Goal: Contribute content: Contribute content

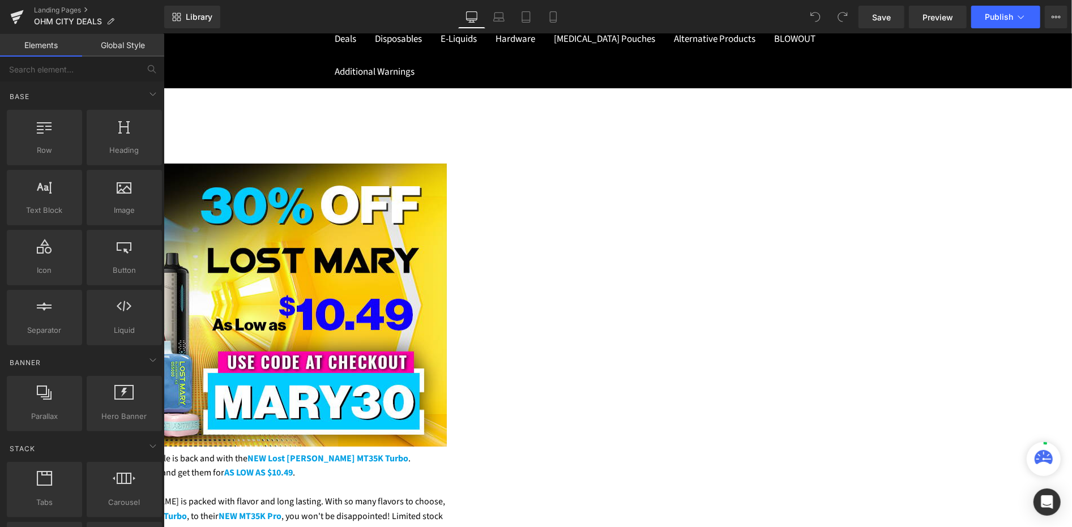
scroll to position [252, 0]
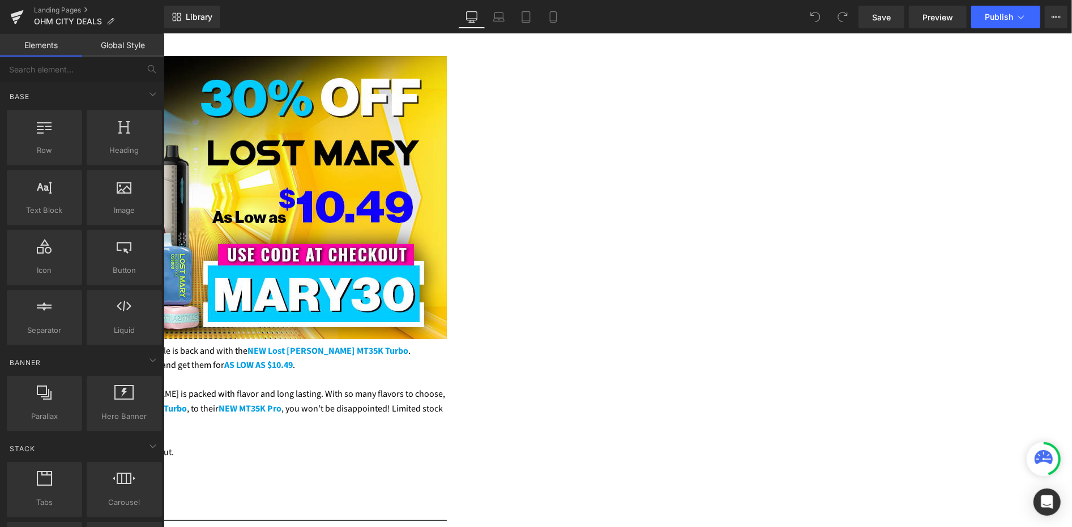
click at [446, 211] on img at bounding box center [163, 197] width 566 height 283
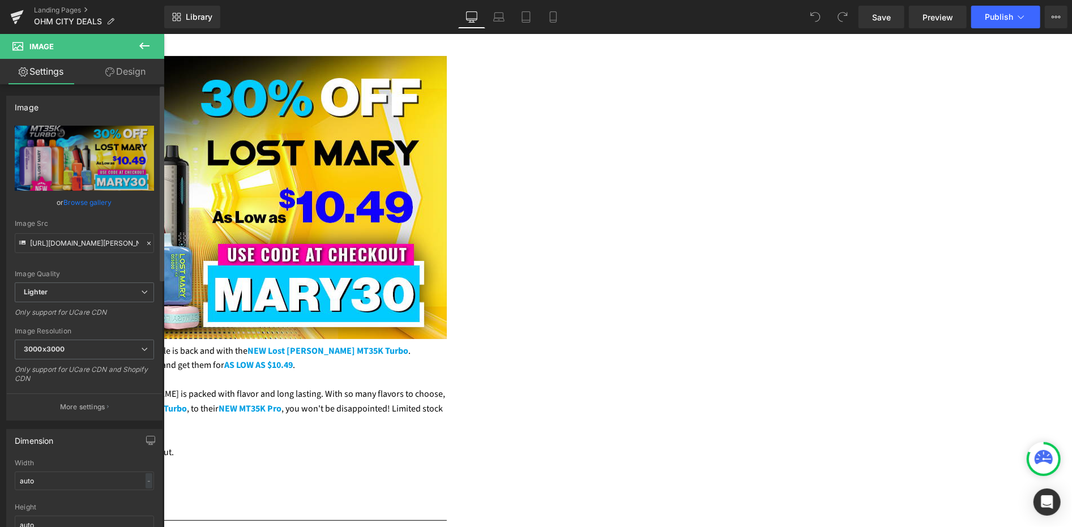
click at [91, 202] on link "Browse gallery" at bounding box center [88, 203] width 48 height 20
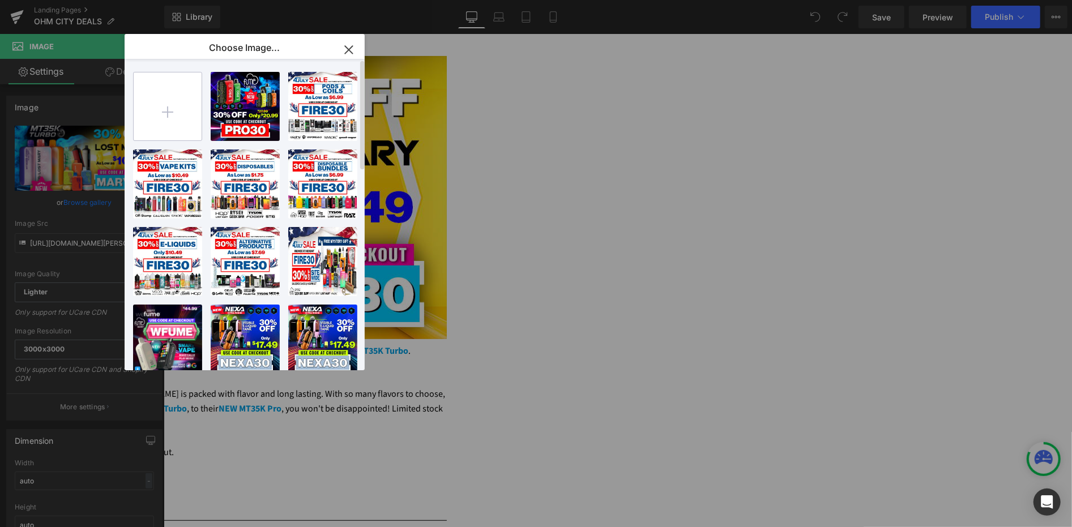
click at [180, 104] on input "file" at bounding box center [168, 107] width 68 height 68
type input "C:\fakepath\new-fume-sale-banner.jpg"
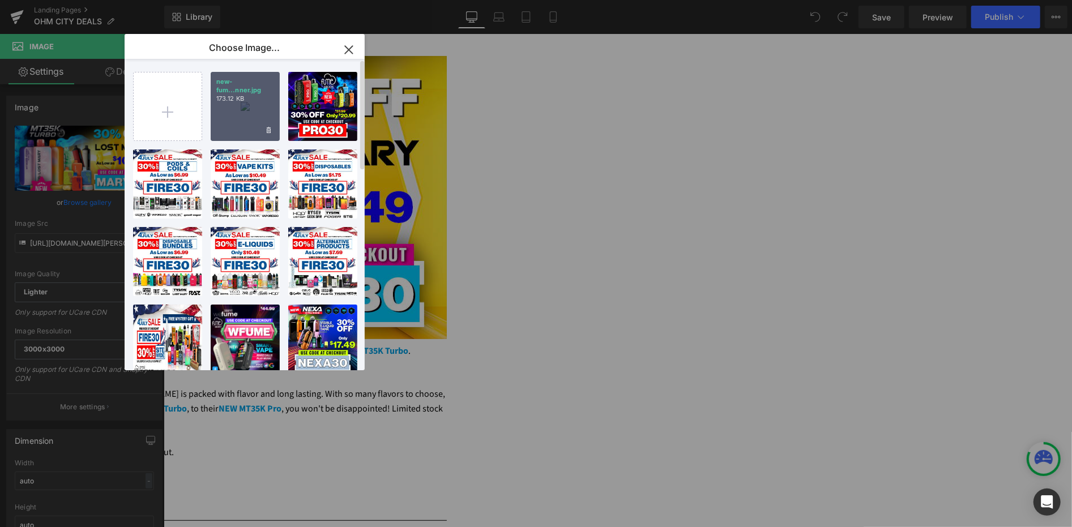
click at [246, 116] on div "new-fum...nner.jpg 173.12 KB" at bounding box center [245, 106] width 69 height 69
type input "[URL][DOMAIN_NAME]"
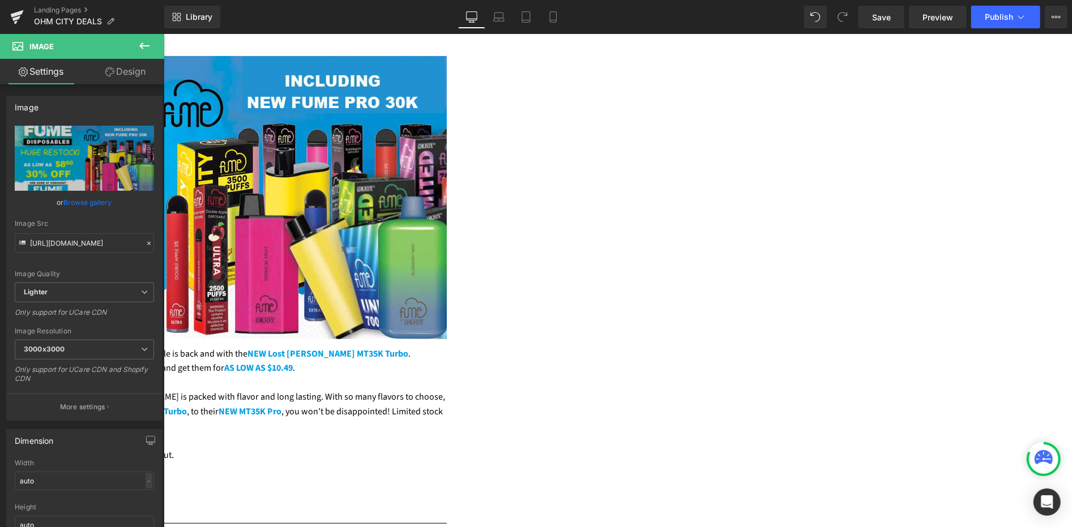
click at [155, 352] on span "Lost [PERSON_NAME] EXTRAVAGANZA" at bounding box center [78, 353] width 152 height 12
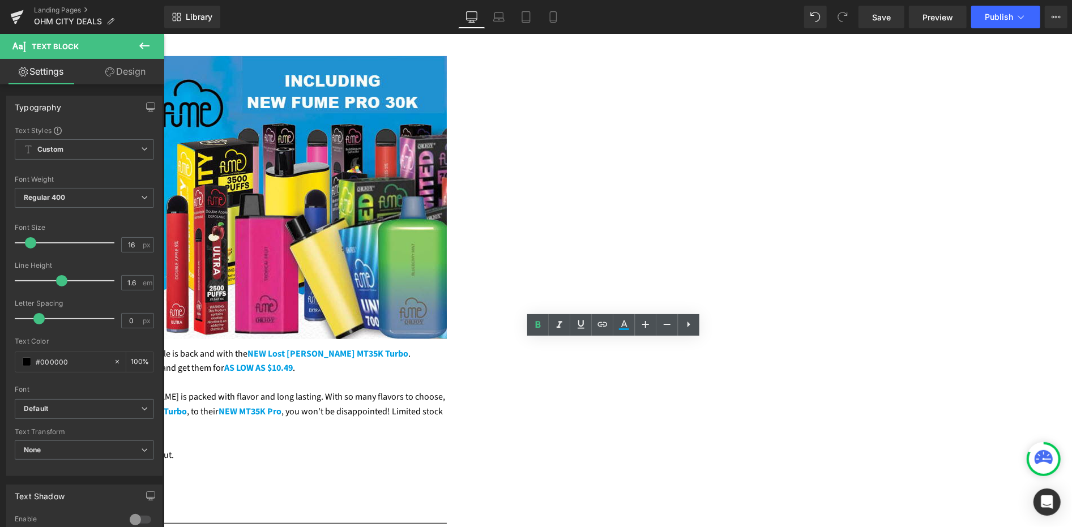
drag, startPoint x: 397, startPoint y: 347, endPoint x: 295, endPoint y: 346, distance: 102.0
click at [295, 347] on p "Don't get lost with this deal! The Lost [PERSON_NAME] EXTRAVAGANZA sale is back…" at bounding box center [163, 361] width 566 height 29
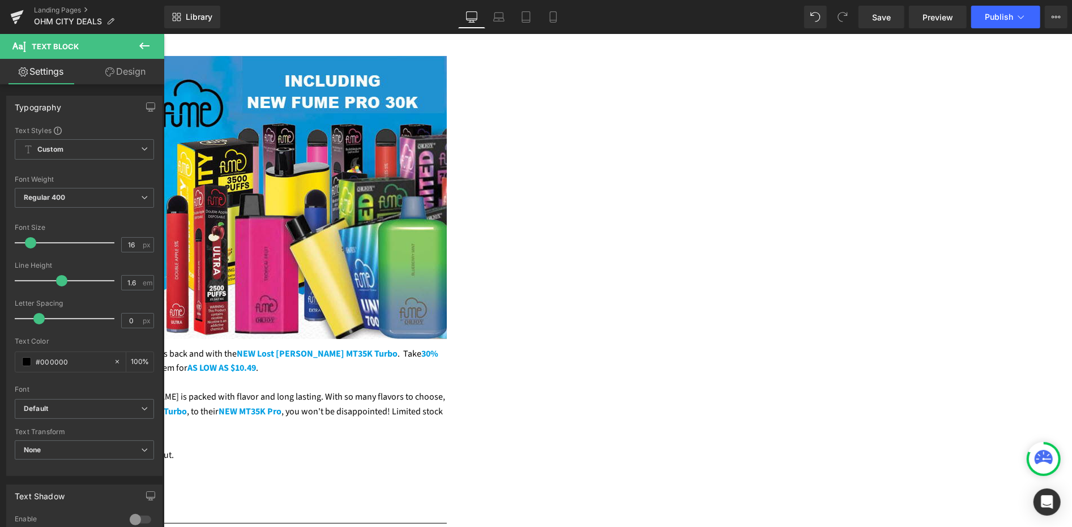
drag, startPoint x: 451, startPoint y: 350, endPoint x: 411, endPoint y: 351, distance: 39.7
click at [144, 351] on span "Lost [PERSON_NAME] EXTRAVAGANZA" at bounding box center [68, 353] width 152 height 12
drag, startPoint x: 622, startPoint y: 345, endPoint x: 714, endPoint y: 349, distance: 91.9
click at [332, 349] on span "NEW Lost [PERSON_NAME] MT35K Turbo" at bounding box center [251, 353] width 161 height 12
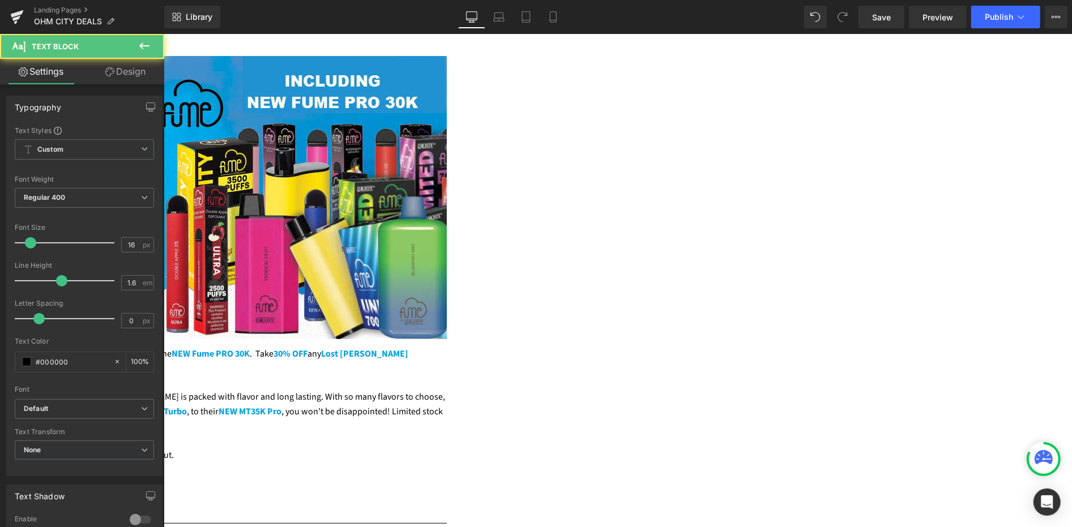
click at [408, 347] on span "Lost [PERSON_NAME] disposables" at bounding box center [144, 360] width 528 height 27
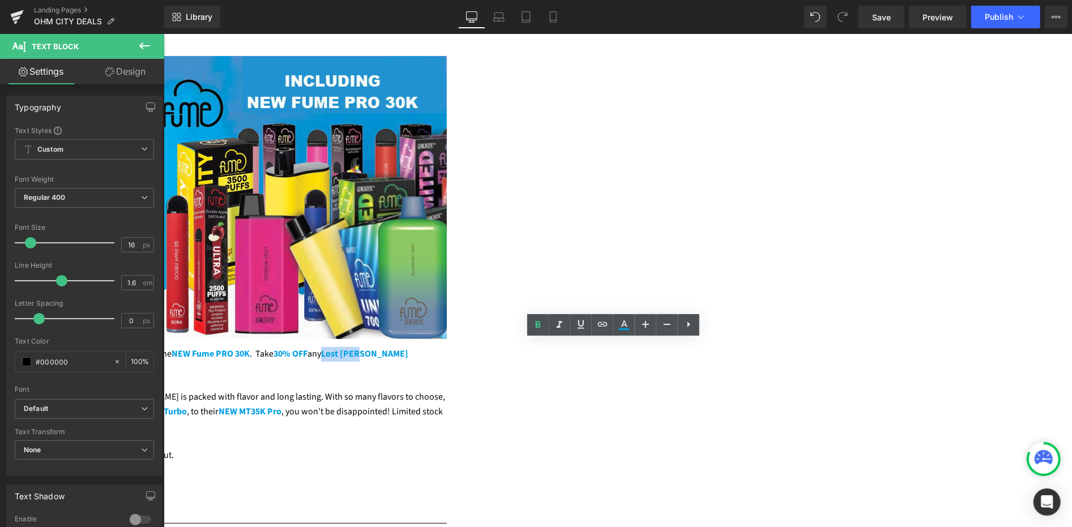
drag, startPoint x: 746, startPoint y: 347, endPoint x: 784, endPoint y: 348, distance: 38.0
click at [408, 348] on span "Lost [PERSON_NAME] disposables" at bounding box center [144, 360] width 528 height 27
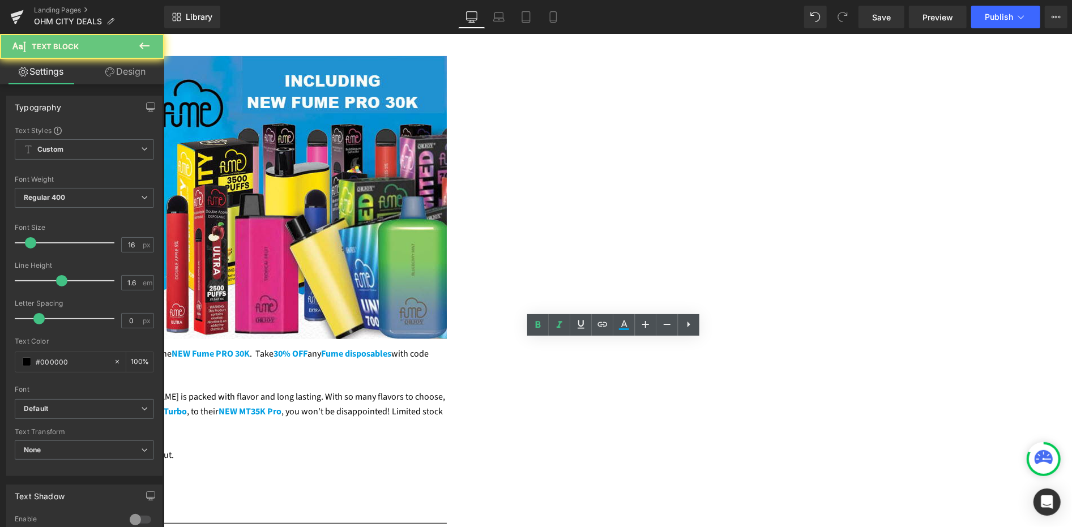
drag, startPoint x: 892, startPoint y: 348, endPoint x: 864, endPoint y: 348, distance: 27.8
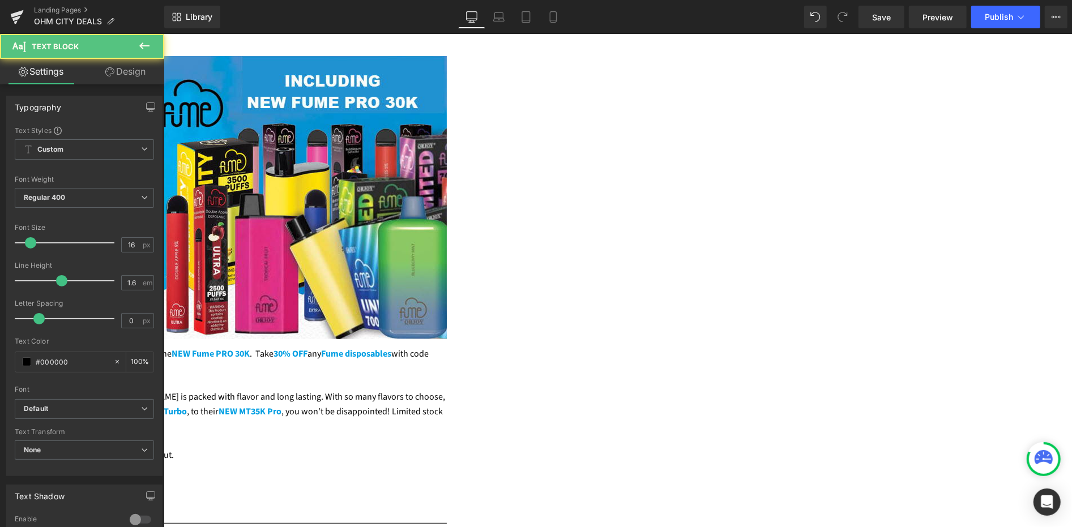
drag, startPoint x: 648, startPoint y: 361, endPoint x: 630, endPoint y: 361, distance: 17.6
click at [42, 361] on span "AS LOW AS $10.49" at bounding box center [8, 367] width 69 height 12
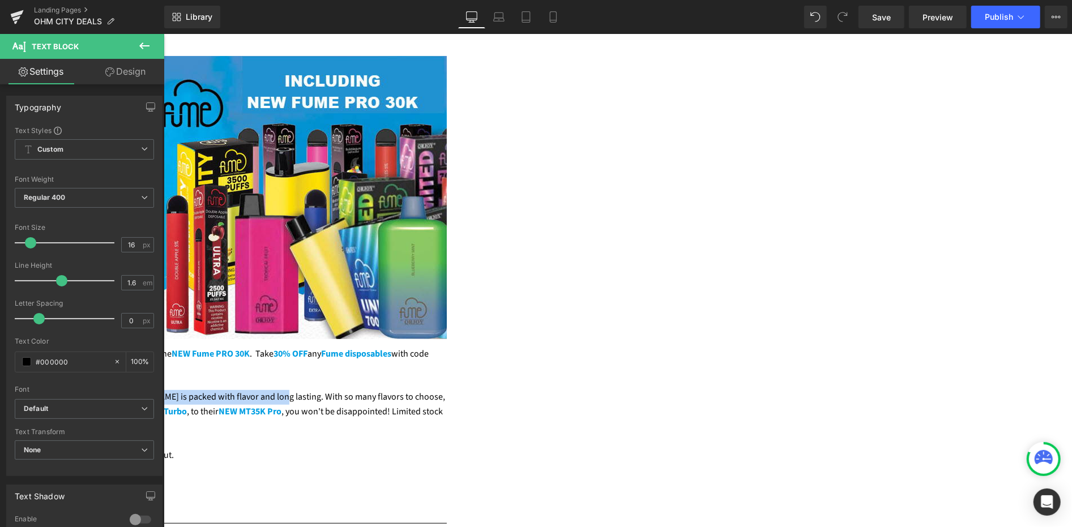
drag, startPoint x: 685, startPoint y: 391, endPoint x: 296, endPoint y: 393, distance: 388.6
click at [296, 393] on p "From the makers that brought you the EB Create BC5000, Lost [PERSON_NAME] is pa…" at bounding box center [163, 412] width 566 height 44
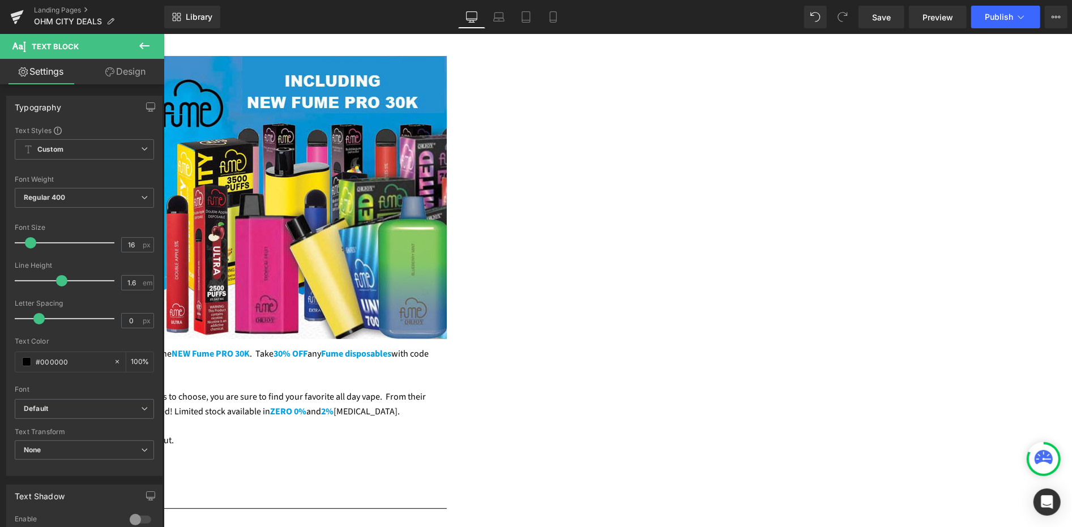
drag, startPoint x: 928, startPoint y: 391, endPoint x: 869, endPoint y: 393, distance: 58.9
click at [446, 393] on p "Fume disposables are packed with true to tase flavors. With so many flavors to …" at bounding box center [163, 404] width 566 height 29
drag, startPoint x: 475, startPoint y: 406, endPoint x: 457, endPoint y: 406, distance: 17.6
click at [48, 406] on span "NEW MT35K Pro" at bounding box center [16, 411] width 63 height 12
drag, startPoint x: 523, startPoint y: 433, endPoint x: 487, endPoint y: 434, distance: 36.3
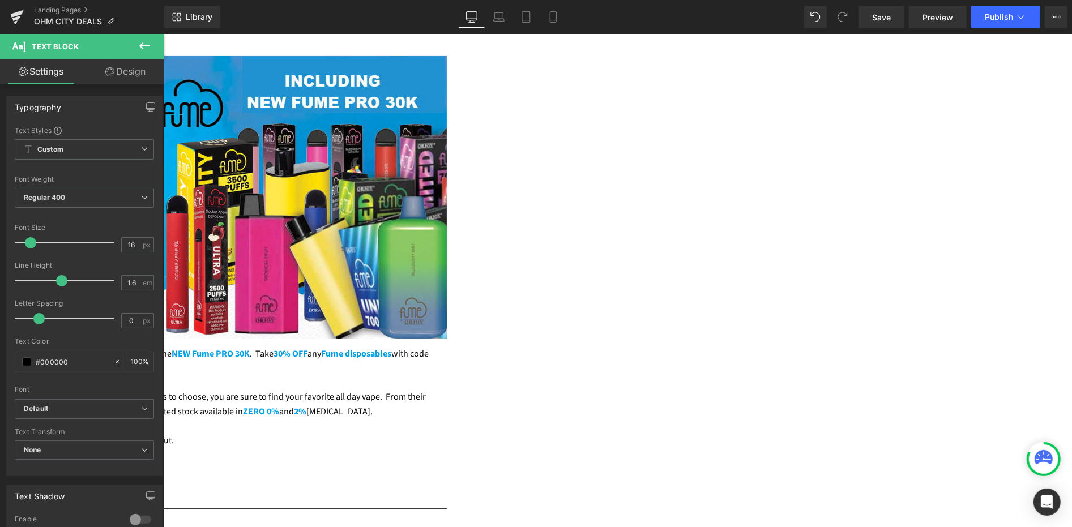
click at [446, 434] on p "Lost [PERSON_NAME] for AS LOW AS $10.49 with code " MARY30 " at checkout." at bounding box center [163, 440] width 566 height 15
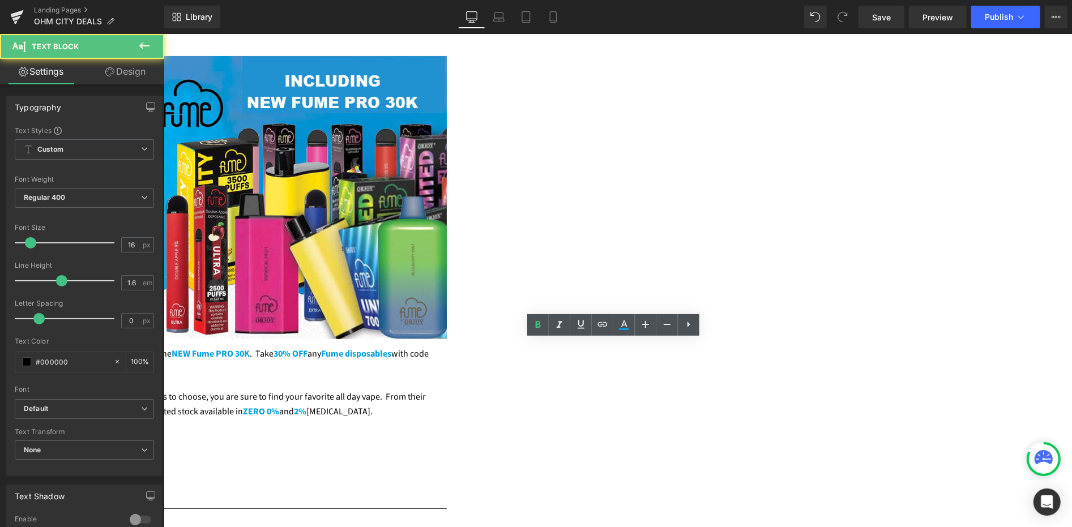
drag, startPoint x: 603, startPoint y: 435, endPoint x: 608, endPoint y: 442, distance: 9.0
click at [446, 436] on p "Fume for AS LOW AS $10.49 with code " MARY30 " at checkout." at bounding box center [163, 440] width 566 height 15
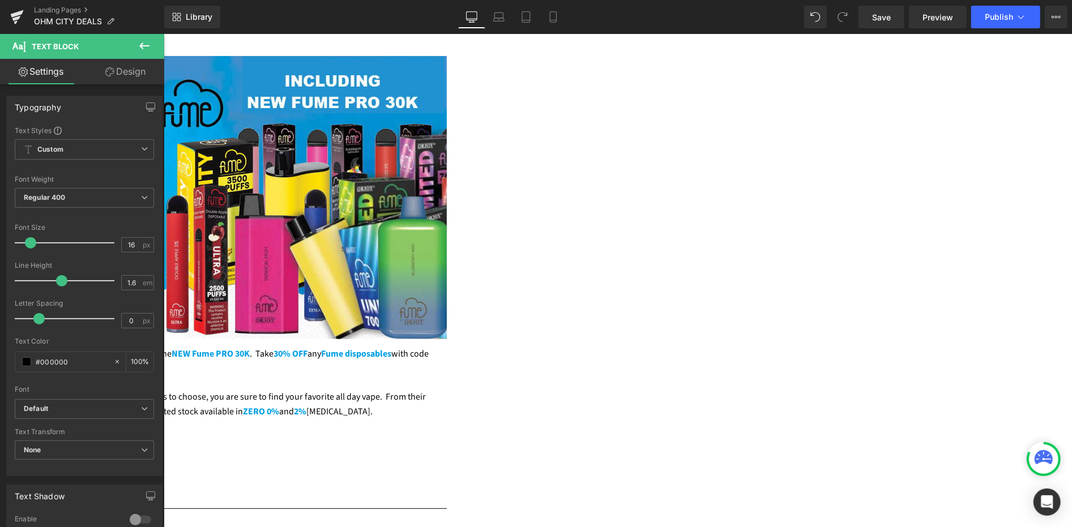
click at [52, 437] on strong "MARY30" at bounding box center [35, 440] width 31 height 12
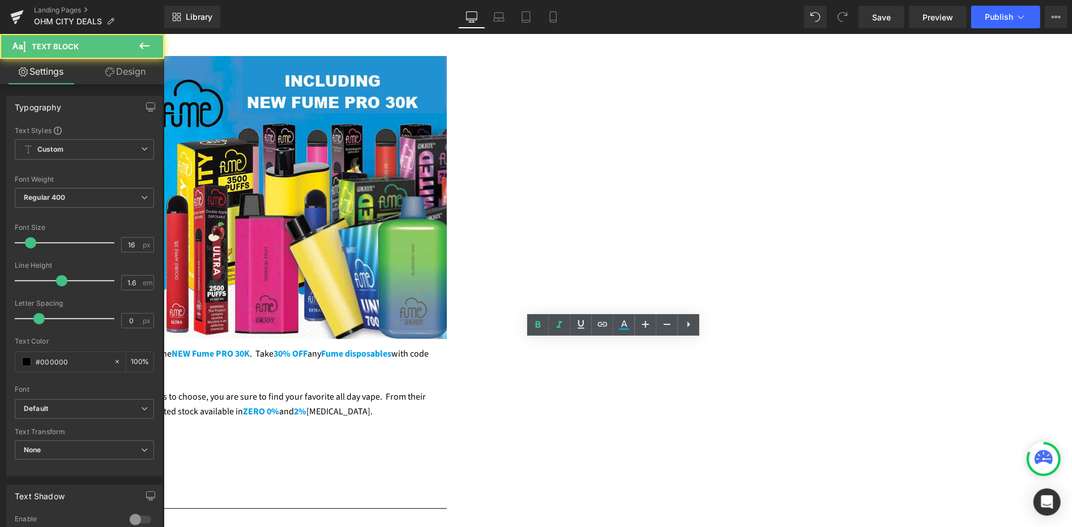
click at [52, 437] on strong "MARY30" at bounding box center [35, 440] width 31 height 12
click at [52, 434] on strong "MARY30" at bounding box center [35, 440] width 31 height 12
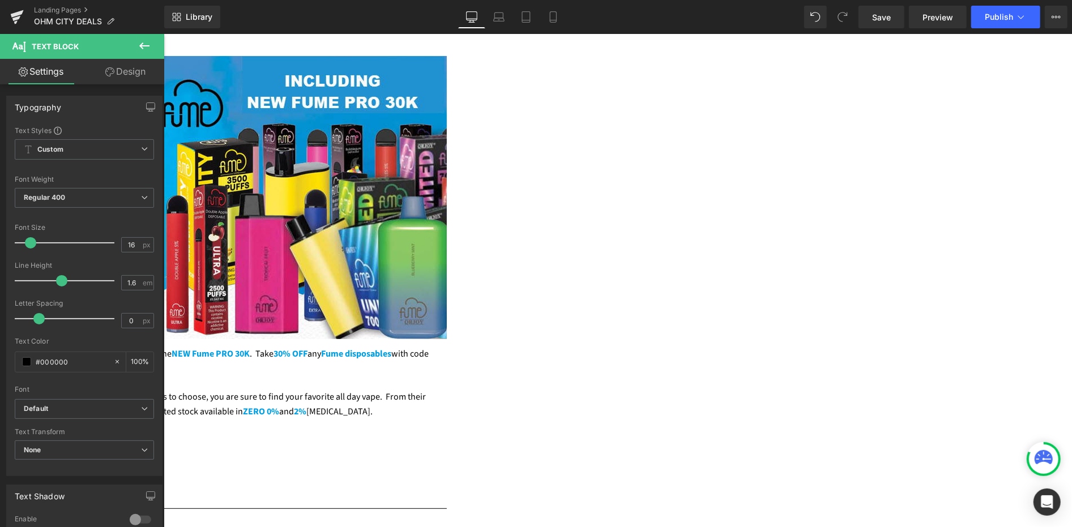
click at [446, 162] on img at bounding box center [163, 197] width 566 height 283
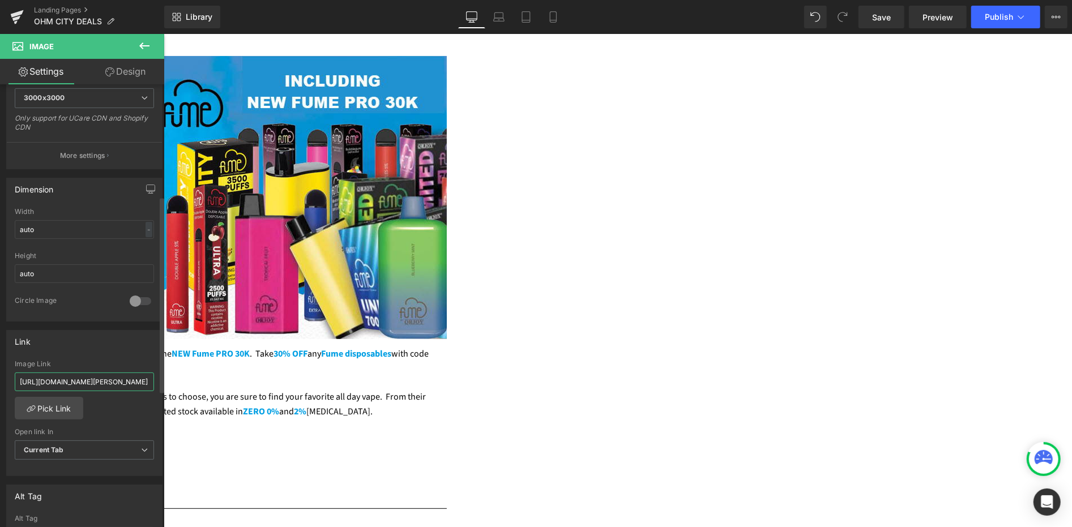
click at [110, 377] on input "[URL][DOMAIN_NAME][PERSON_NAME]" at bounding box center [84, 382] width 139 height 19
type input "[URL][DOMAIN_NAME]"
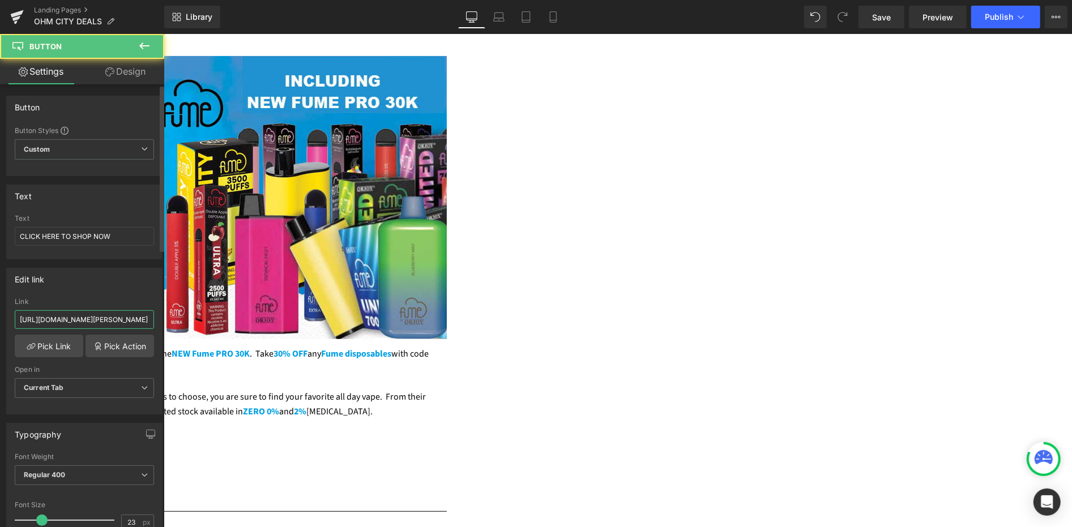
click at [101, 318] on input "[URL][DOMAIN_NAME][PERSON_NAME]" at bounding box center [84, 319] width 139 height 19
click at [99, 317] on input "[URL][DOMAIN_NAME][PERSON_NAME]" at bounding box center [84, 319] width 139 height 19
click at [100, 317] on input "[URL][DOMAIN_NAME][PERSON_NAME]" at bounding box center [84, 319] width 139 height 19
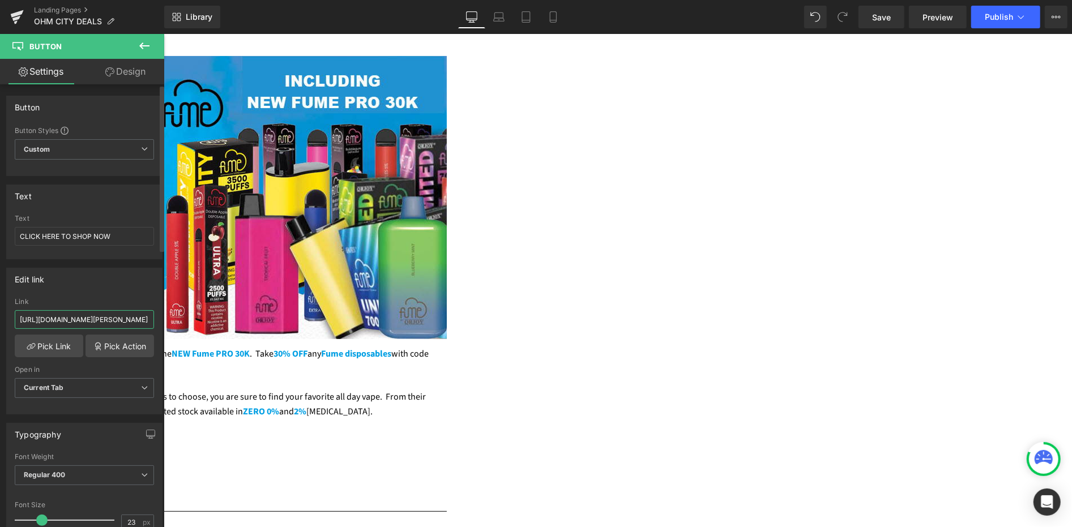
click at [100, 317] on input "[URL][DOMAIN_NAME][PERSON_NAME]" at bounding box center [84, 319] width 139 height 19
type input "[URL][DOMAIN_NAME]"
click at [1030, 17] on button "Publish" at bounding box center [1005, 17] width 69 height 23
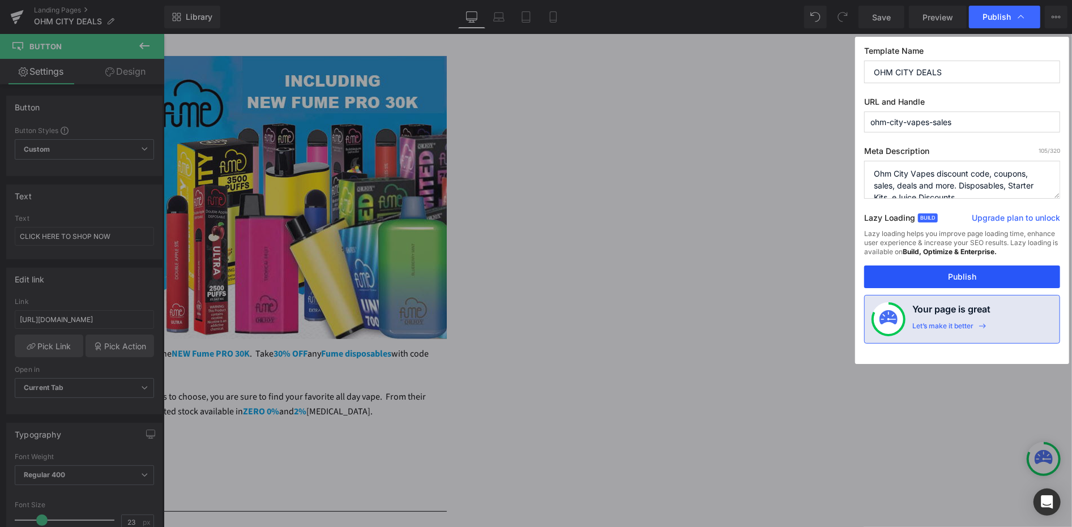
click at [956, 281] on button "Publish" at bounding box center [962, 277] width 196 height 23
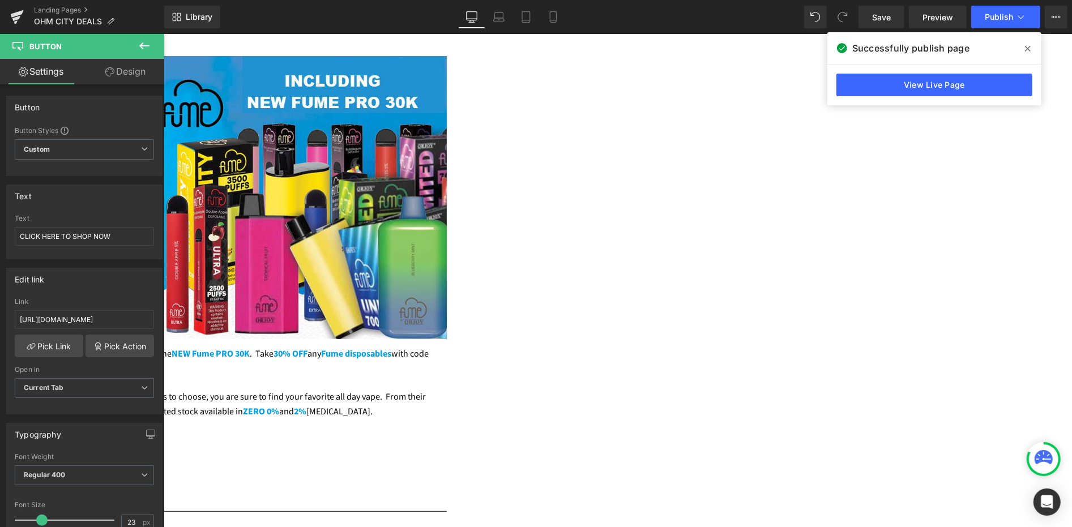
drag, startPoint x: 607, startPoint y: 387, endPoint x: 589, endPoint y: 389, distance: 18.2
click at [446, 390] on p "Fume disposables are packed with true to tase flavors. With so many flavors to …" at bounding box center [163, 404] width 566 height 29
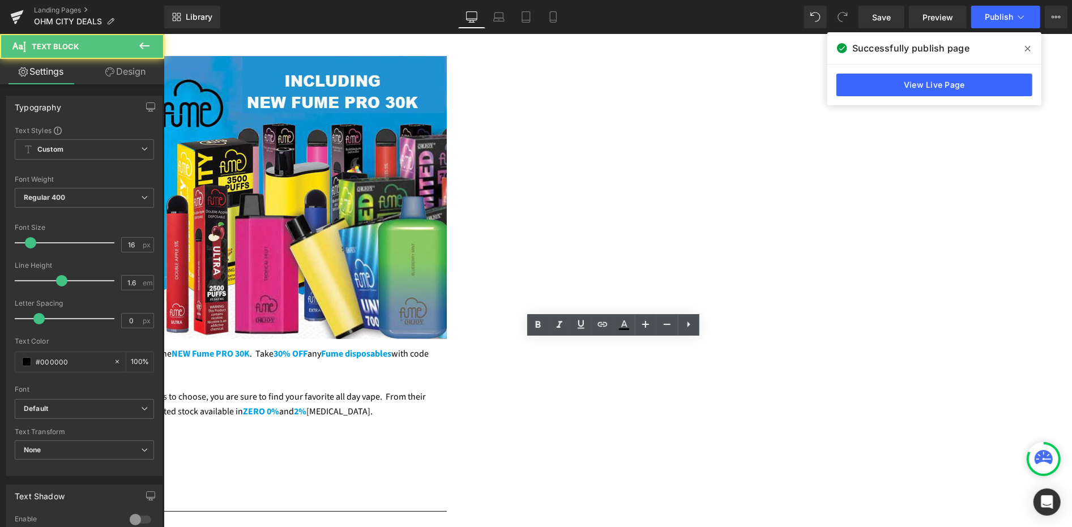
click at [446, 392] on p "Fume disposables are packed with true to tase flavors. With so many flavors to …" at bounding box center [163, 404] width 566 height 29
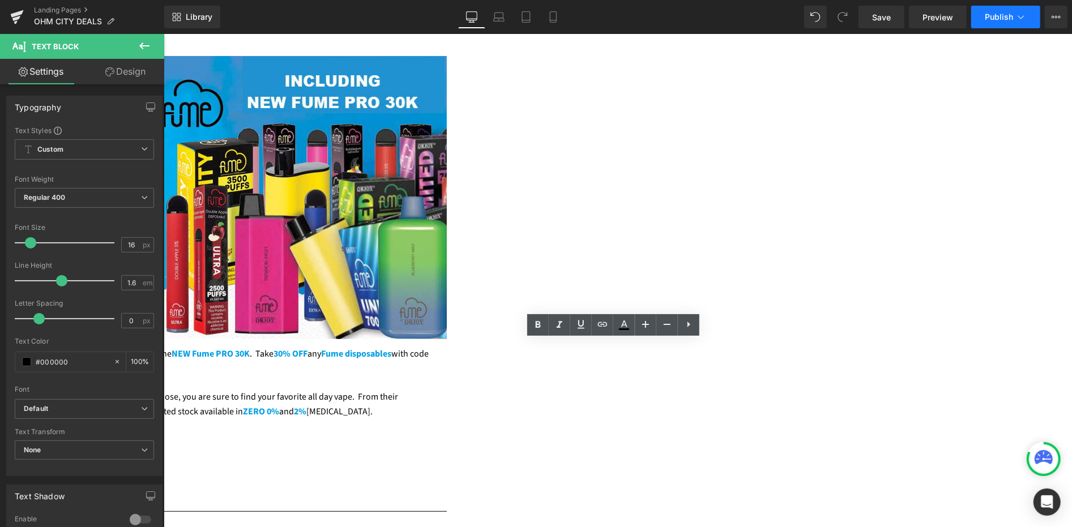
click at [990, 12] on button "Publish" at bounding box center [1005, 17] width 69 height 23
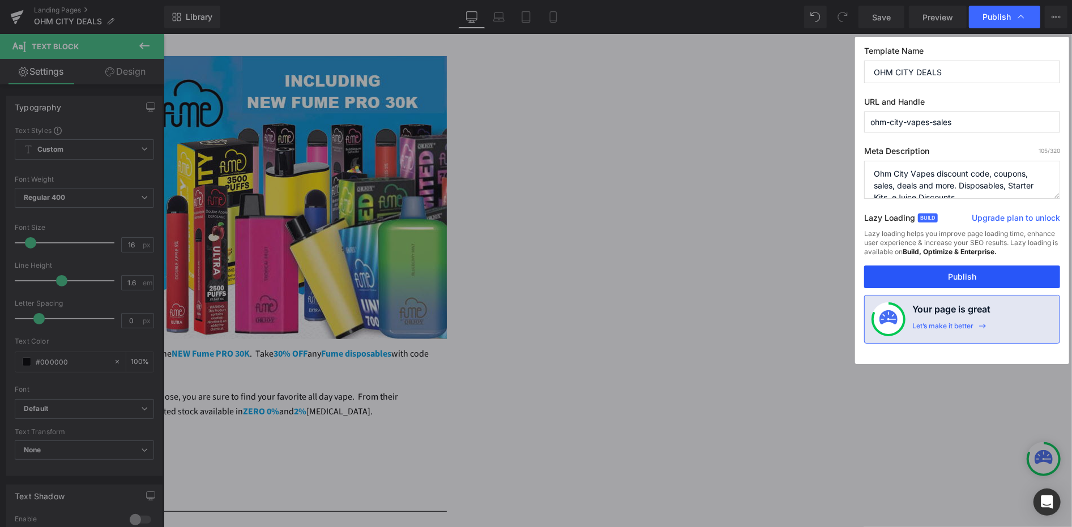
click at [953, 272] on button "Publish" at bounding box center [962, 277] width 196 height 23
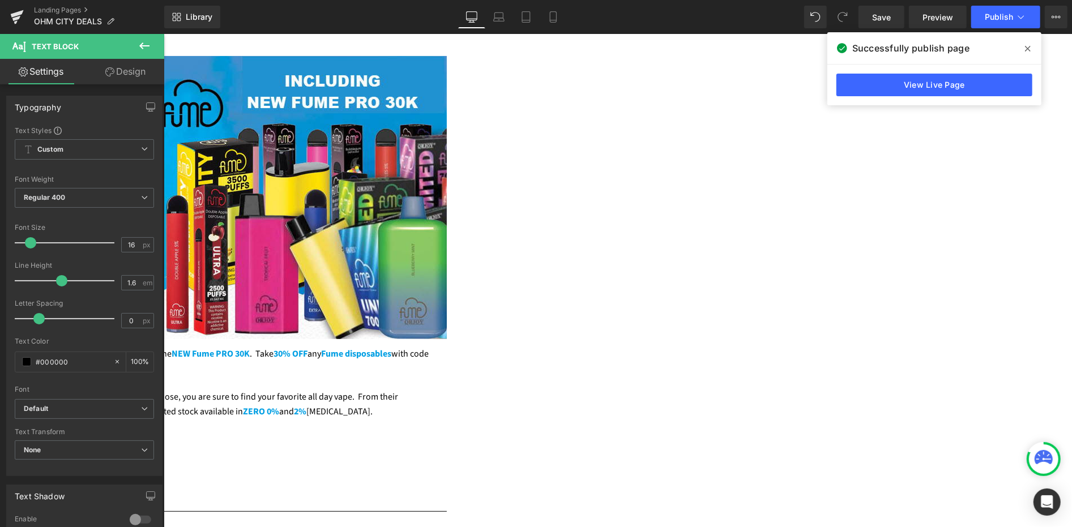
click at [446, 390] on p "Fume disposables are packed with true to tase flavors. With so many to choose, …" at bounding box center [163, 404] width 566 height 29
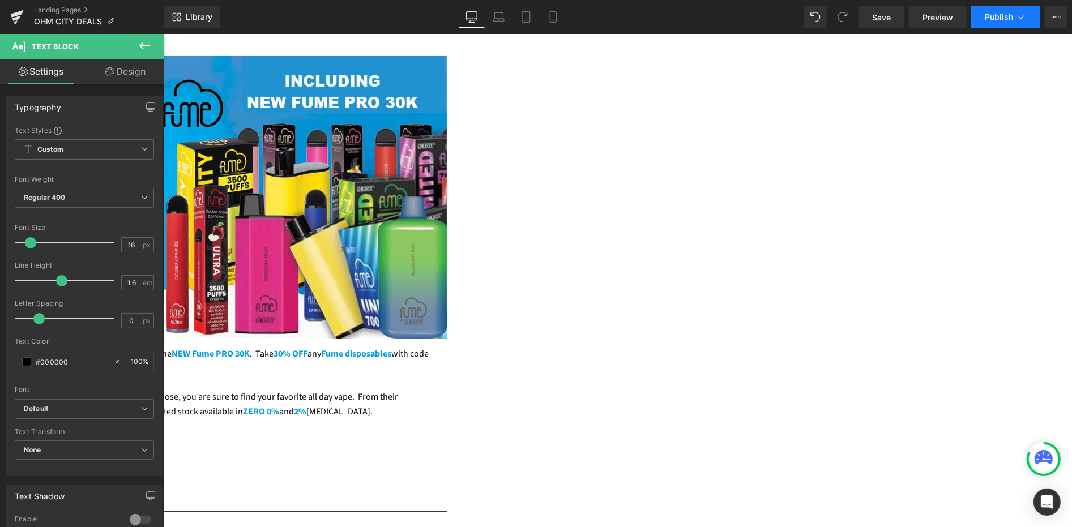
click at [997, 22] on button "Publish" at bounding box center [1005, 17] width 69 height 23
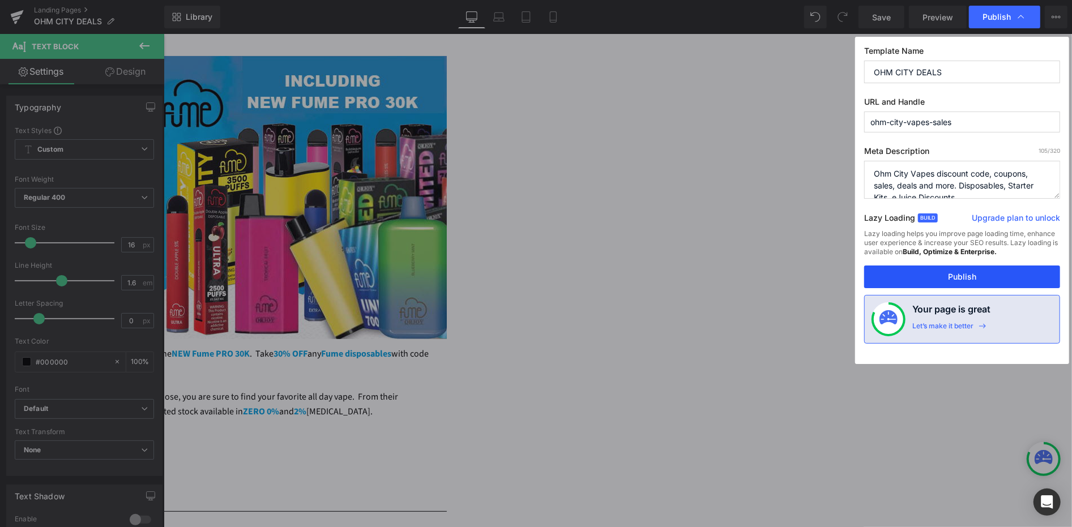
drag, startPoint x: 960, startPoint y: 278, endPoint x: 714, endPoint y: 242, distance: 247.9
click at [960, 278] on button "Publish" at bounding box center [962, 277] width 196 height 23
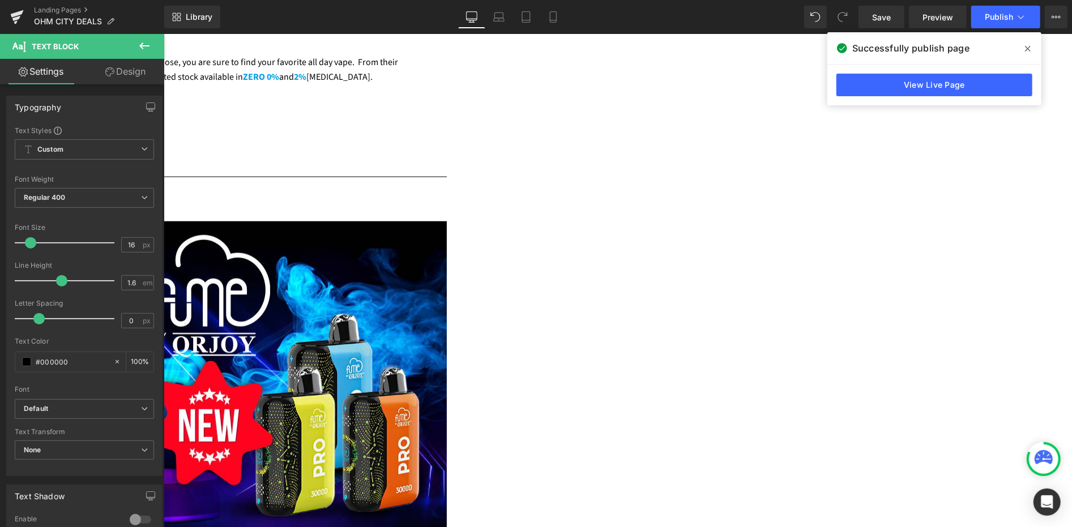
scroll to position [566, 0]
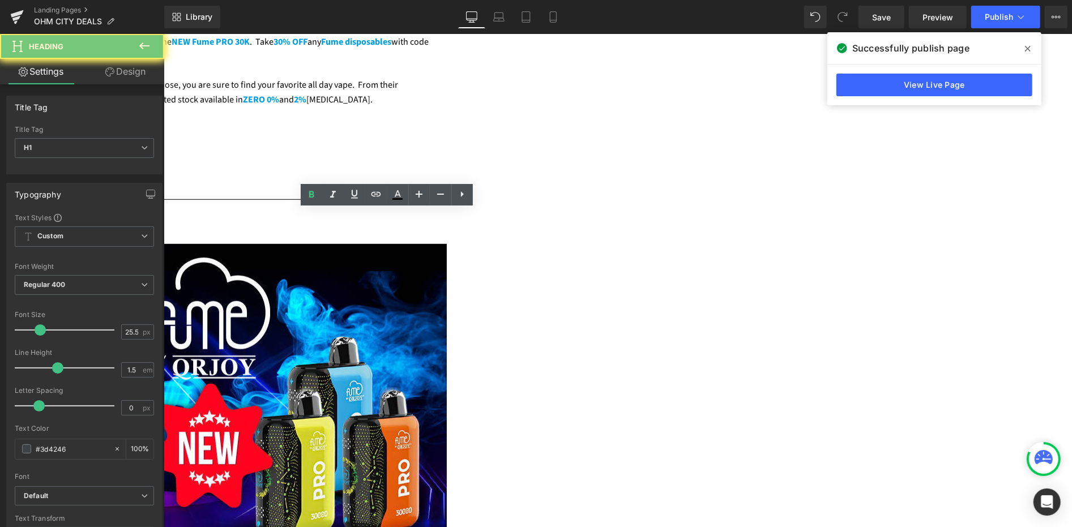
copy span "NEW FUME PRO 30K $20.99"
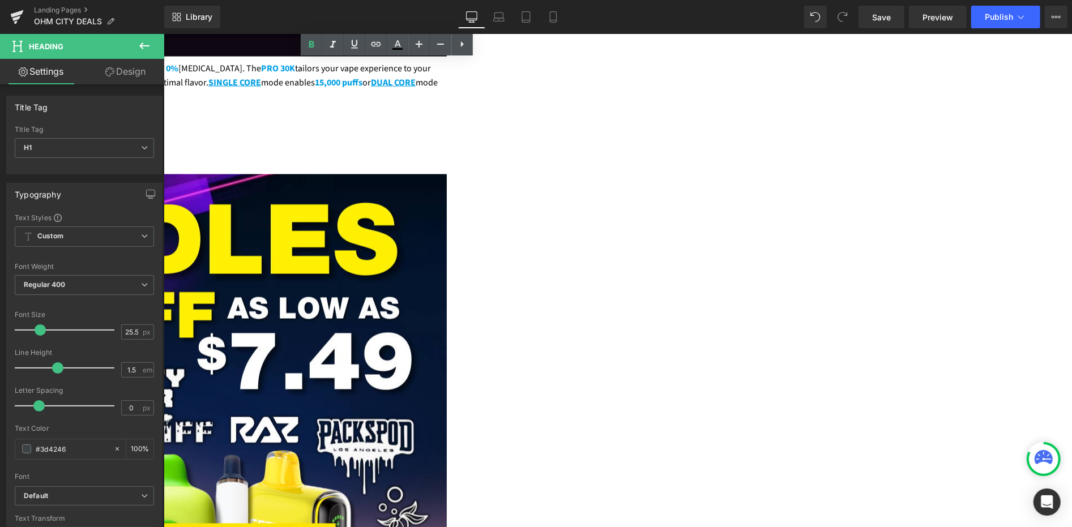
scroll to position [1322, 0]
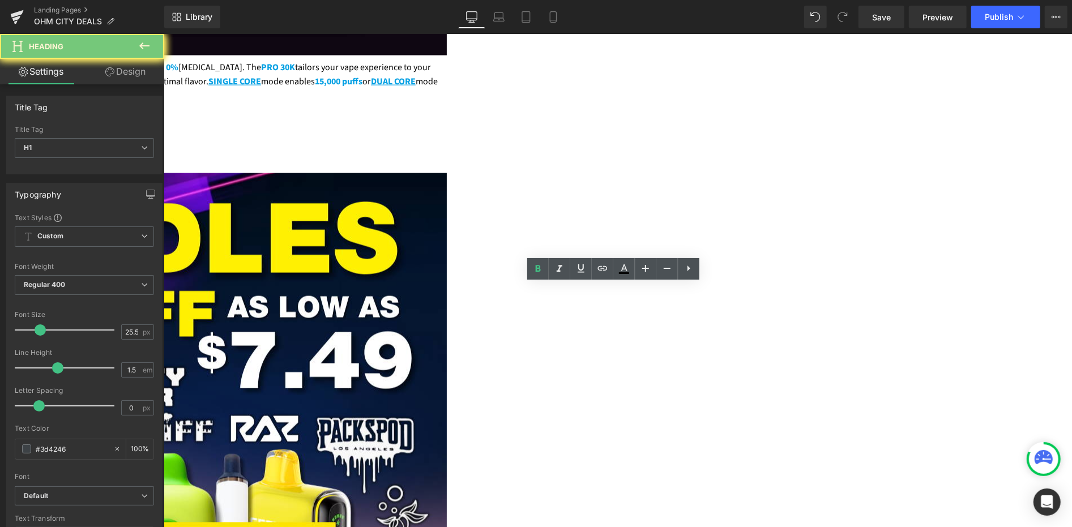
paste div
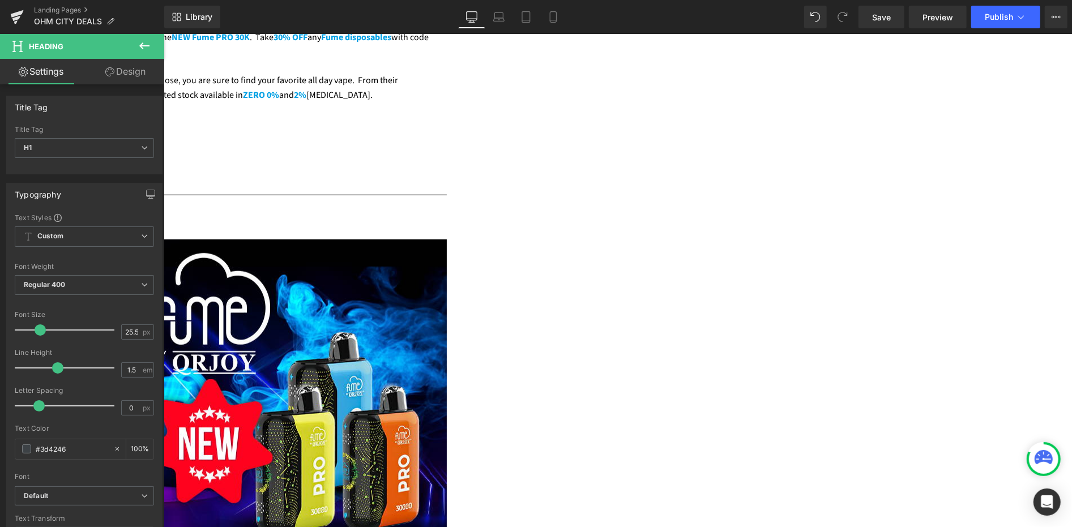
scroll to position [566, 0]
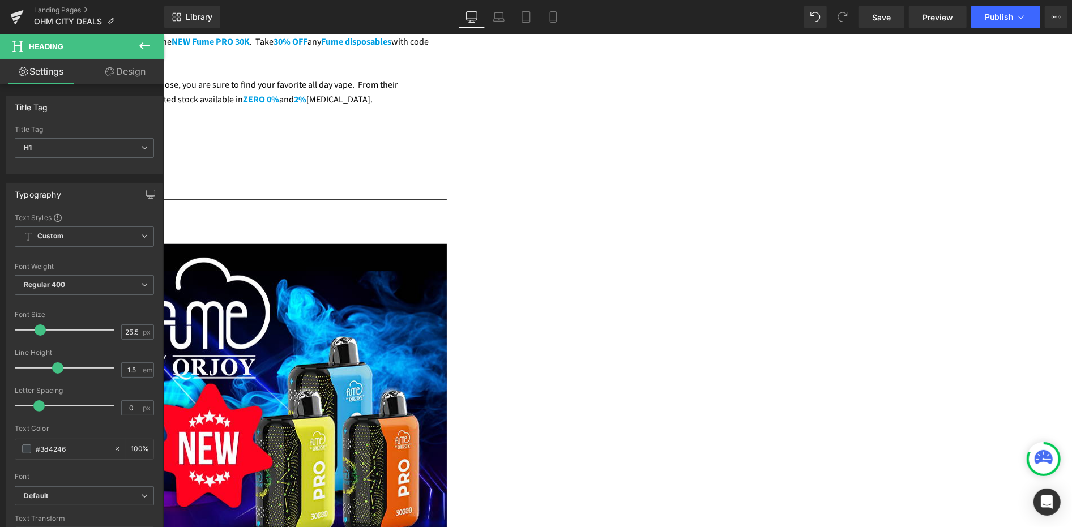
click at [421, 289] on img at bounding box center [163, 527] width 566 height 566
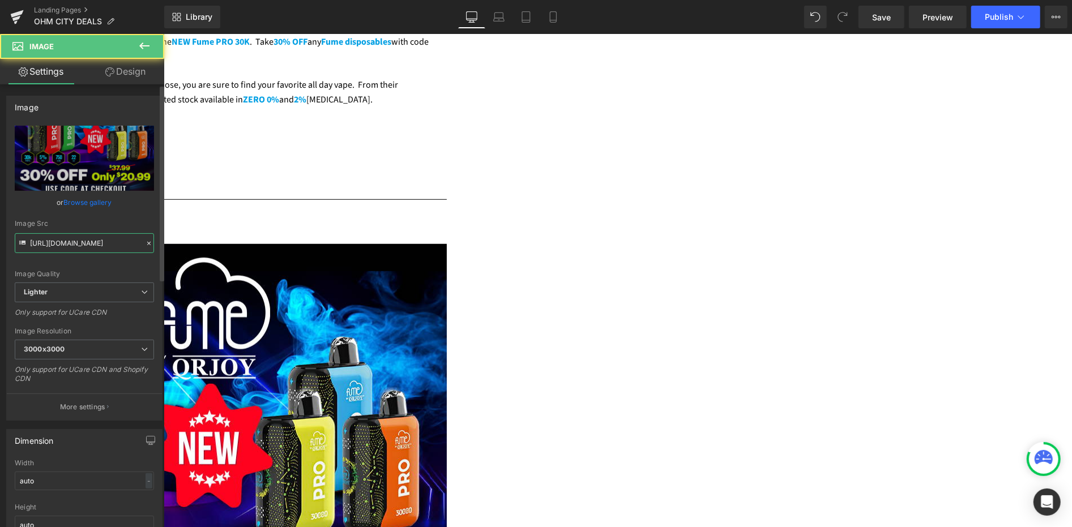
click at [121, 240] on input "[URL][DOMAIN_NAME]" at bounding box center [84, 243] width 139 height 20
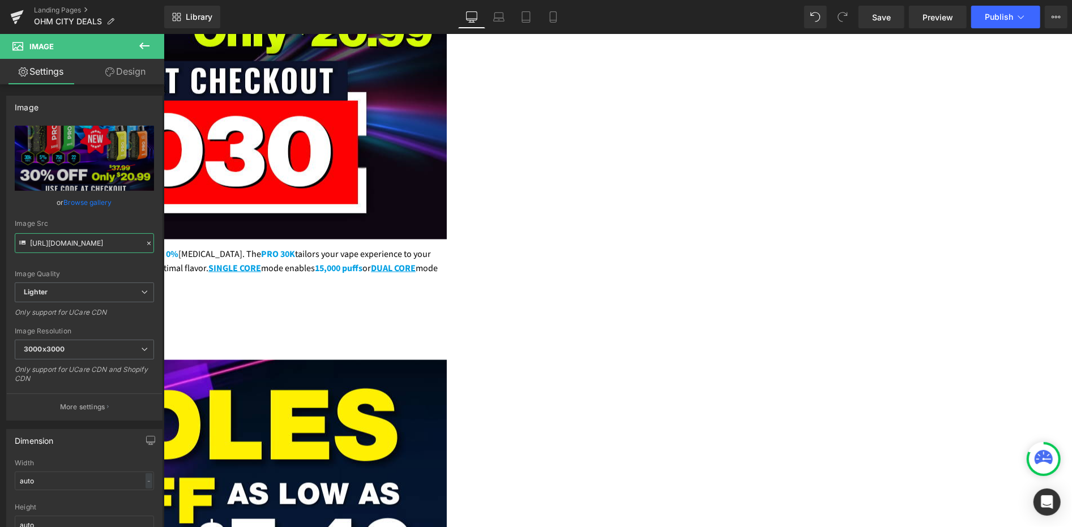
scroll to position [1322, 0]
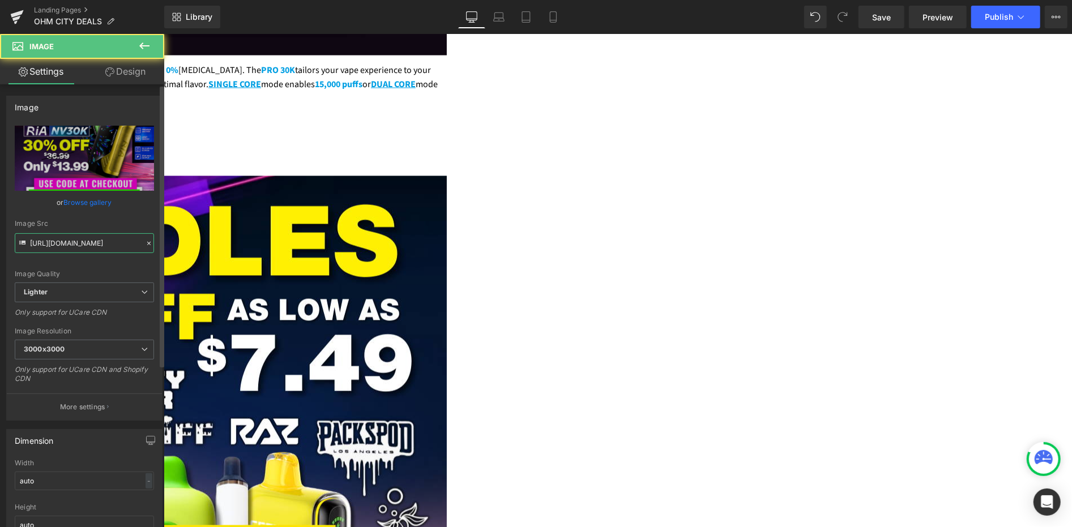
click at [68, 249] on input "[URL][DOMAIN_NAME]" at bounding box center [84, 243] width 139 height 20
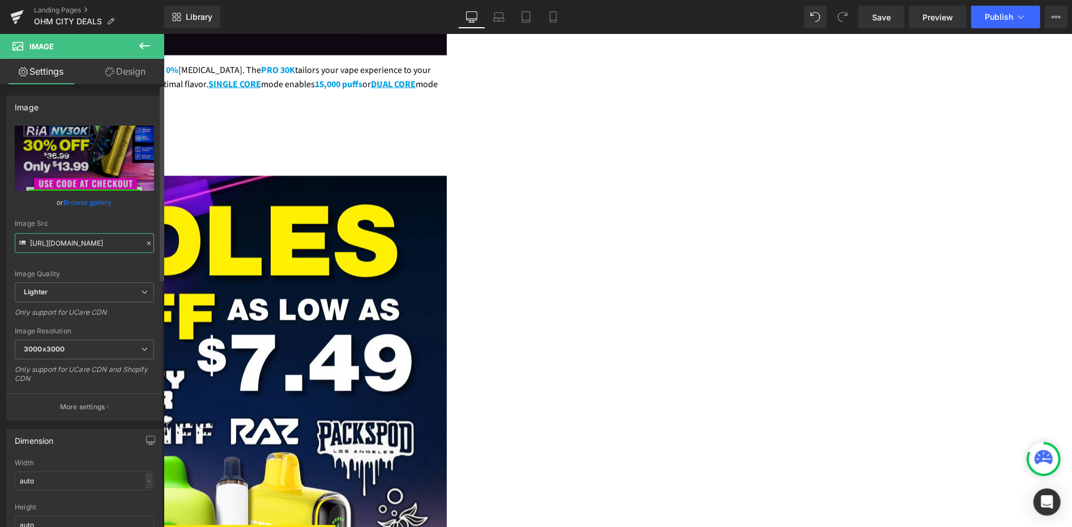
click at [68, 249] on input "[URL][DOMAIN_NAME]" at bounding box center [84, 243] width 139 height 20
type input "[URL][DOMAIN_NAME]"
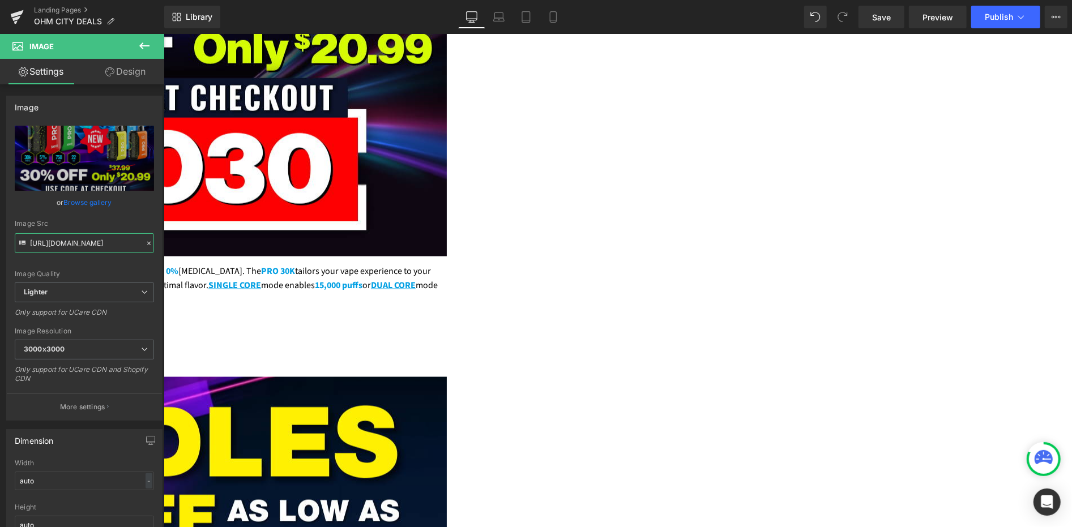
scroll to position [755, 0]
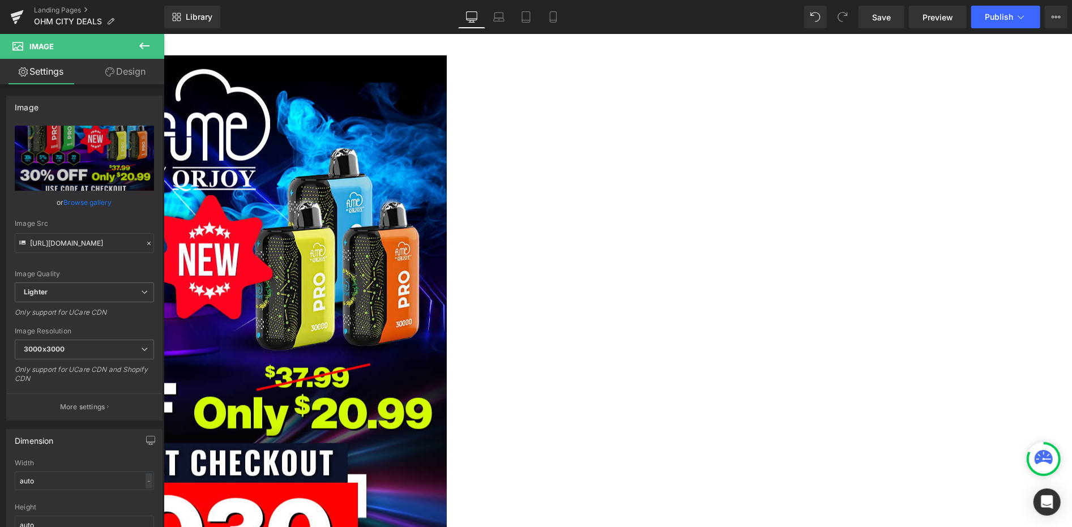
click at [163, 33] on span at bounding box center [163, 33] width 0 height 0
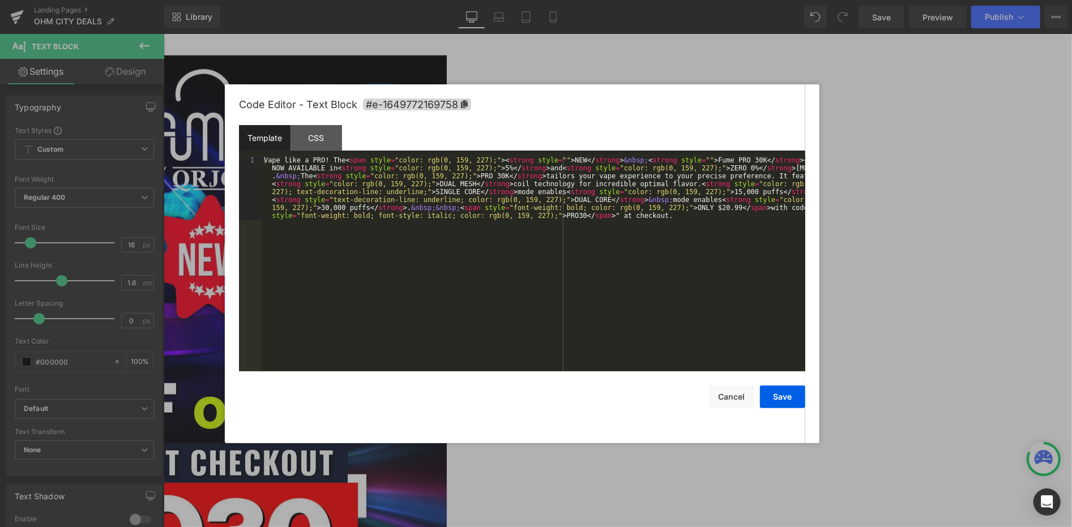
click at [343, 0] on div "Text Block You are previewing how the will restyle your page. You can not edit …" at bounding box center [536, 0] width 1072 height 0
click at [342, 343] on div "Vape like a PRO! The < span style = "color: rgb(0, 159, 227);" > < strong style…" at bounding box center [534, 327] width 544 height 343
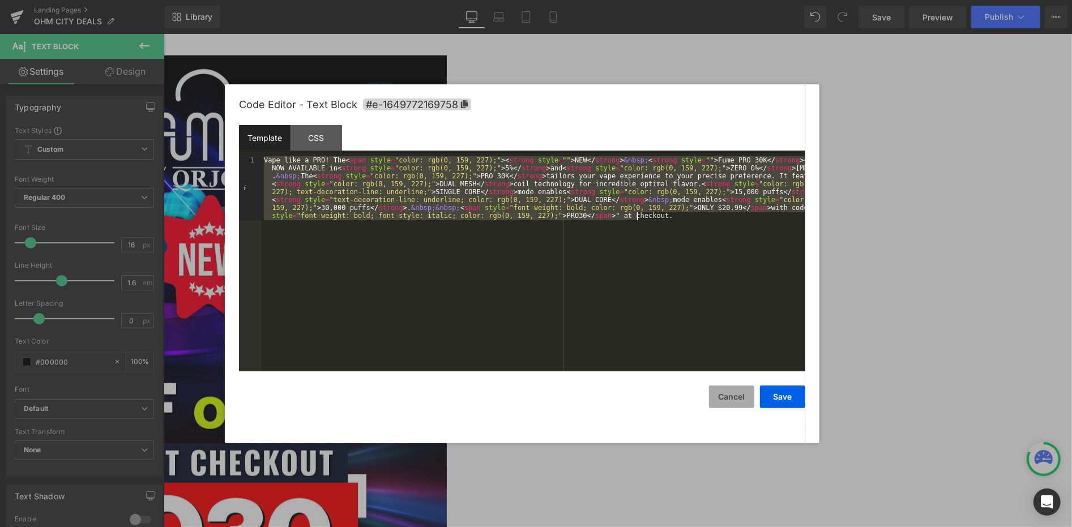
click at [743, 397] on button "Cancel" at bounding box center [731, 397] width 45 height 23
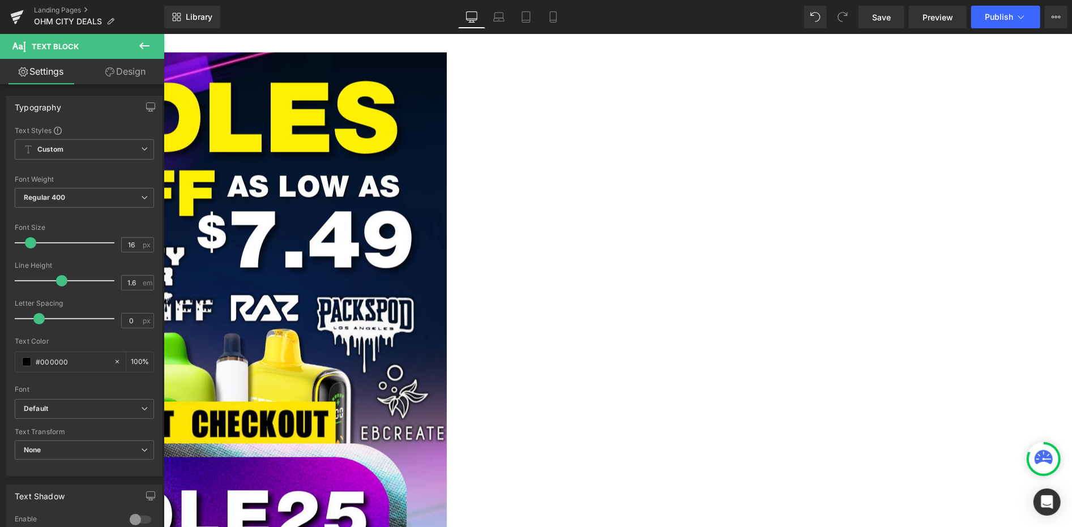
scroll to position [1447, 0]
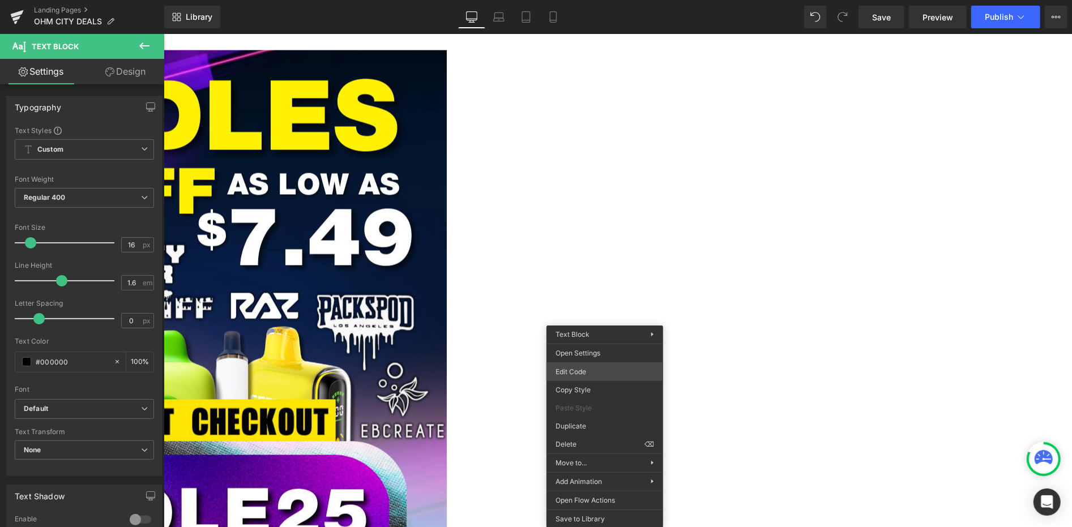
click at [589, 0] on div "Text Block You are previewing how the will restyle your page. You can not edit …" at bounding box center [536, 0] width 1072 height 0
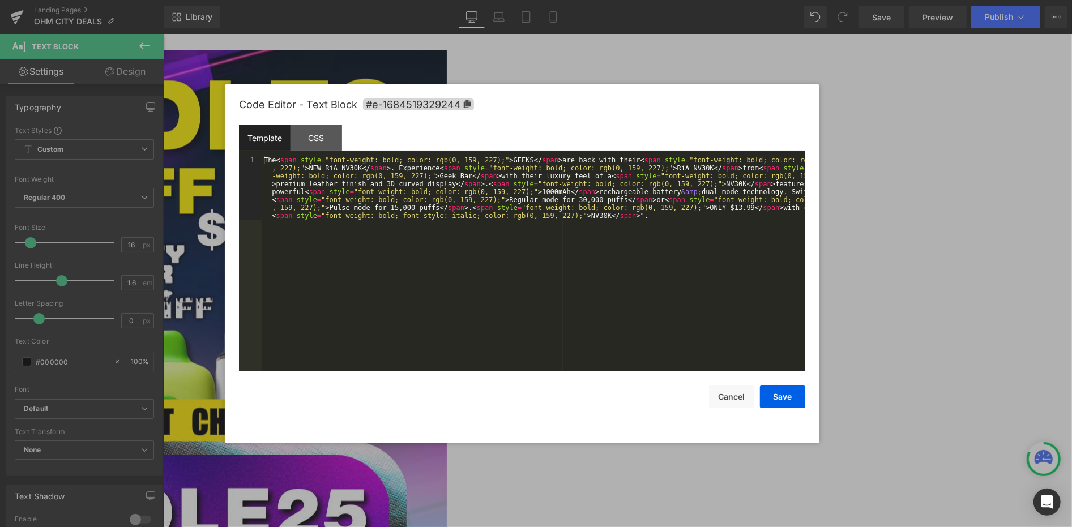
click at [540, 299] on div "The < span style = "font-weight: bold; color: rgb(0, 159, 227);" > GEEKS </ spa…" at bounding box center [534, 327] width 544 height 343
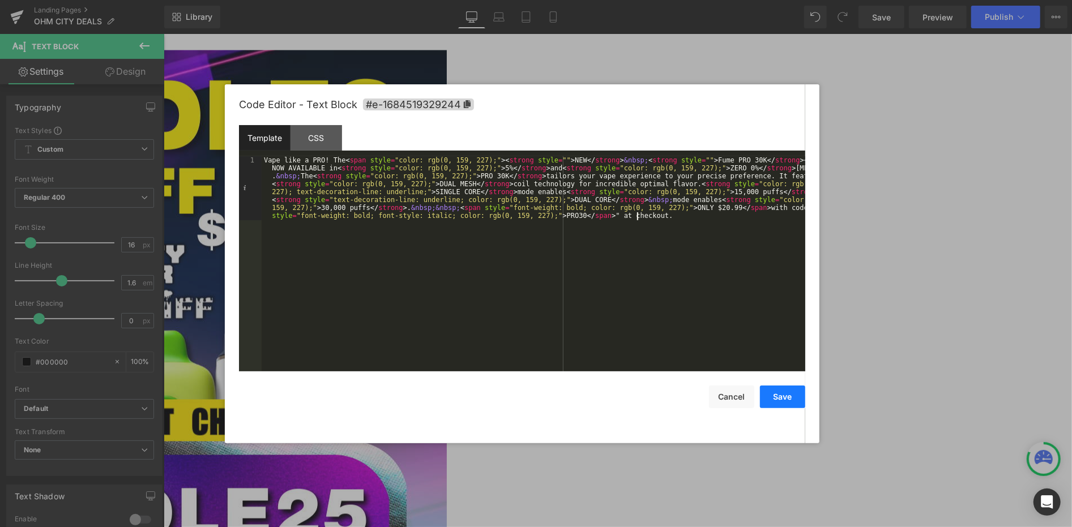
click at [774, 393] on button "Save" at bounding box center [782, 397] width 45 height 23
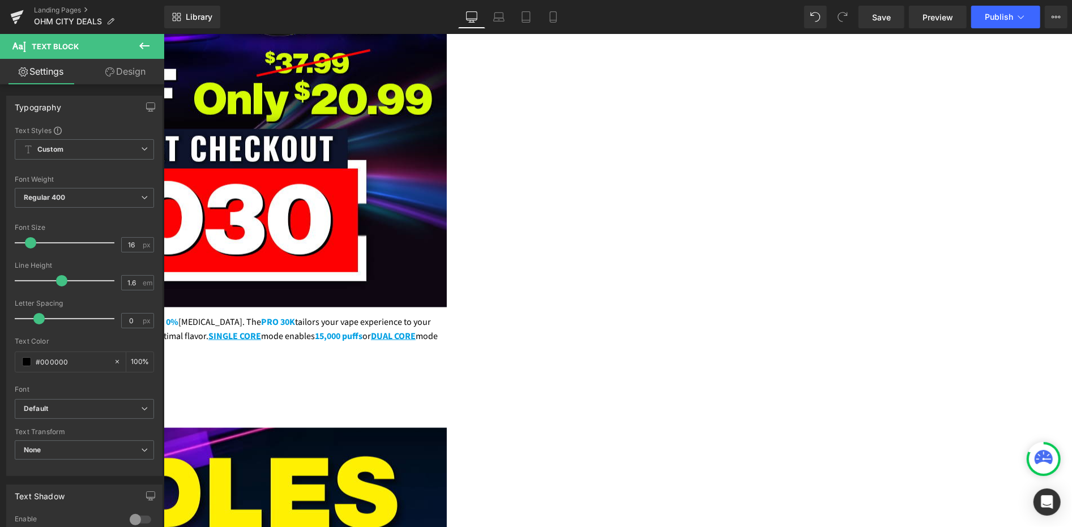
scroll to position [818, 0]
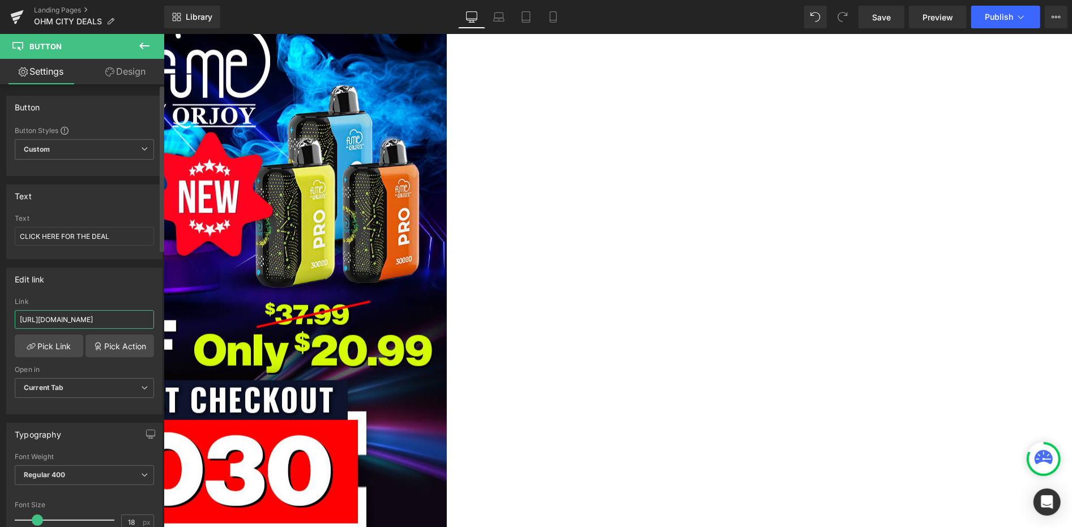
click at [88, 316] on input "[URL][DOMAIN_NAME]" at bounding box center [84, 319] width 139 height 19
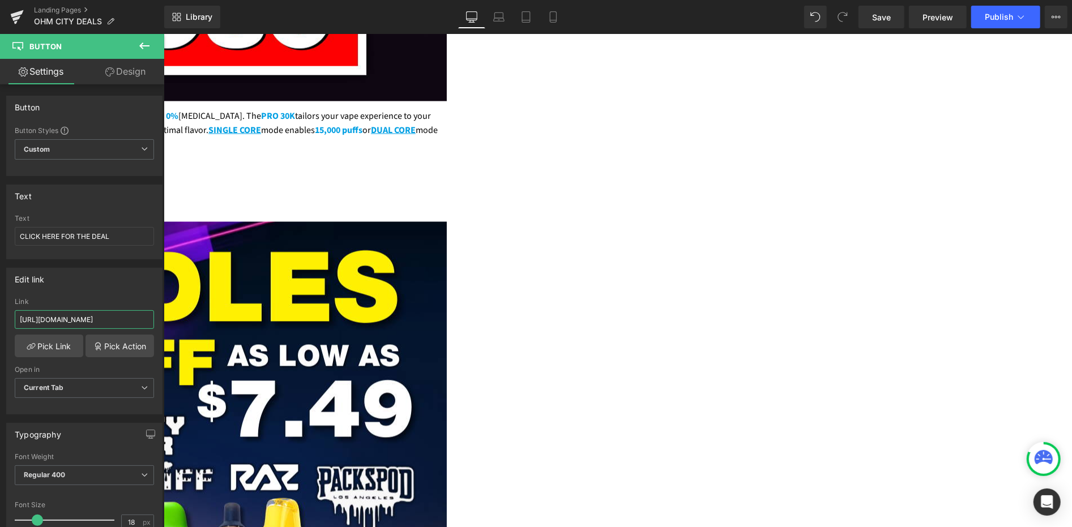
scroll to position [1510, 0]
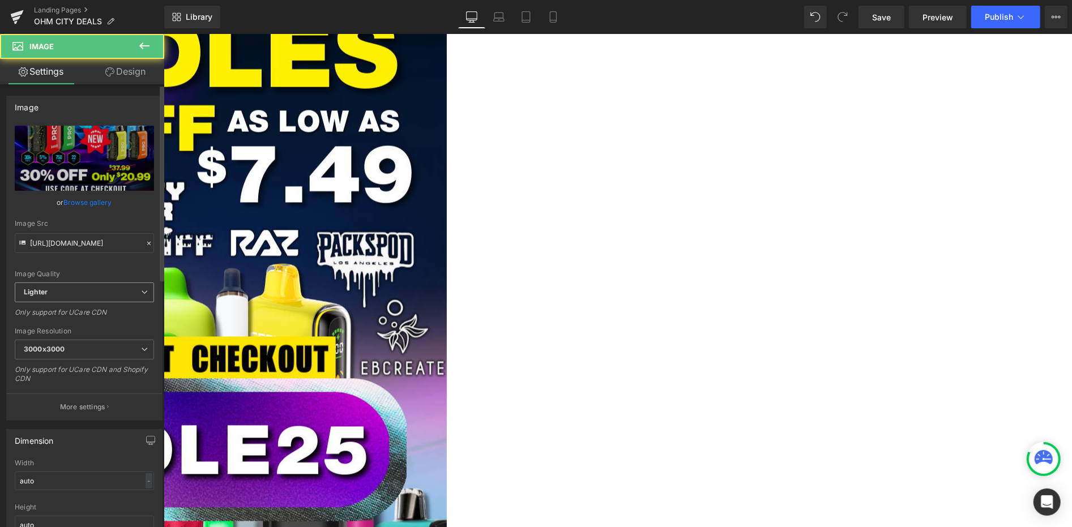
scroll to position [252, 0]
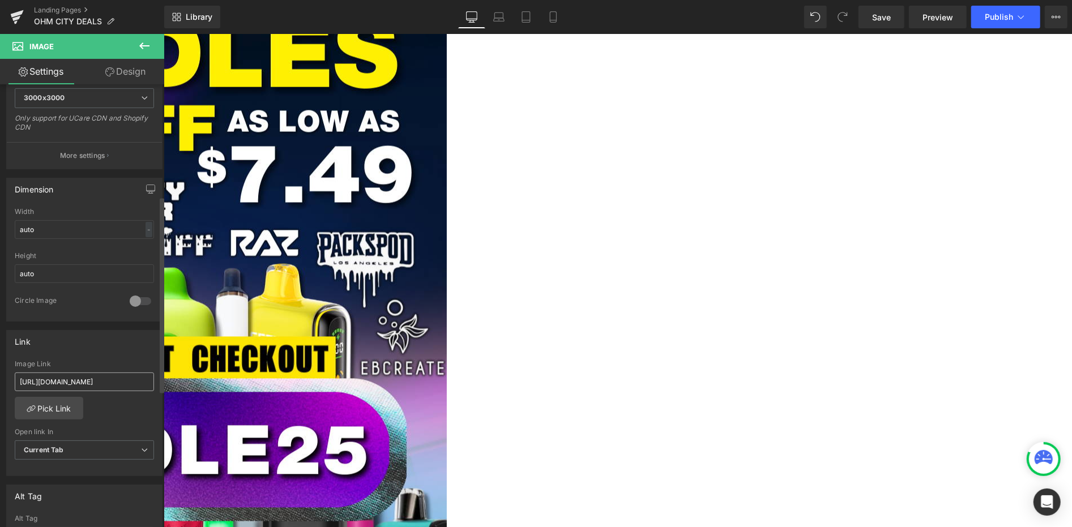
click at [108, 380] on input "[URL][DOMAIN_NAME]" at bounding box center [84, 382] width 139 height 19
type input "[URL][DOMAIN_NAME]"
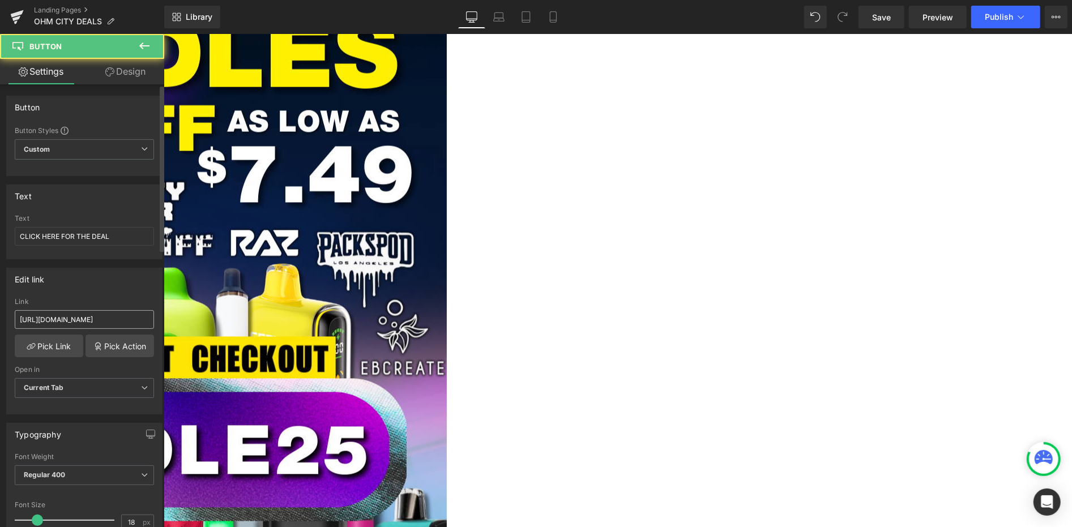
click at [99, 324] on input "[URL][DOMAIN_NAME]" at bounding box center [84, 319] width 139 height 19
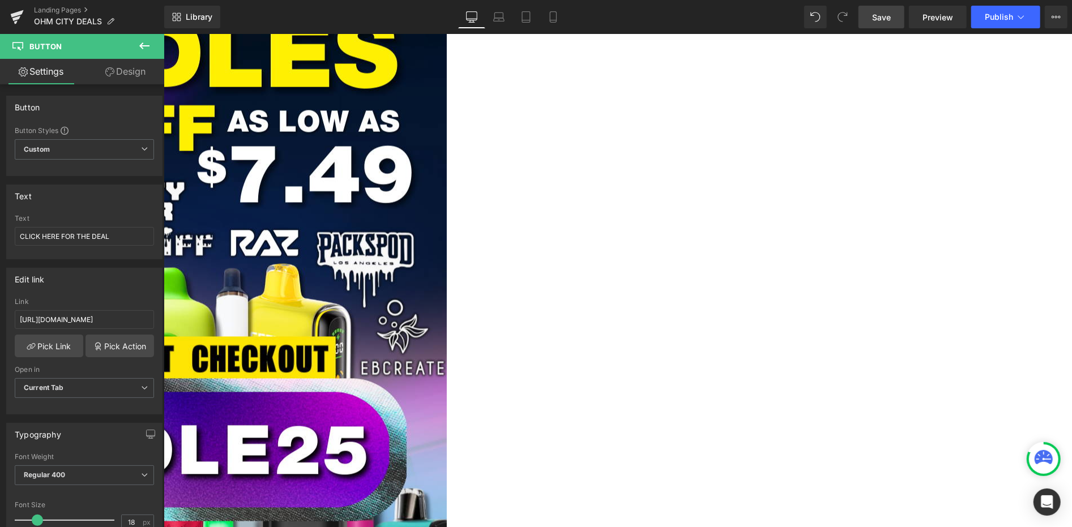
type input "[URL][DOMAIN_NAME]"
click at [884, 14] on span "Save" at bounding box center [881, 17] width 19 height 12
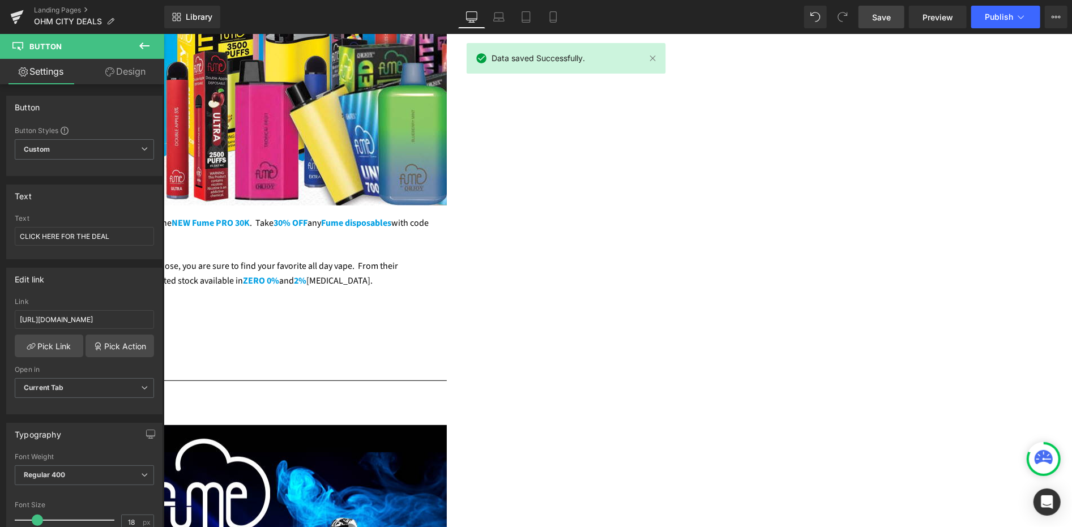
scroll to position [566, 0]
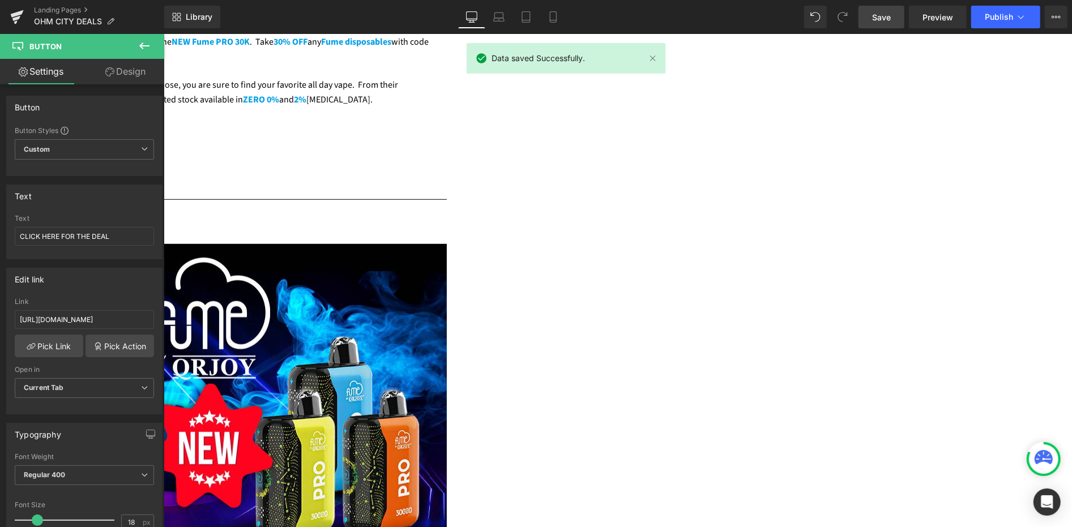
click at [334, 301] on img at bounding box center [163, 527] width 566 height 566
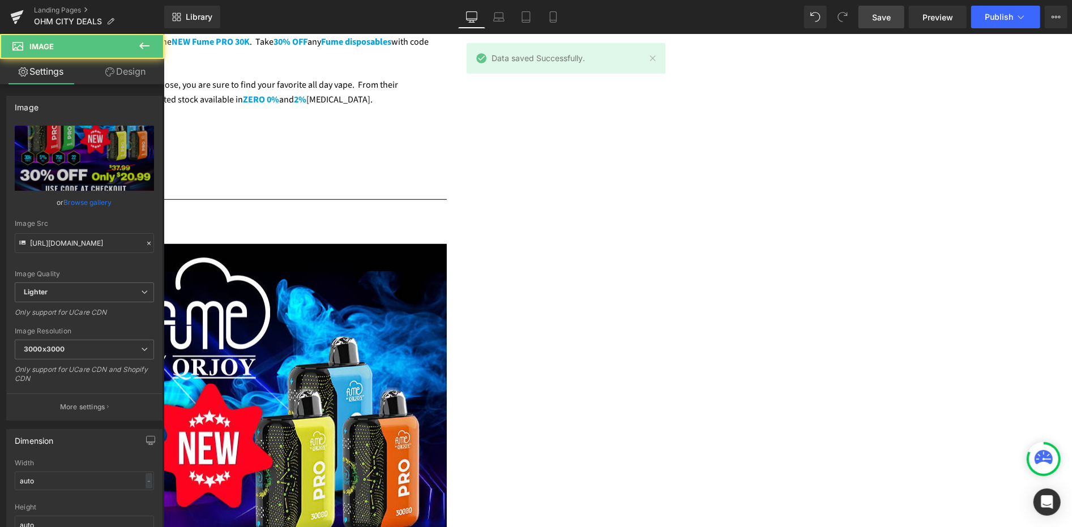
click at [87, 201] on link "Browse gallery" at bounding box center [88, 203] width 48 height 20
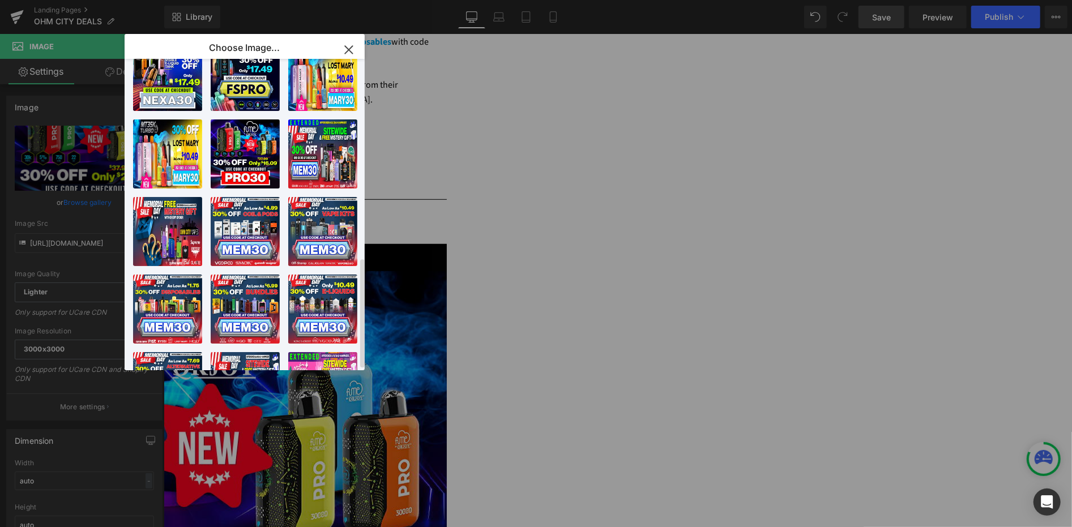
scroll to position [309, 0]
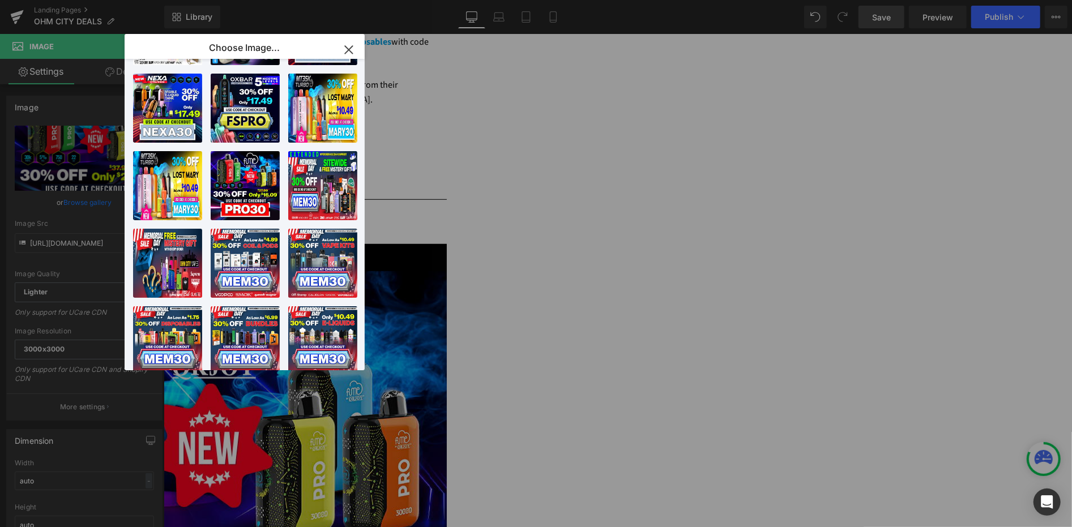
click at [350, 48] on icon "button" at bounding box center [348, 49] width 7 height 7
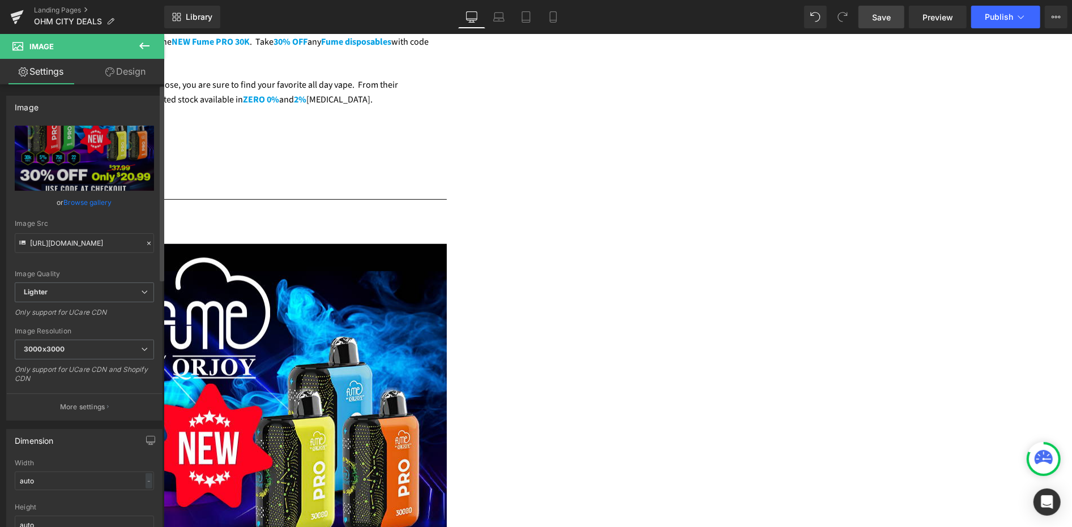
click at [87, 202] on link "Browse gallery" at bounding box center [88, 203] width 48 height 20
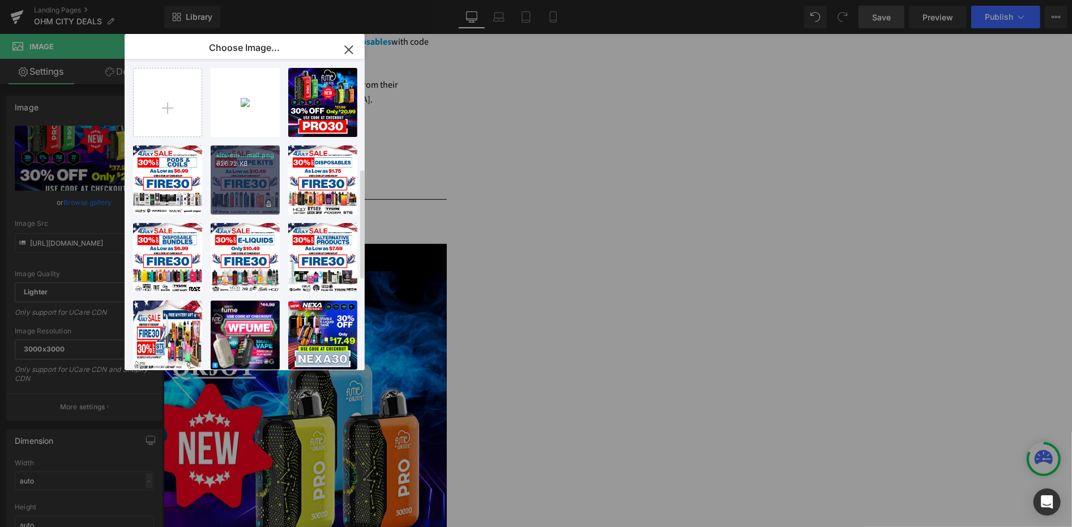
scroll to position [0, 0]
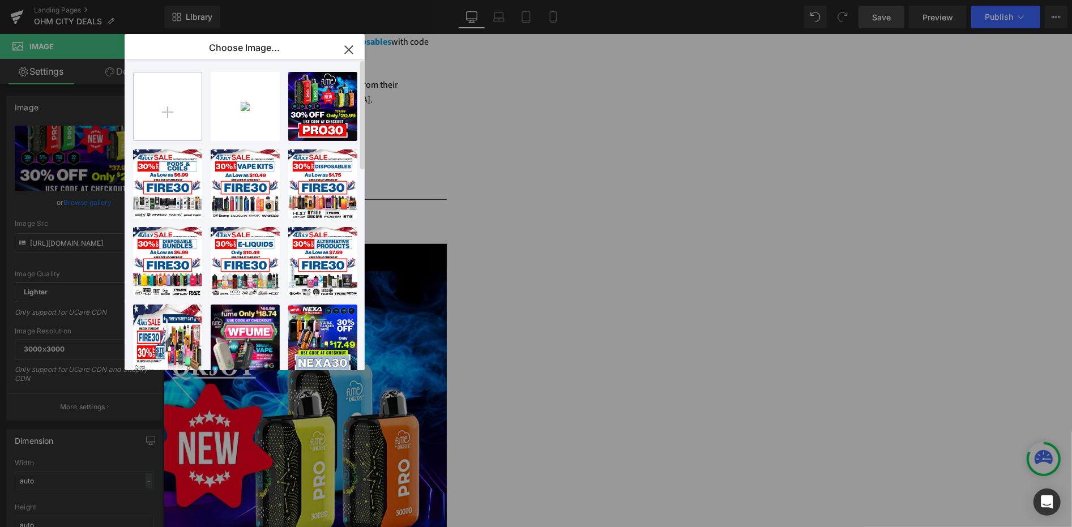
click at [175, 101] on input "file" at bounding box center [168, 107] width 68 height 68
type input "C:\fakepath\lost-[PERSON_NAME]-tale-hookah-email.png"
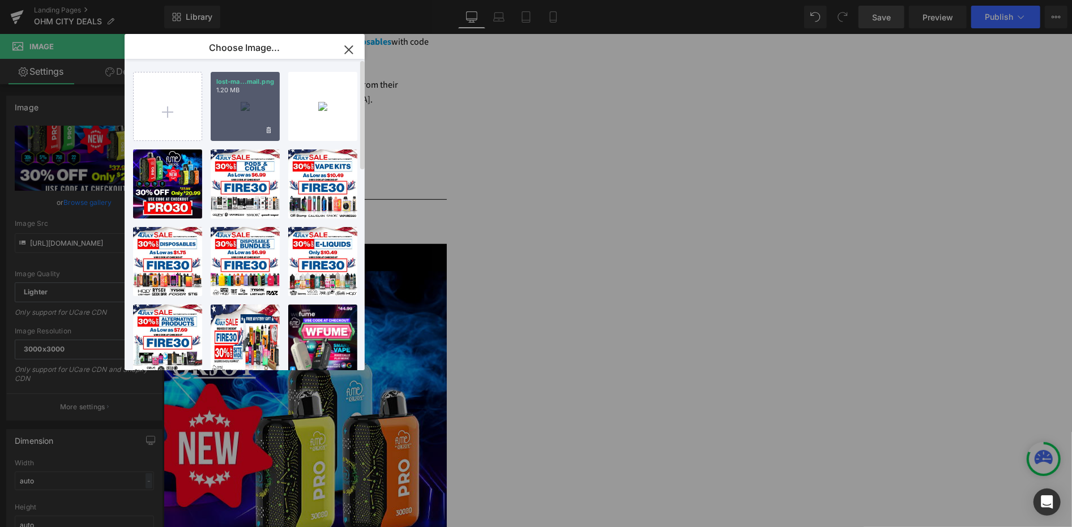
click at [238, 112] on div "lost-ma...mail.png 1.20 MB" at bounding box center [245, 106] width 69 height 69
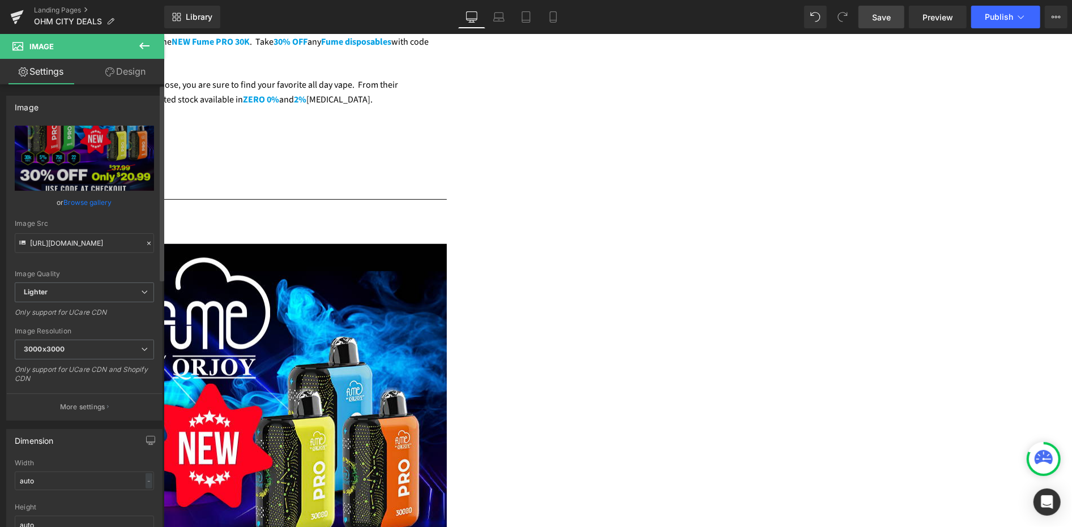
click at [106, 200] on link "Browse gallery" at bounding box center [88, 203] width 48 height 20
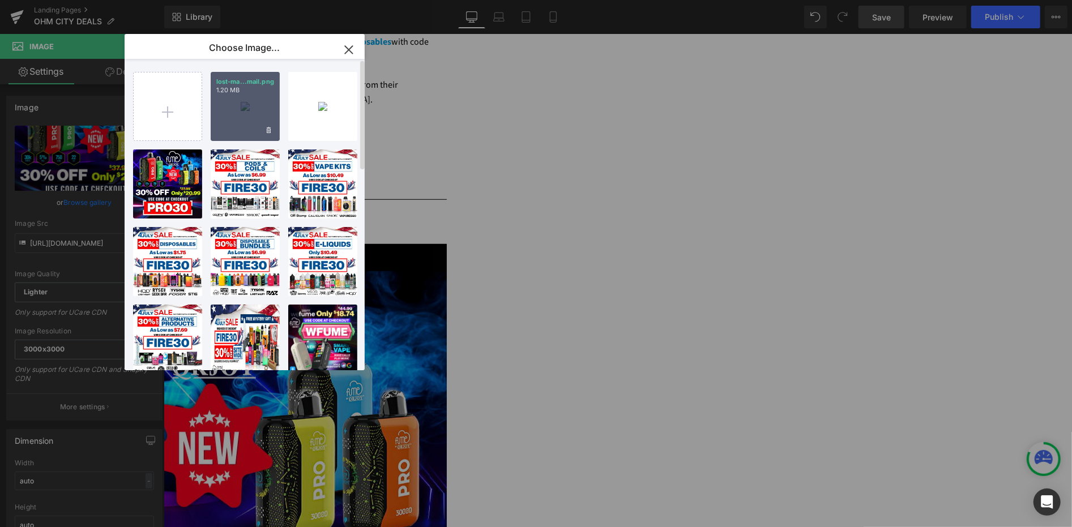
click at [242, 122] on div "lost-ma...mail.png 1.20 MB" at bounding box center [245, 106] width 69 height 69
type input "[URL][DOMAIN_NAME][PERSON_NAME]"
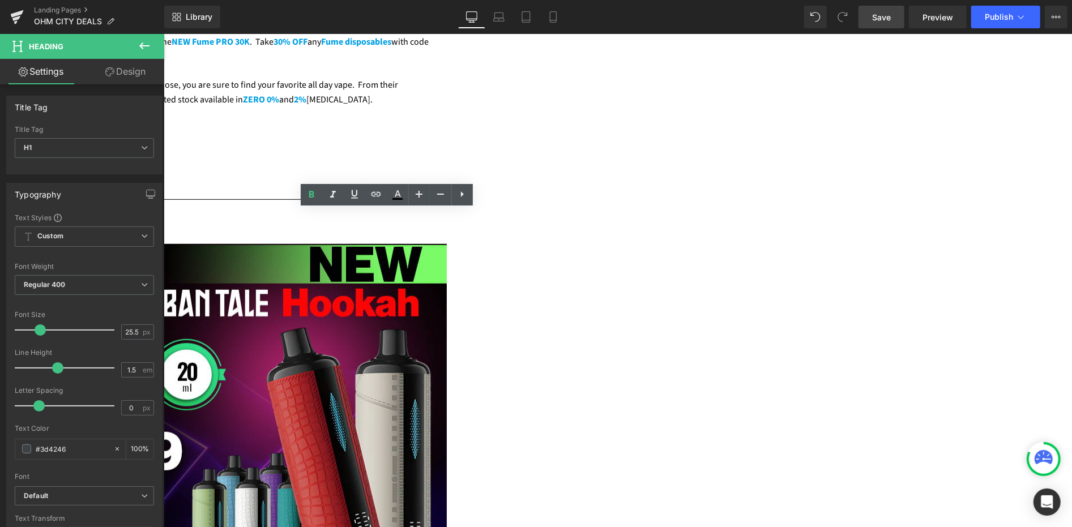
drag, startPoint x: 333, startPoint y: 217, endPoint x: 423, endPoint y: 219, distance: 90.1
drag, startPoint x: 426, startPoint y: 221, endPoint x: 291, endPoint y: 218, distance: 134.9
click at [291, 222] on h1 "NEW FUME PRO 30K $20.99" at bounding box center [163, 233] width 566 height 22
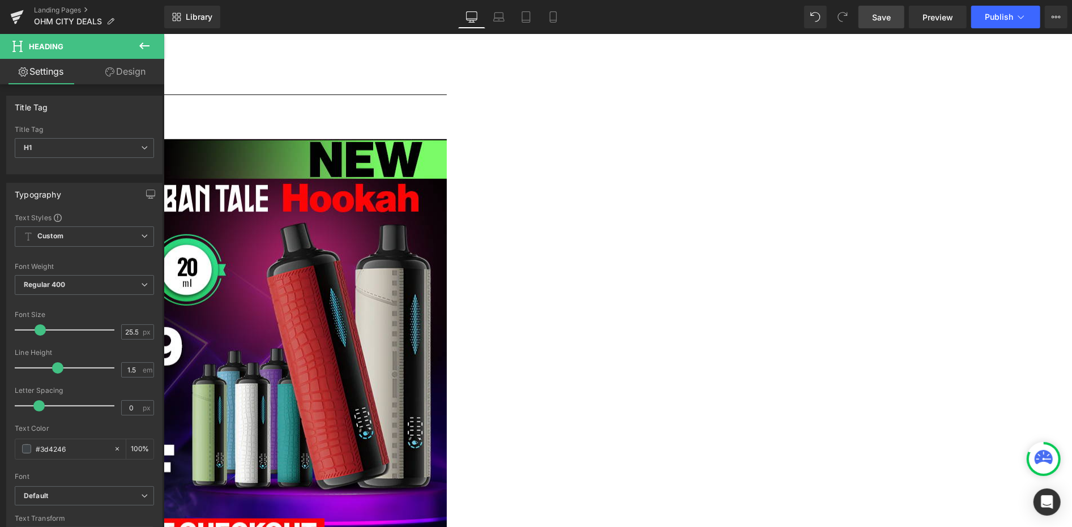
scroll to position [692, 0]
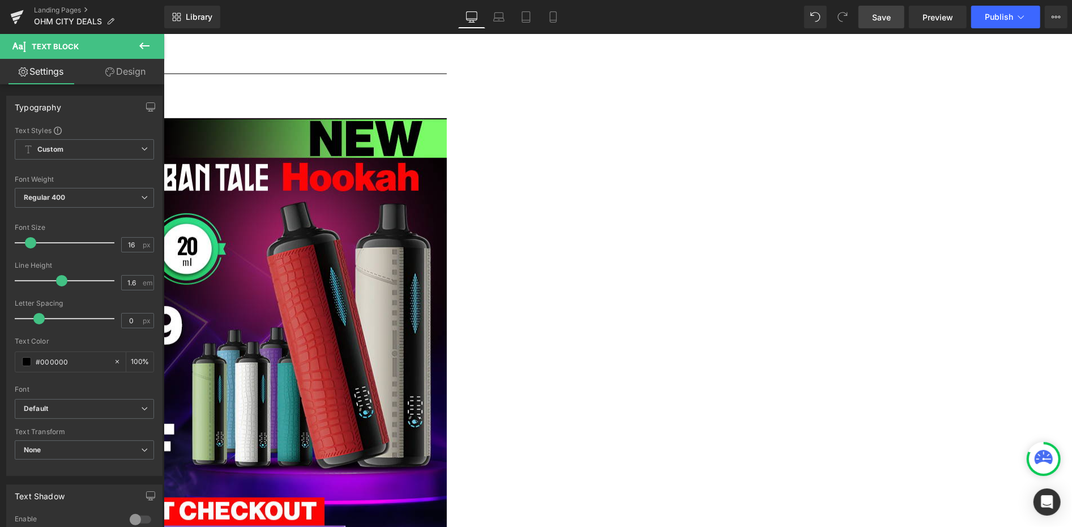
drag, startPoint x: 463, startPoint y: 394, endPoint x: 282, endPoint y: 323, distance: 194.9
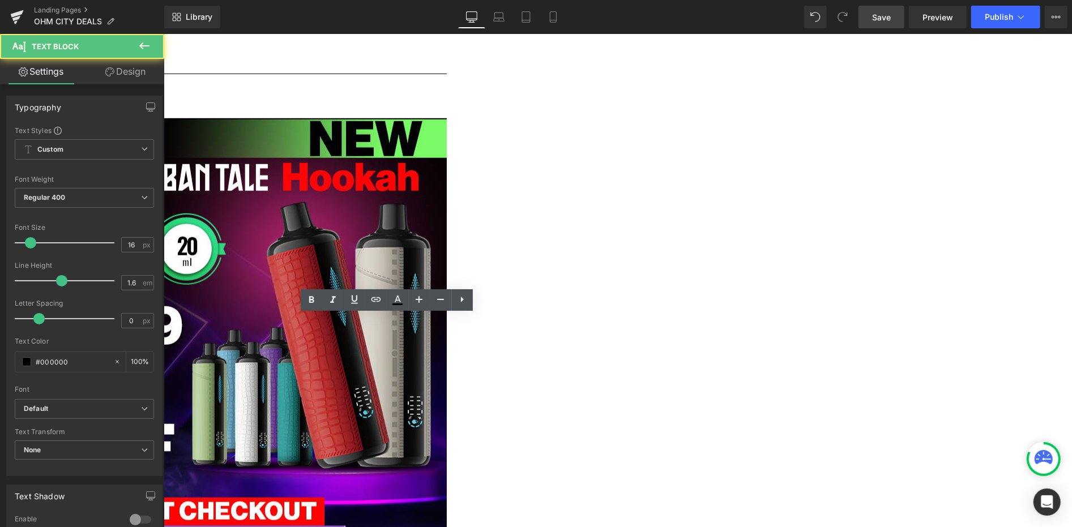
drag, startPoint x: 471, startPoint y: 322, endPoint x: 459, endPoint y: 322, distance: 12.5
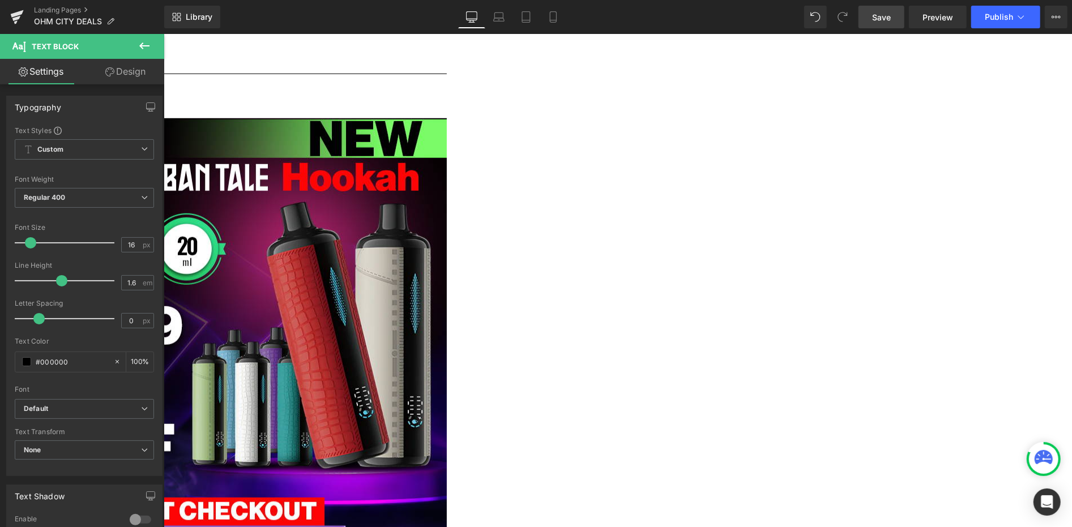
drag, startPoint x: 458, startPoint y: 321, endPoint x: 300, endPoint y: 335, distance: 158.7
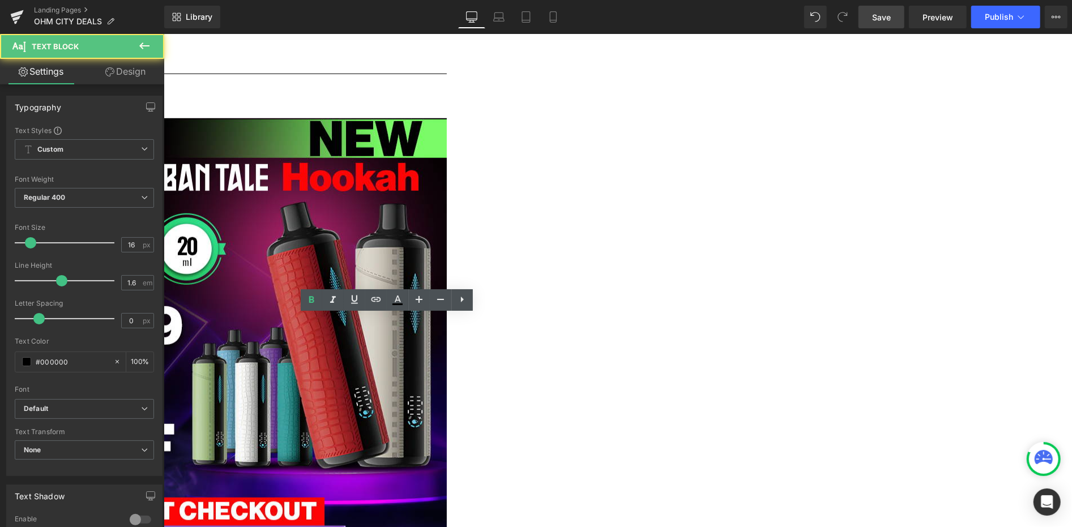
drag, startPoint x: 319, startPoint y: 338, endPoint x: 358, endPoint y: 338, distance: 39.1
drag, startPoint x: 387, startPoint y: 350, endPoint x: 372, endPoint y: 351, distance: 14.8
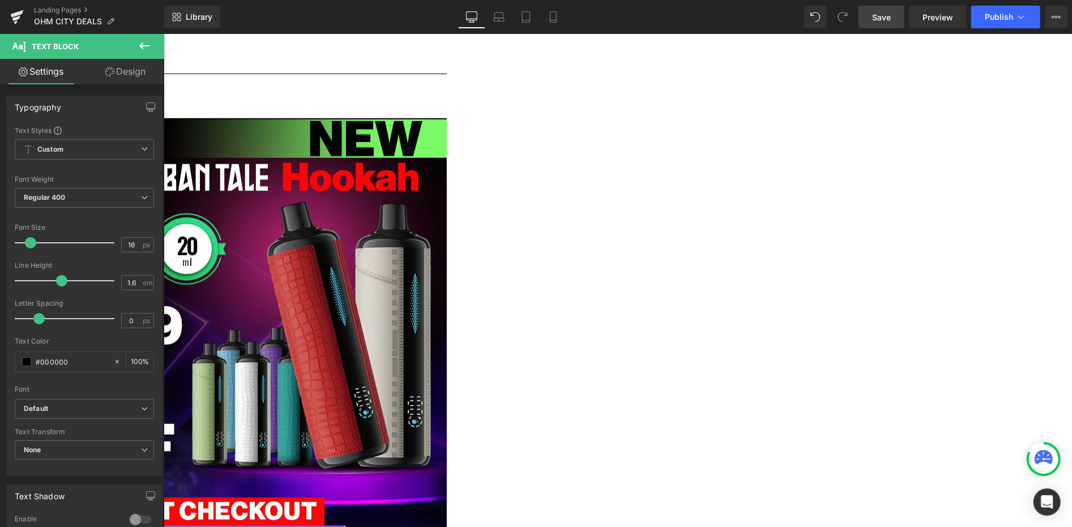
drag, startPoint x: 390, startPoint y: 350, endPoint x: 342, endPoint y: 351, distance: 48.2
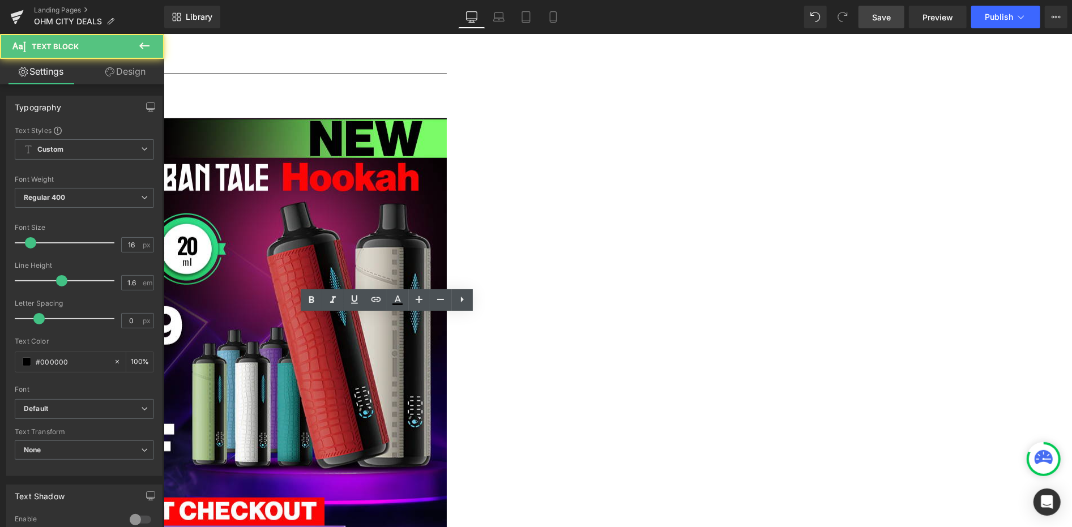
drag, startPoint x: 327, startPoint y: 363, endPoint x: 379, endPoint y: 364, distance: 52.1
drag, startPoint x: 397, startPoint y: 368, endPoint x: 479, endPoint y: 366, distance: 82.2
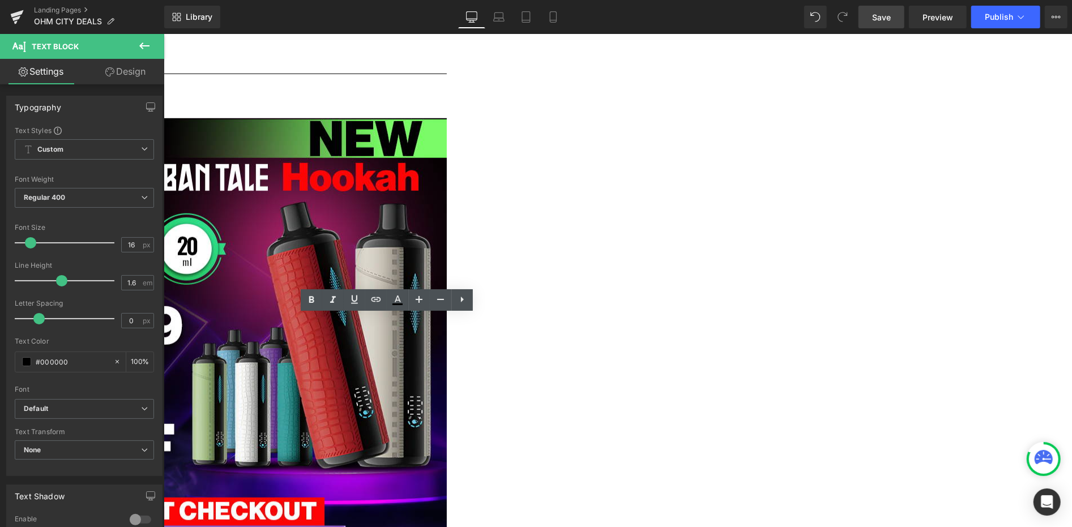
drag, startPoint x: 318, startPoint y: 378, endPoint x: 363, endPoint y: 380, distance: 45.3
drag, startPoint x: 296, startPoint y: 393, endPoint x: 327, endPoint y: 391, distance: 30.6
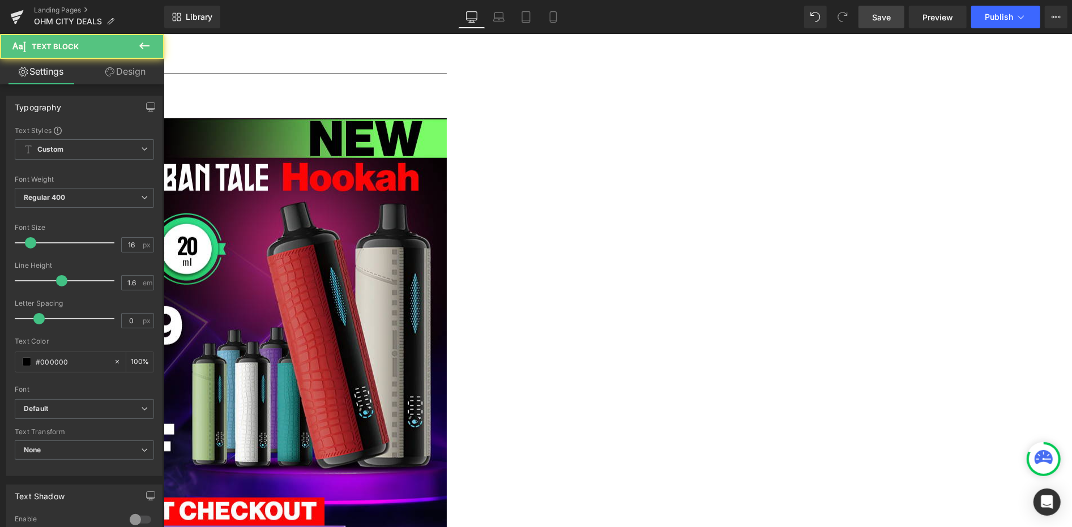
drag, startPoint x: 343, startPoint y: 412, endPoint x: 400, endPoint y: 414, distance: 56.7
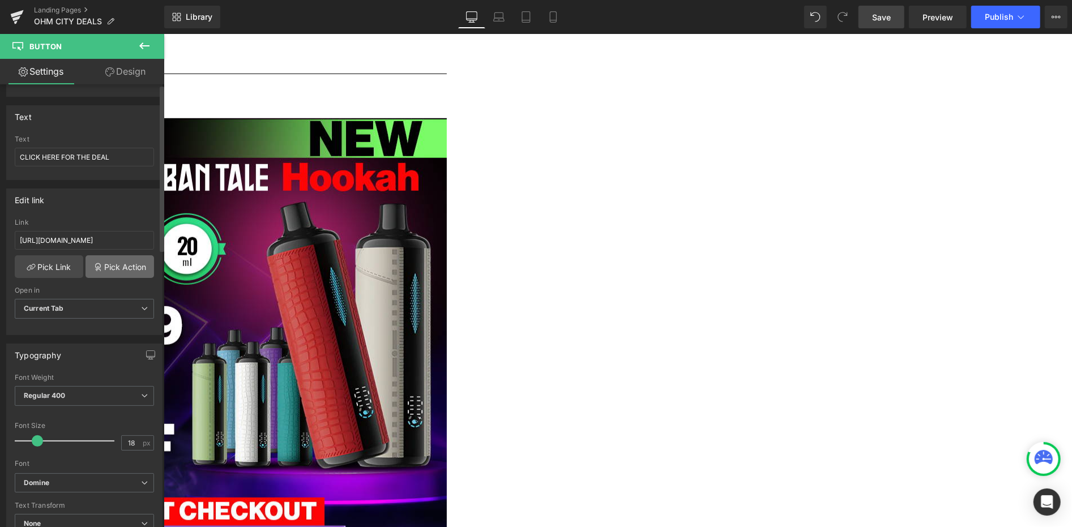
scroll to position [252, 0]
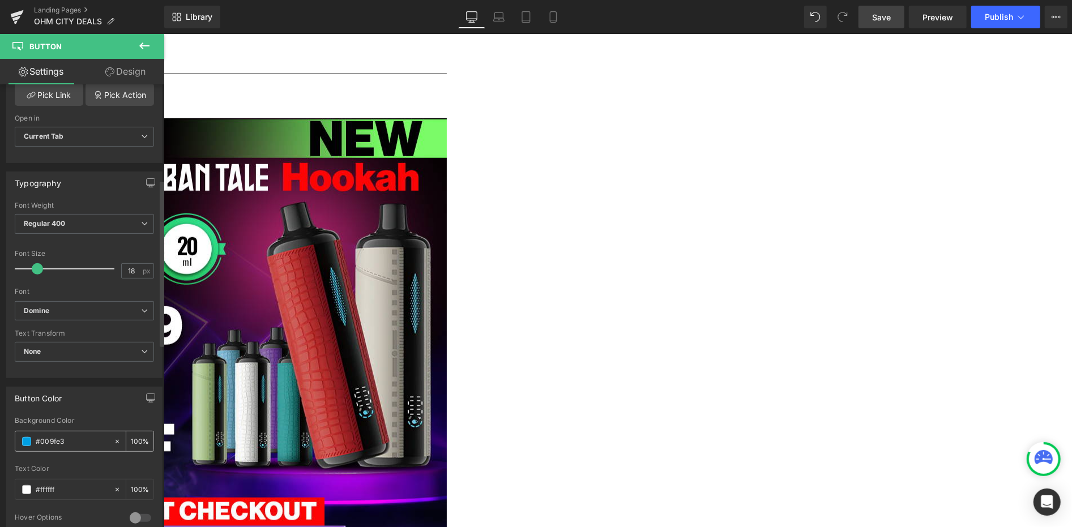
click at [73, 441] on input "#009fe3" at bounding box center [72, 442] width 73 height 12
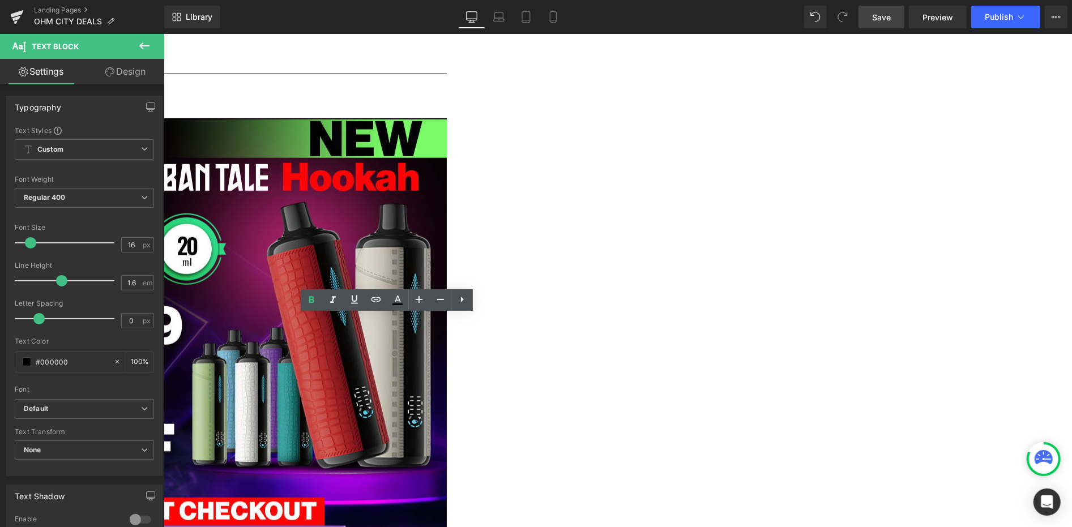
drag, startPoint x: 460, startPoint y: 322, endPoint x: 301, endPoint y: 334, distance: 159.6
click at [394, 305] on icon at bounding box center [398, 300] width 14 height 14
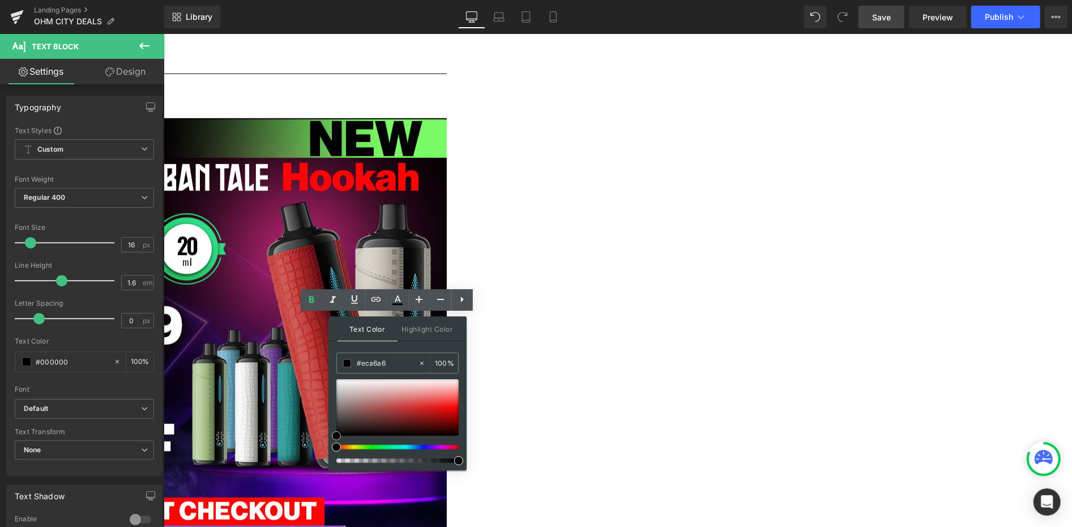
click at [416, 391] on div at bounding box center [397, 408] width 122 height 57
click at [390, 364] on input "#eca6a6" at bounding box center [387, 363] width 61 height 12
paste input "009fe3"
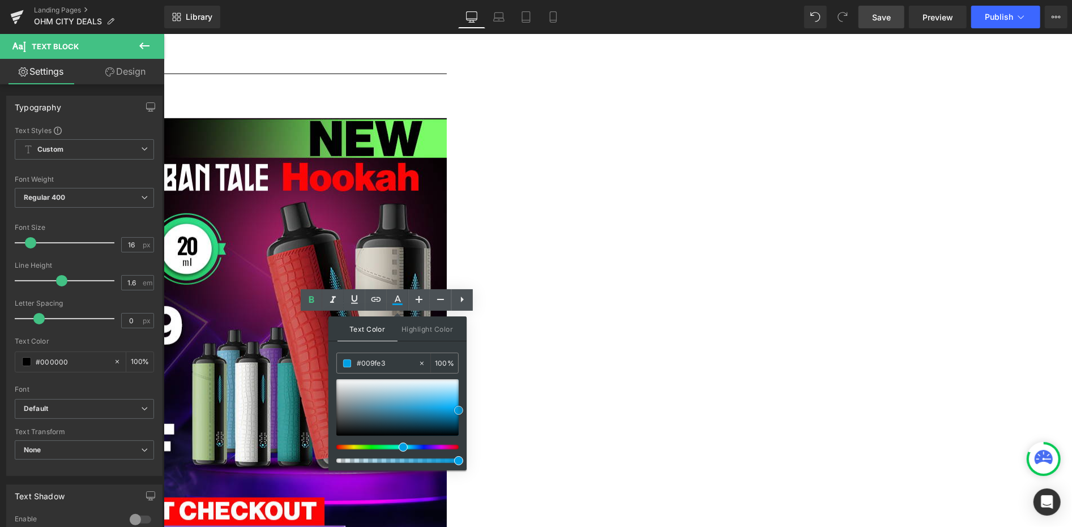
click at [459, 411] on span at bounding box center [458, 410] width 9 height 9
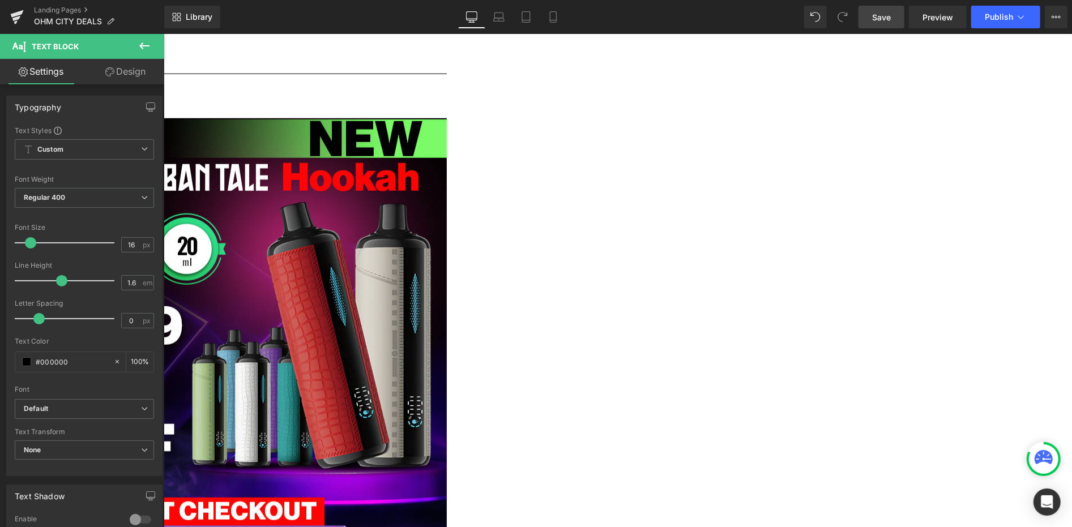
drag, startPoint x: 332, startPoint y: 335, endPoint x: 361, endPoint y: 336, distance: 28.9
click at [396, 305] on icon at bounding box center [398, 305] width 10 height 2
type input "#000000"
type input "100"
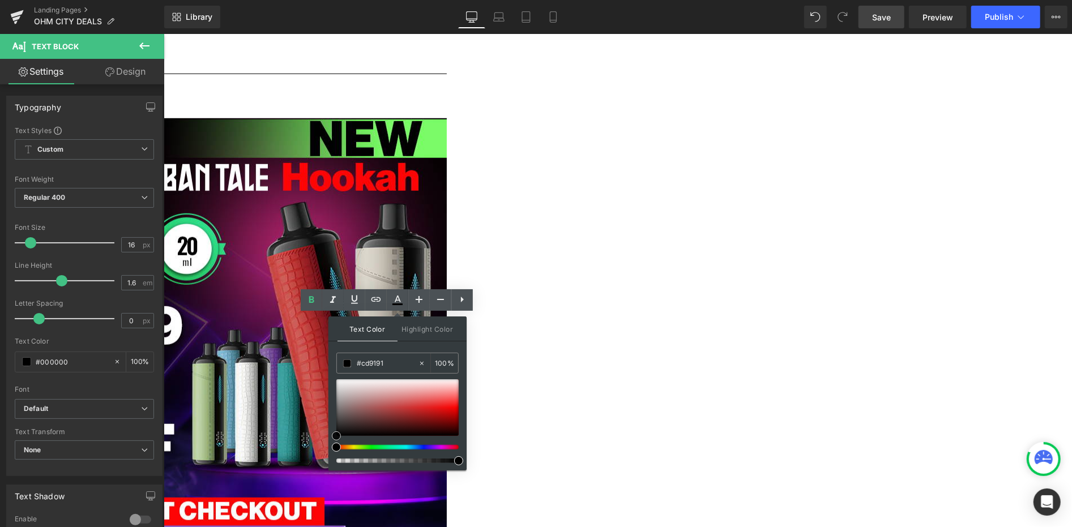
drag, startPoint x: 383, startPoint y: 397, endPoint x: 375, endPoint y: 376, distance: 21.9
click at [383, 396] on div at bounding box center [397, 408] width 122 height 57
click at [372, 364] on input "#cf9595" at bounding box center [387, 363] width 61 height 12
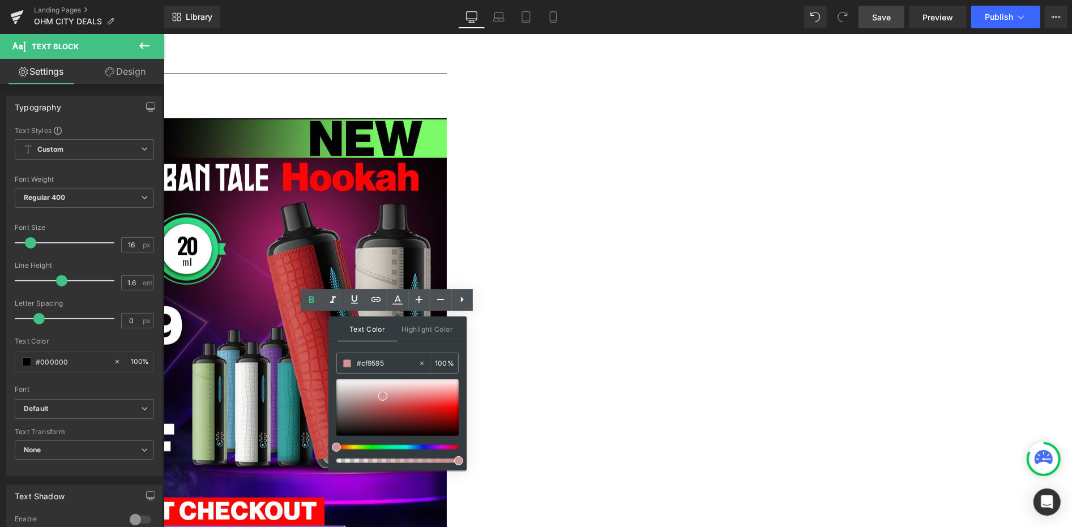
paste input "009fe3"
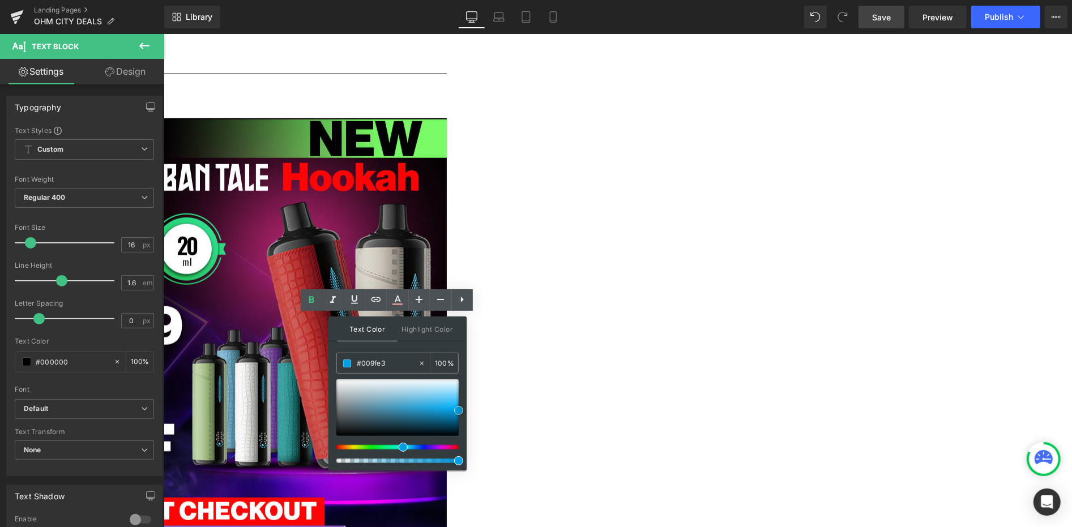
click at [459, 410] on span at bounding box center [458, 410] width 9 height 9
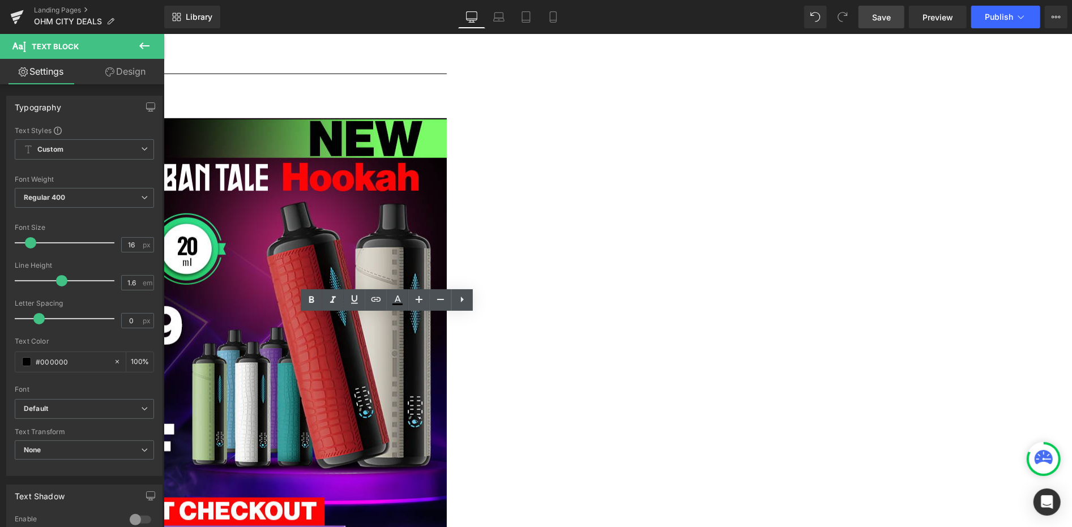
drag, startPoint x: 340, startPoint y: 350, endPoint x: 393, endPoint y: 351, distance: 53.3
click at [398, 300] on icon at bounding box center [398, 299] width 6 height 7
type input "#000000"
type input "100"
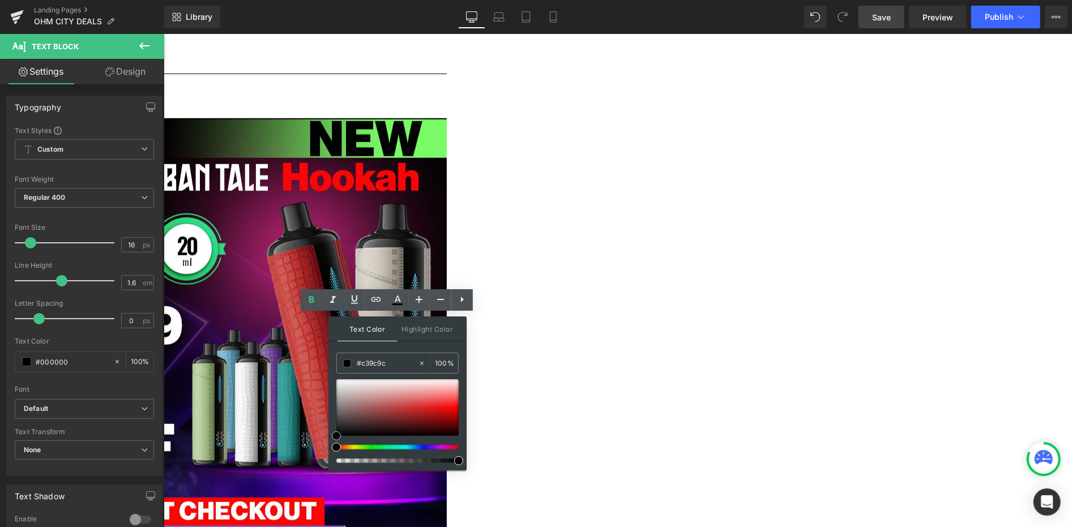
click at [367, 397] on div at bounding box center [397, 408] width 122 height 57
click at [370, 359] on input "#c39c9c" at bounding box center [387, 363] width 61 height 12
paste input "009fe3"
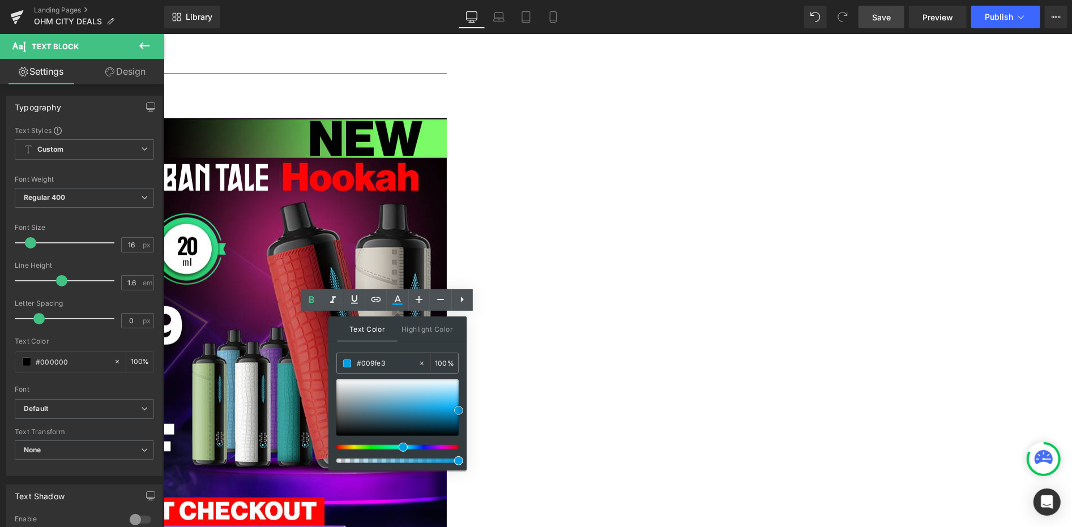
click at [459, 408] on span at bounding box center [458, 410] width 9 height 9
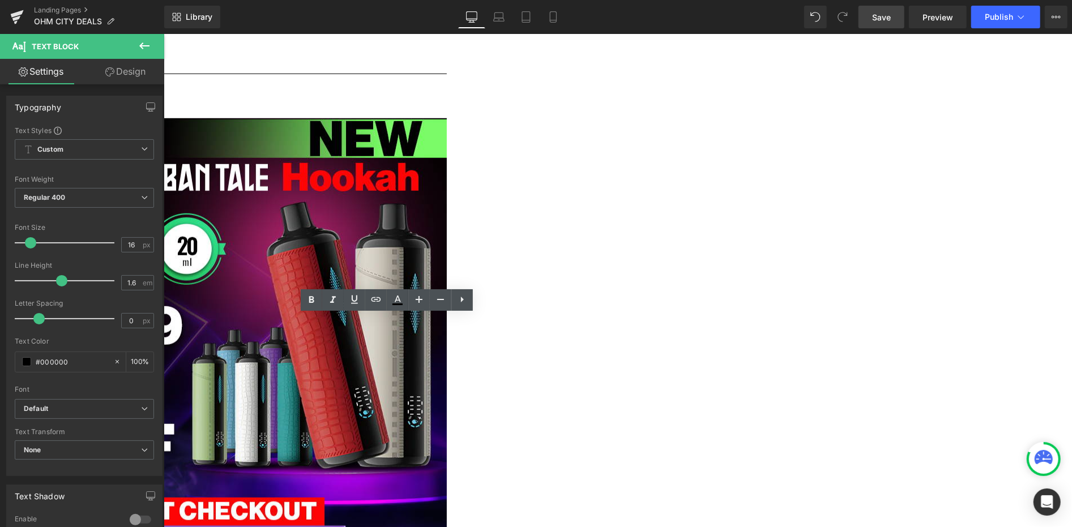
drag, startPoint x: 327, startPoint y: 365, endPoint x: 382, endPoint y: 369, distance: 55.7
click at [399, 303] on icon at bounding box center [398, 300] width 14 height 14
type input "#000000"
type input "100"
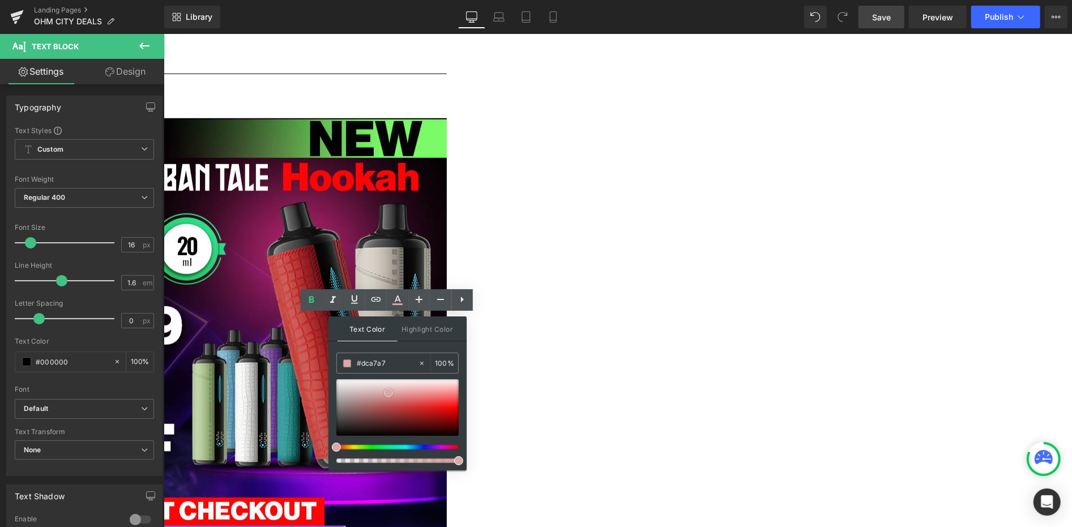
click at [389, 393] on div at bounding box center [397, 408] width 122 height 57
click at [380, 362] on input "#dca7a7" at bounding box center [387, 363] width 61 height 12
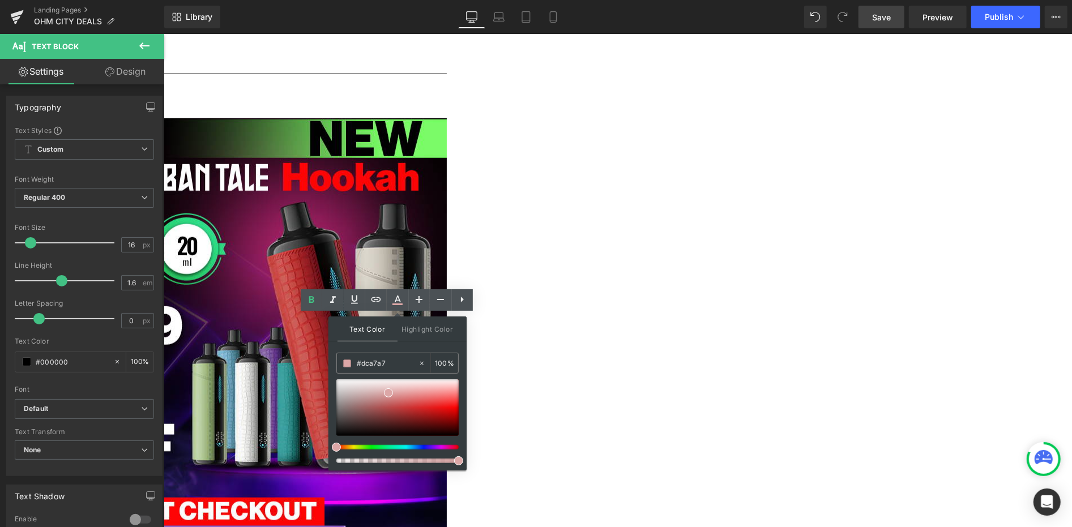
paste input "009fe3"
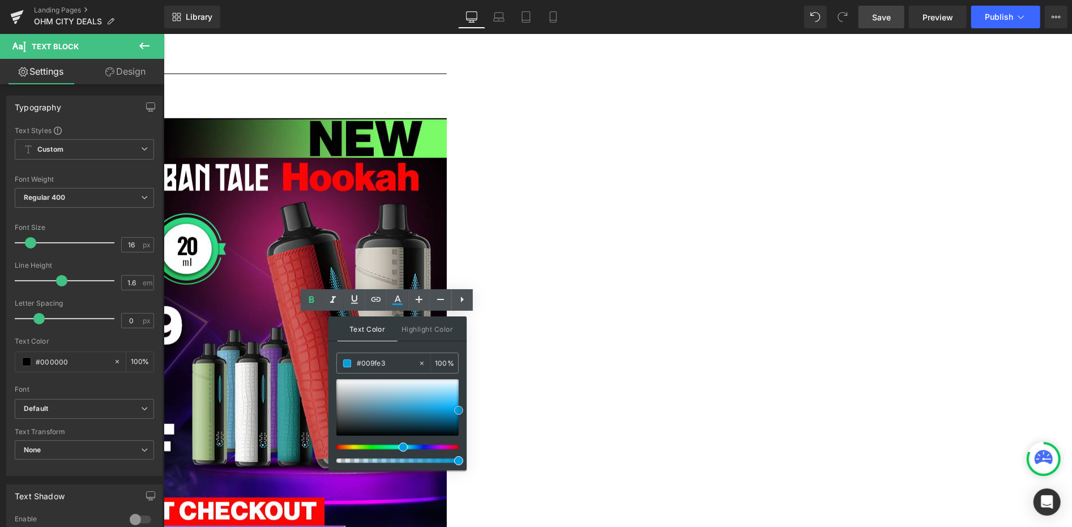
click at [456, 411] on span at bounding box center [458, 410] width 9 height 9
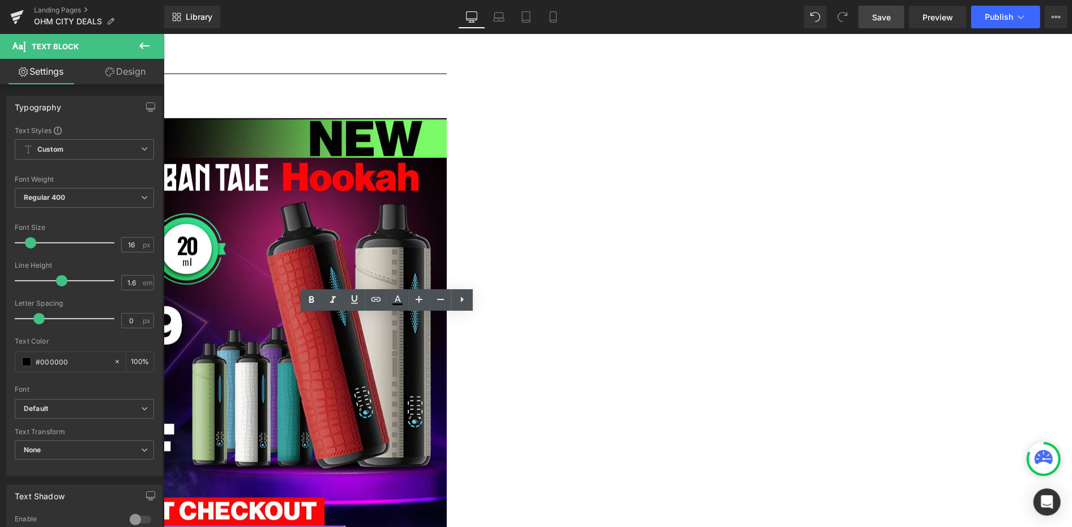
drag, startPoint x: 319, startPoint y: 380, endPoint x: 365, endPoint y: 383, distance: 46.0
click at [398, 306] on icon at bounding box center [398, 300] width 14 height 14
type input "#000000"
type input "100"
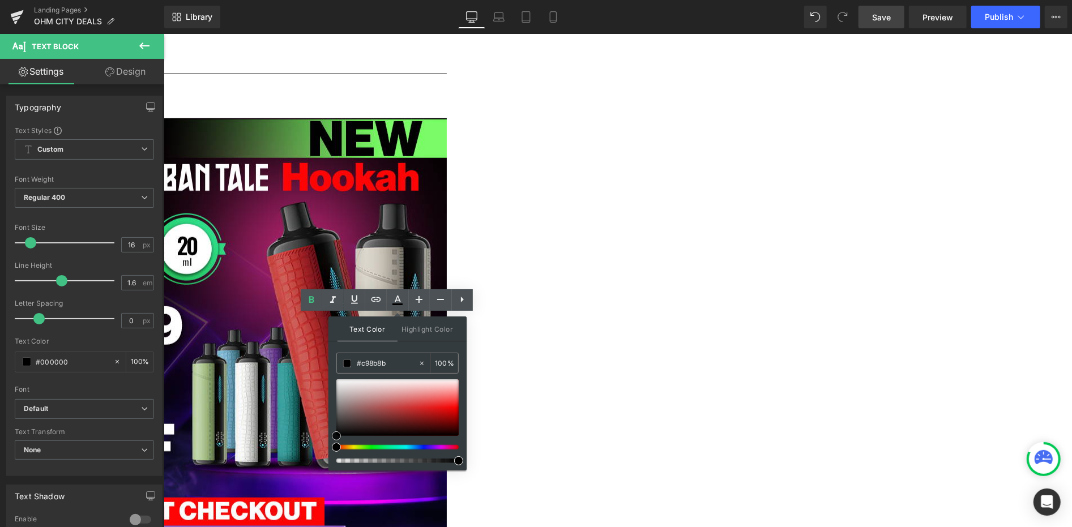
click at [382, 398] on div at bounding box center [397, 408] width 122 height 57
click at [381, 367] on input "#c98b8b" at bounding box center [387, 363] width 61 height 12
paste input "009fe3"
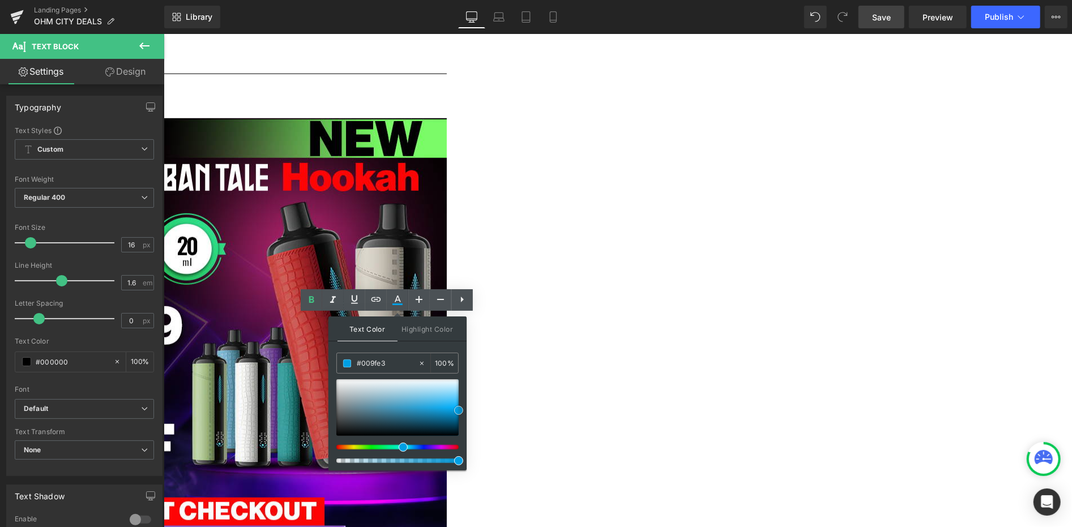
click at [458, 411] on span at bounding box center [458, 410] width 9 height 9
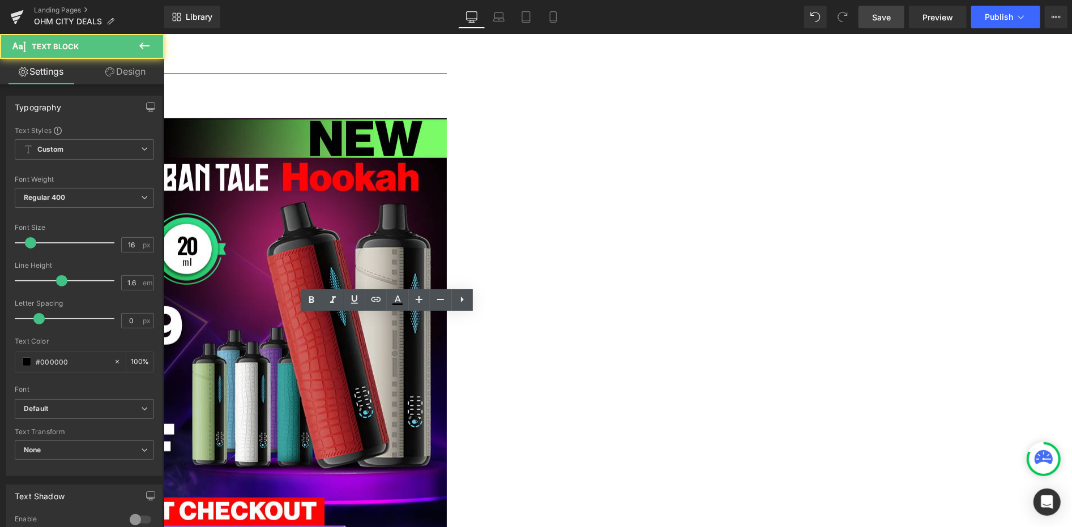
drag, startPoint x: 296, startPoint y: 394, endPoint x: 327, endPoint y: 396, distance: 30.7
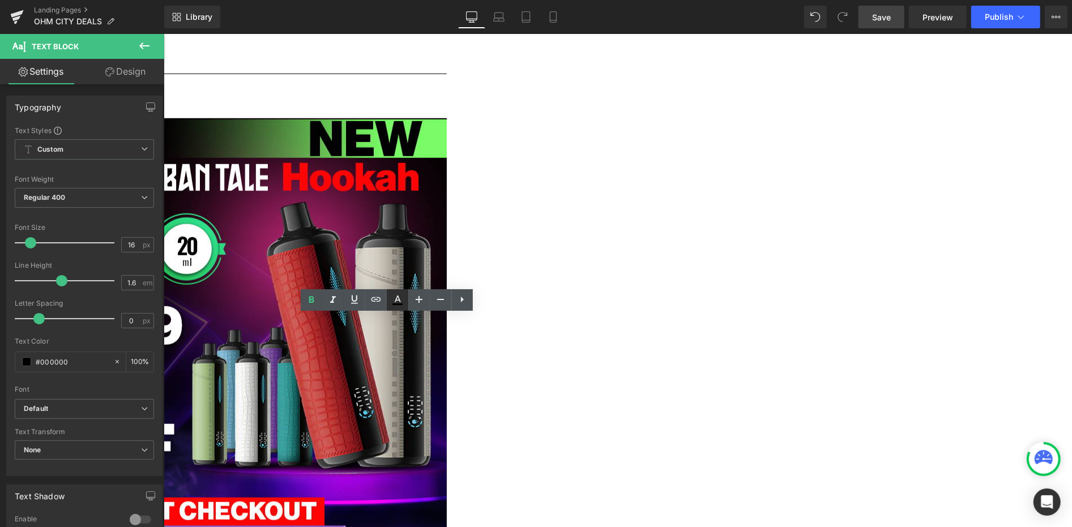
drag, startPoint x: 402, startPoint y: 308, endPoint x: 238, endPoint y: 277, distance: 166.6
click at [402, 308] on link at bounding box center [398, 300] width 22 height 22
type input "#000000"
type input "100"
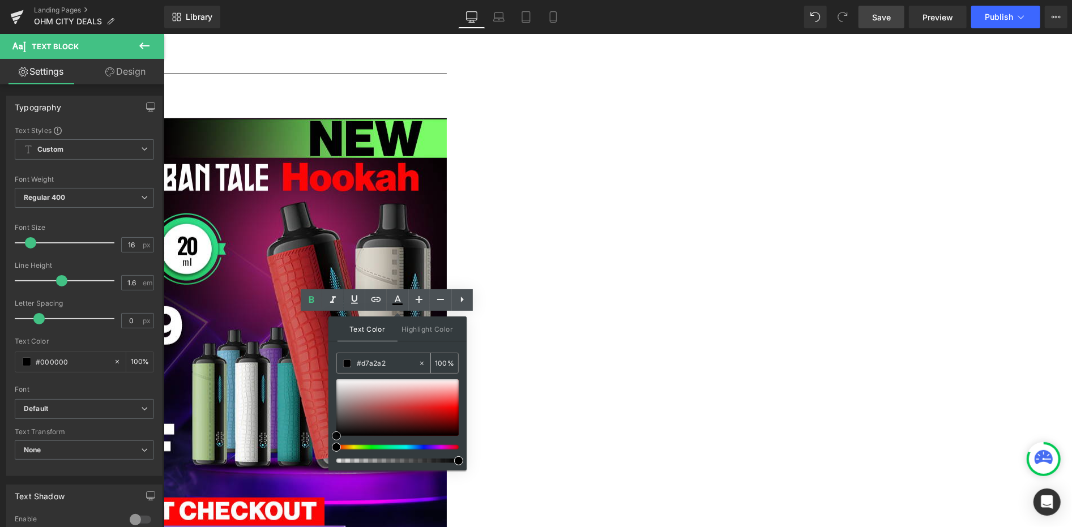
drag, startPoint x: 385, startPoint y: 394, endPoint x: 388, endPoint y: 368, distance: 25.7
click at [385, 393] on div at bounding box center [397, 408] width 122 height 57
click at [387, 358] on input "#d8a5a5" at bounding box center [387, 363] width 61 height 12
click at [387, 359] on input "#d8a5a5" at bounding box center [387, 363] width 61 height 12
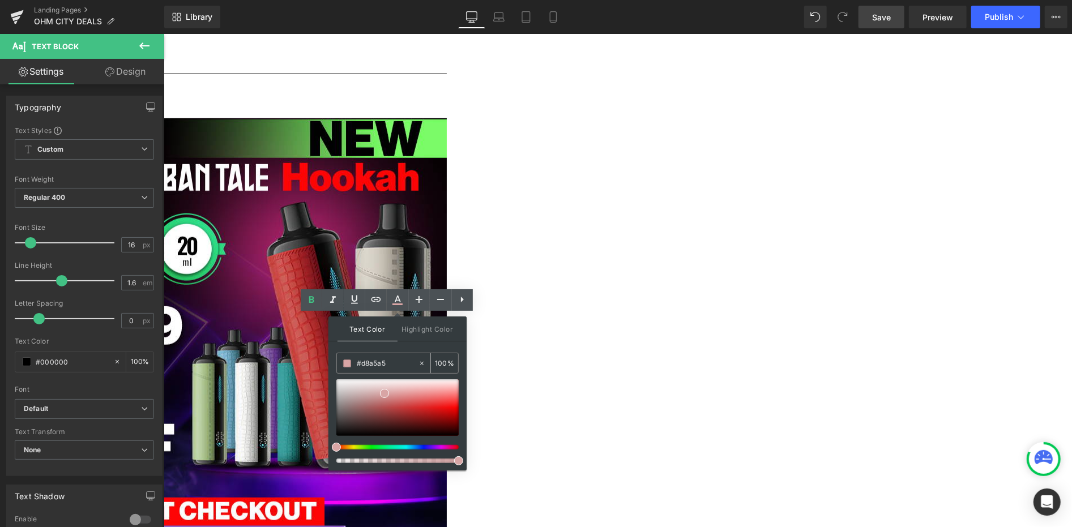
click at [387, 359] on input "#d8a5a5" at bounding box center [387, 363] width 61 height 12
paste input "009fe3"
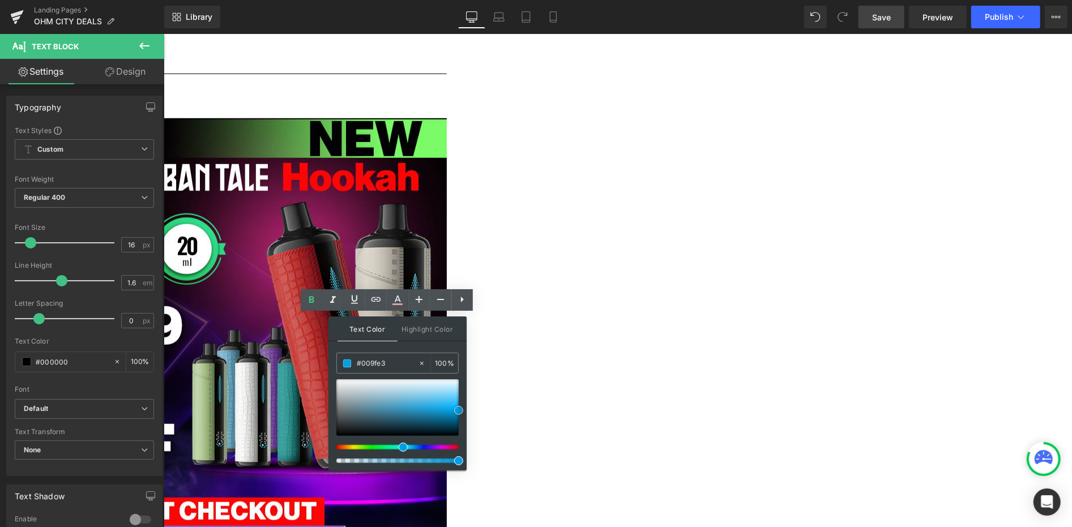
click at [460, 407] on span at bounding box center [458, 410] width 9 height 9
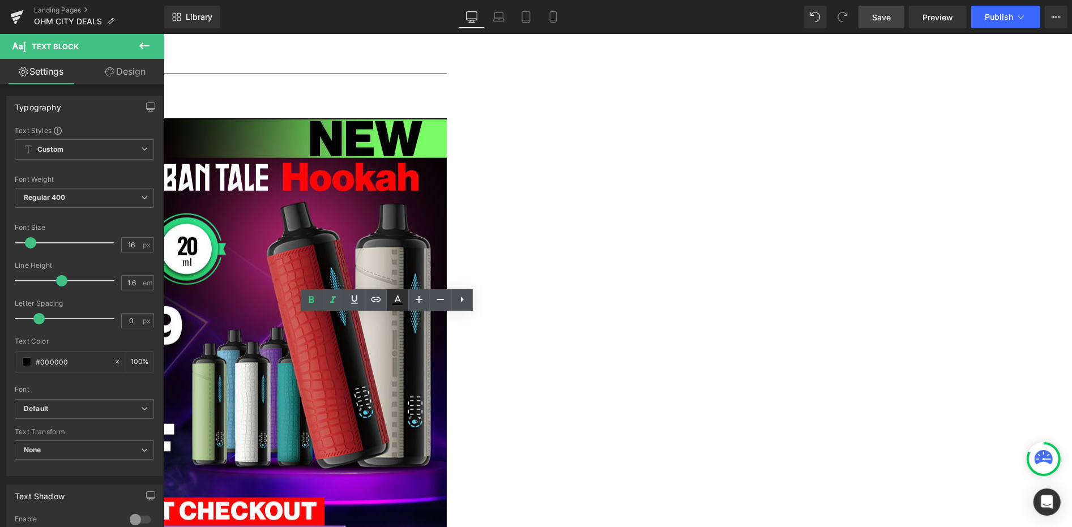
click at [396, 306] on icon at bounding box center [398, 300] width 14 height 14
type input "#000000"
type input "100"
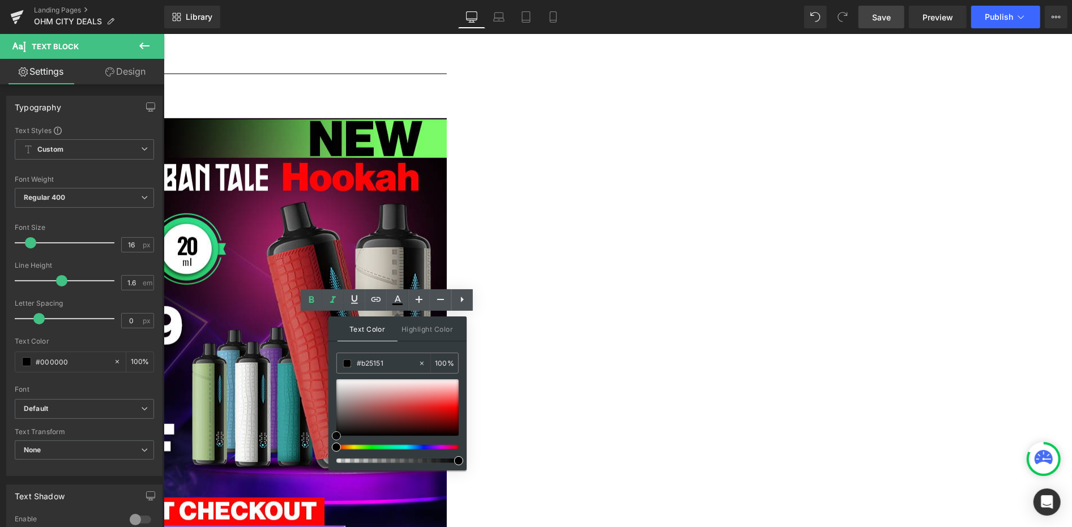
click at [383, 407] on div at bounding box center [397, 408] width 122 height 57
click at [383, 363] on input "#b25151" at bounding box center [387, 363] width 61 height 12
click at [382, 363] on input "#b25151" at bounding box center [387, 363] width 61 height 12
paste input "009fe3"
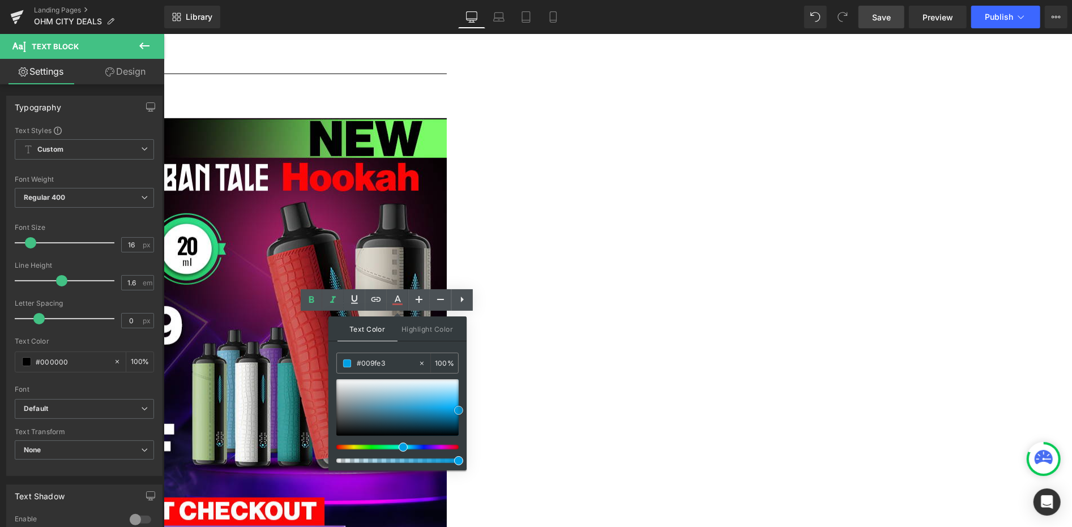
click at [458, 410] on span at bounding box center [458, 410] width 9 height 9
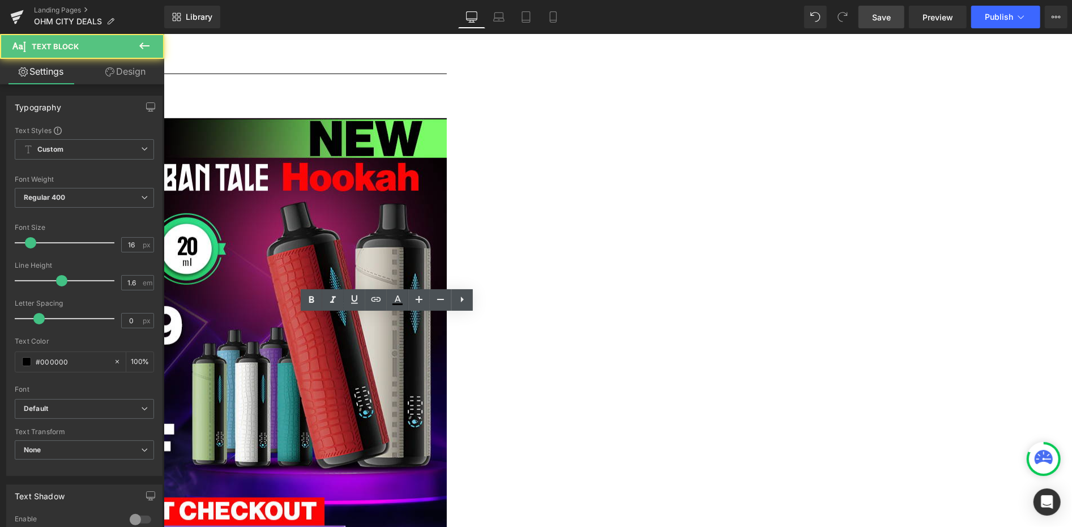
drag, startPoint x: 343, startPoint y: 408, endPoint x: 402, endPoint y: 411, distance: 59.0
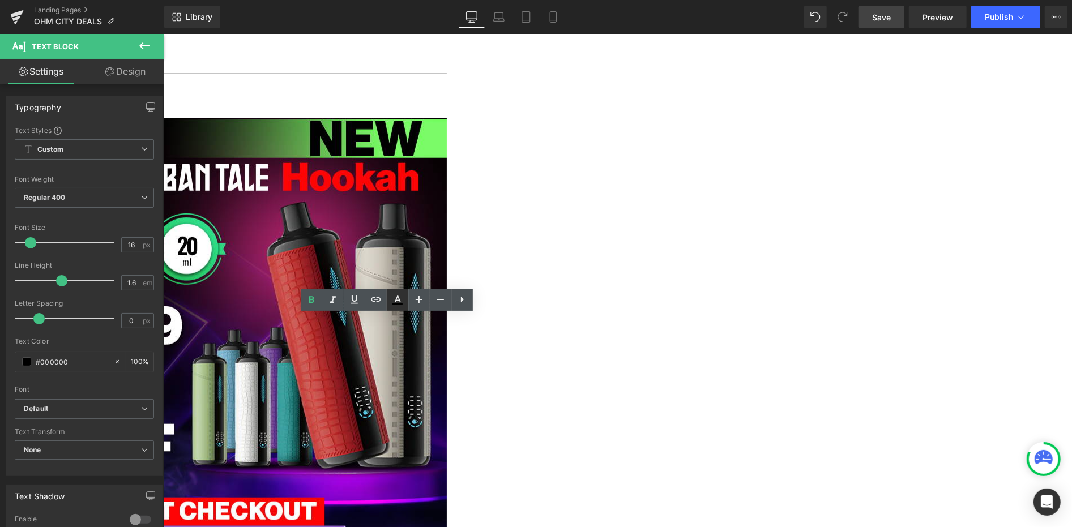
click at [399, 305] on icon at bounding box center [398, 305] width 10 height 2
type input "#000000"
type input "100"
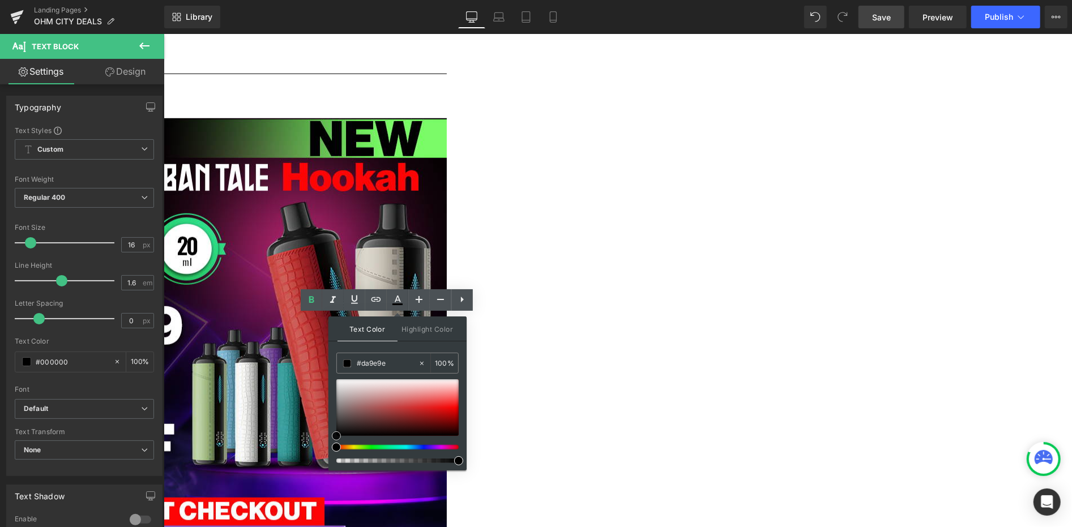
click at [390, 394] on div at bounding box center [397, 408] width 122 height 57
click at [385, 361] on input "#d9a0a0" at bounding box center [387, 363] width 61 height 12
paste input "009fe3"
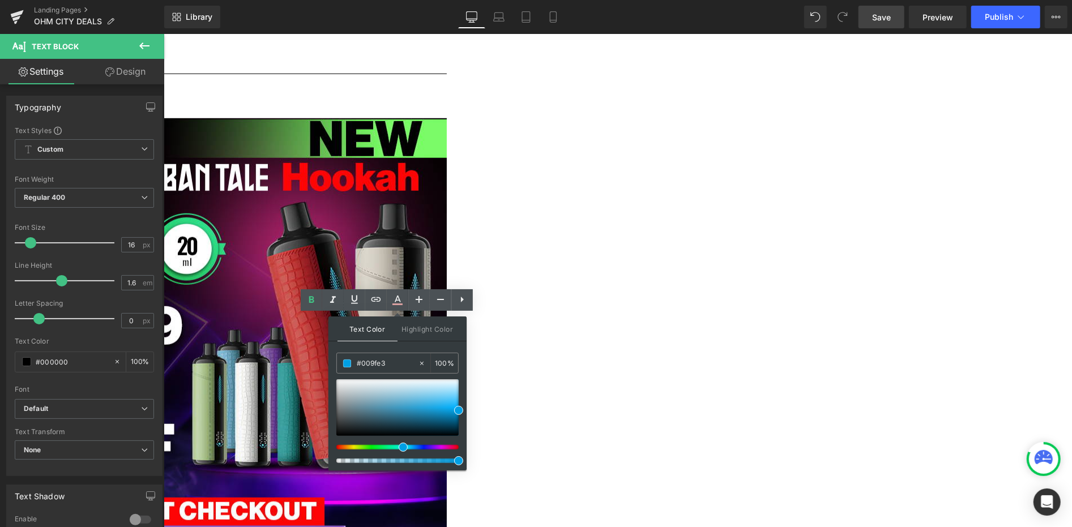
type input "#009fe3"
click at [458, 410] on span at bounding box center [458, 410] width 9 height 9
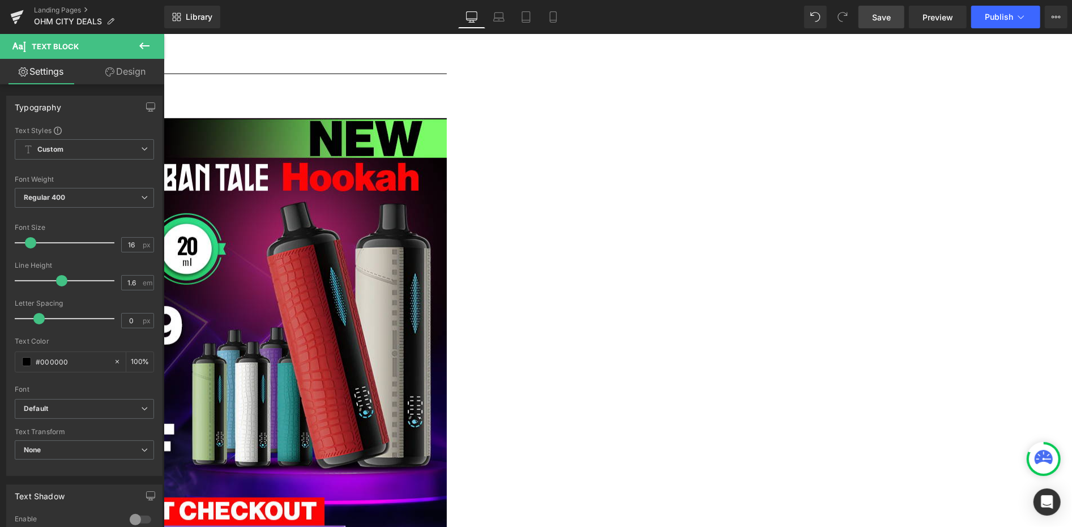
click at [373, 179] on img at bounding box center [163, 401] width 566 height 566
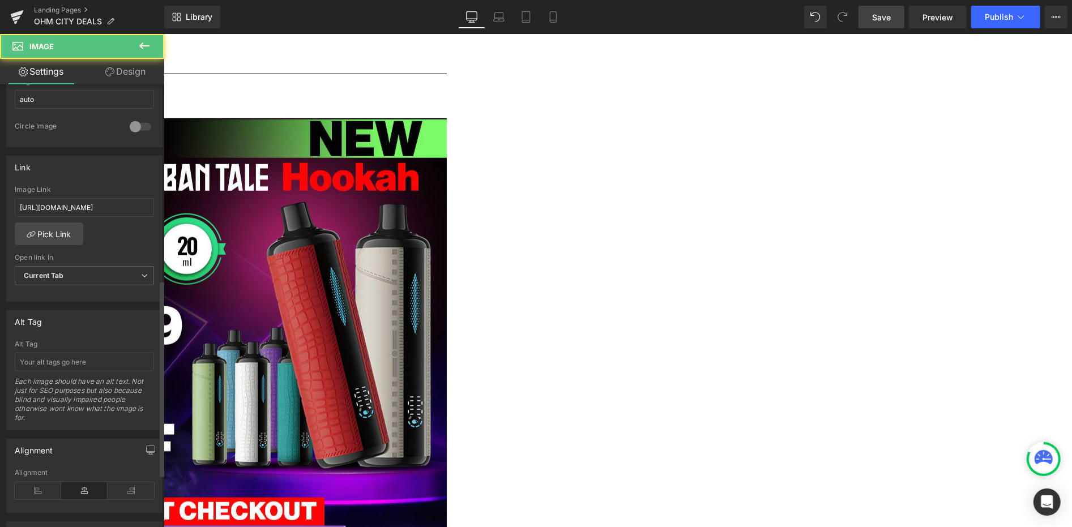
scroll to position [440, 0]
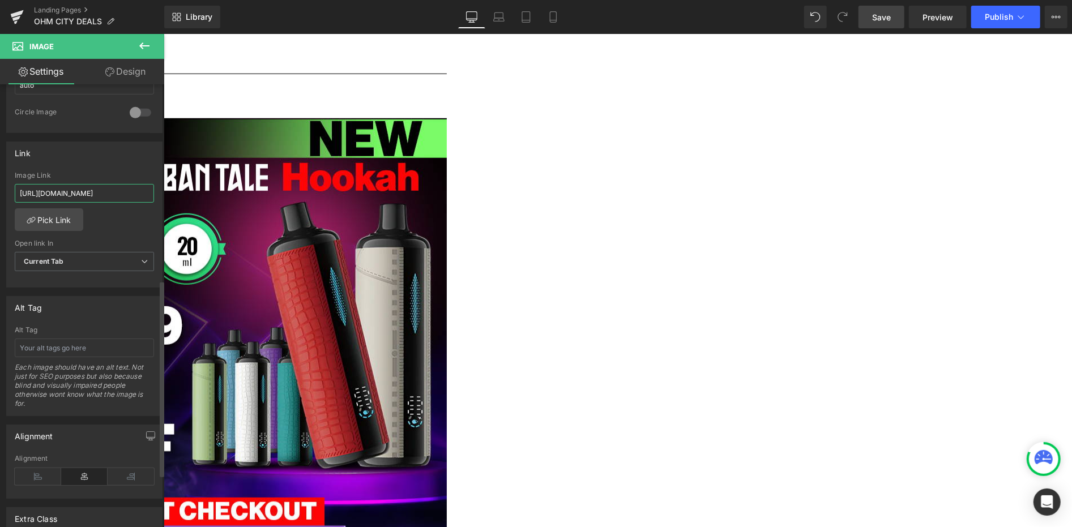
click at [78, 187] on input "[URL][DOMAIN_NAME]" at bounding box center [84, 193] width 139 height 19
paste input "lost-[PERSON_NAME]-tale-e-hookah-26"
type input "[URL][DOMAIN_NAME][PERSON_NAME]"
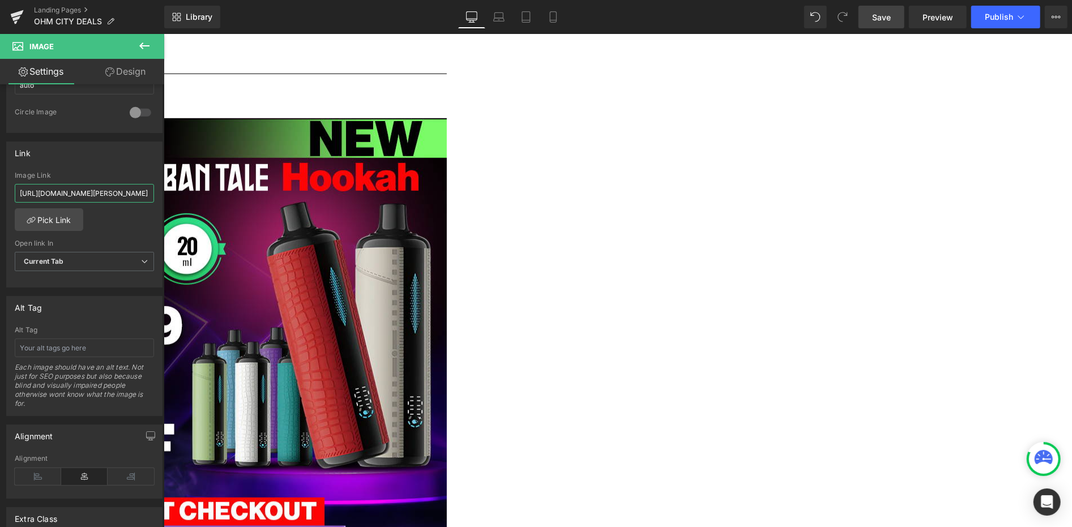
scroll to position [0, 210]
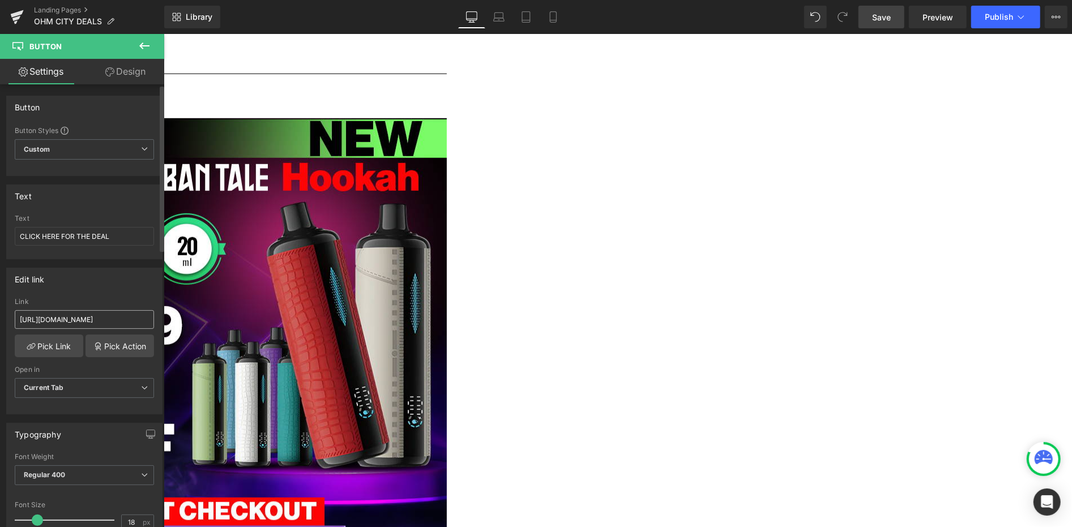
click at [117, 313] on input "[URL][DOMAIN_NAME]" at bounding box center [84, 319] width 139 height 19
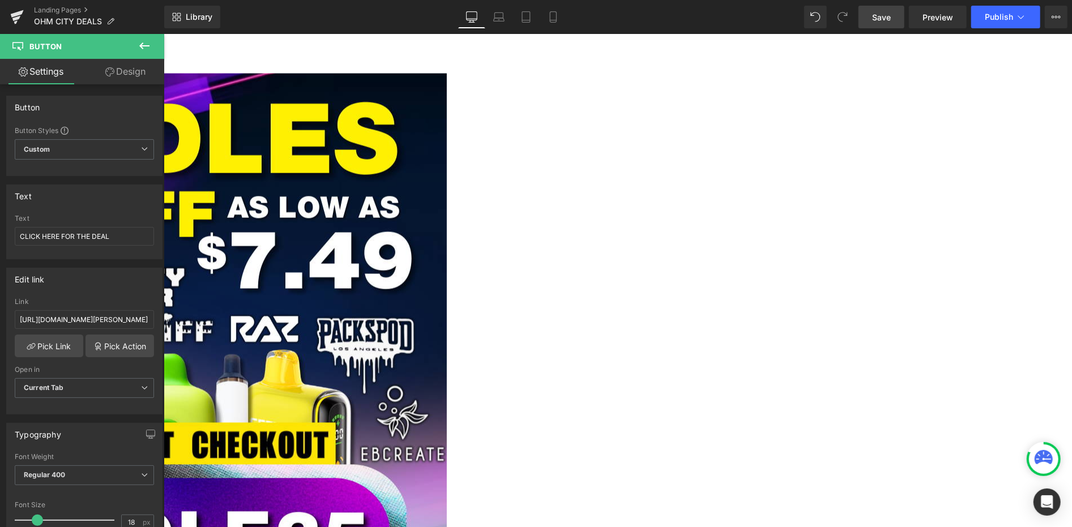
scroll to position [1510, 0]
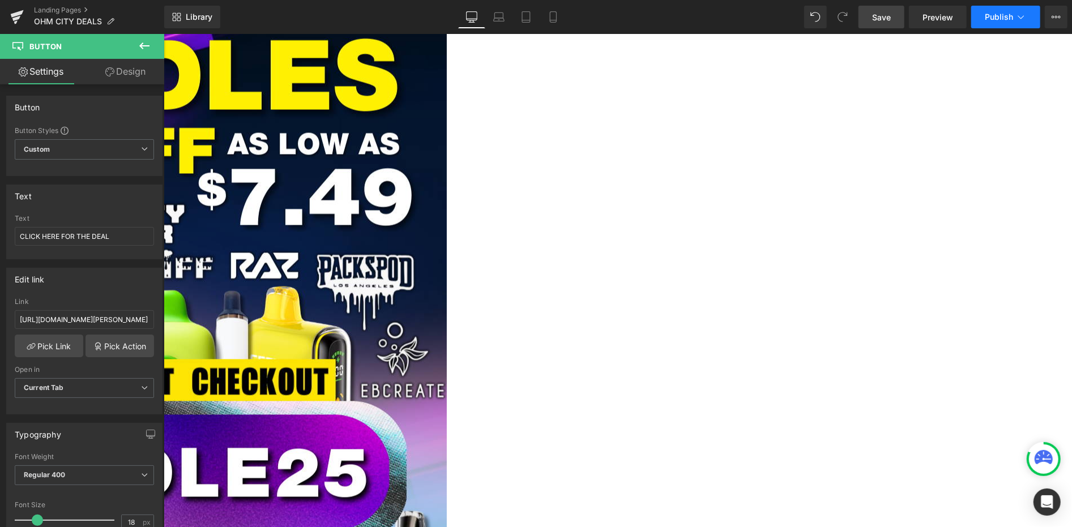
type input "[URL][DOMAIN_NAME][PERSON_NAME]"
click at [991, 24] on button "Publish" at bounding box center [1005, 17] width 69 height 23
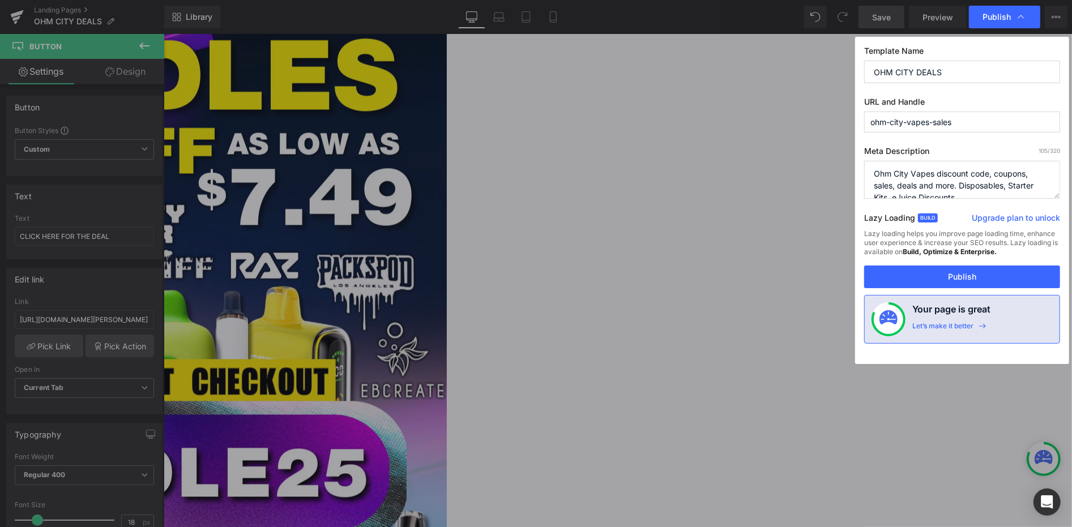
scroll to position [0, 0]
click at [960, 274] on button "Publish" at bounding box center [962, 277] width 196 height 23
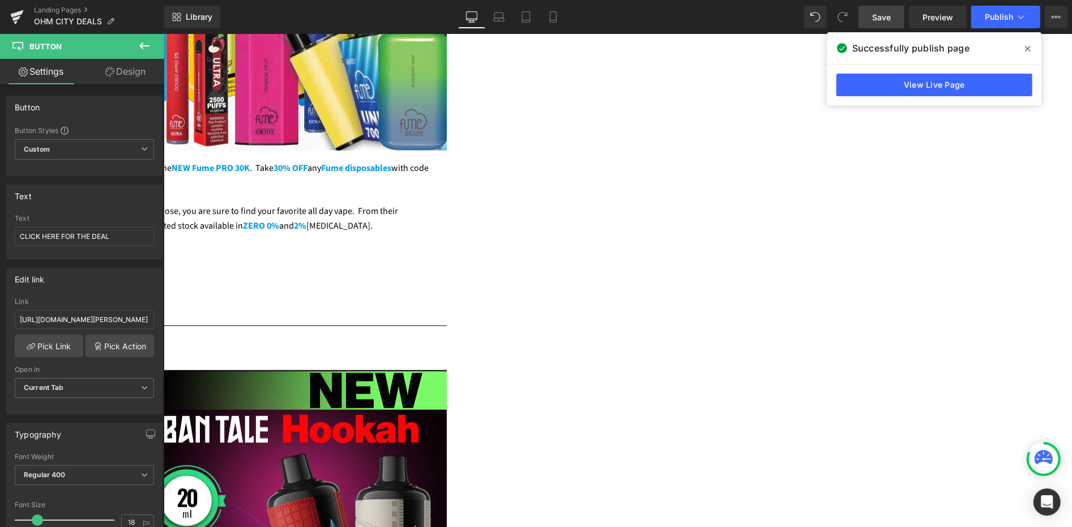
scroll to position [755, 0]
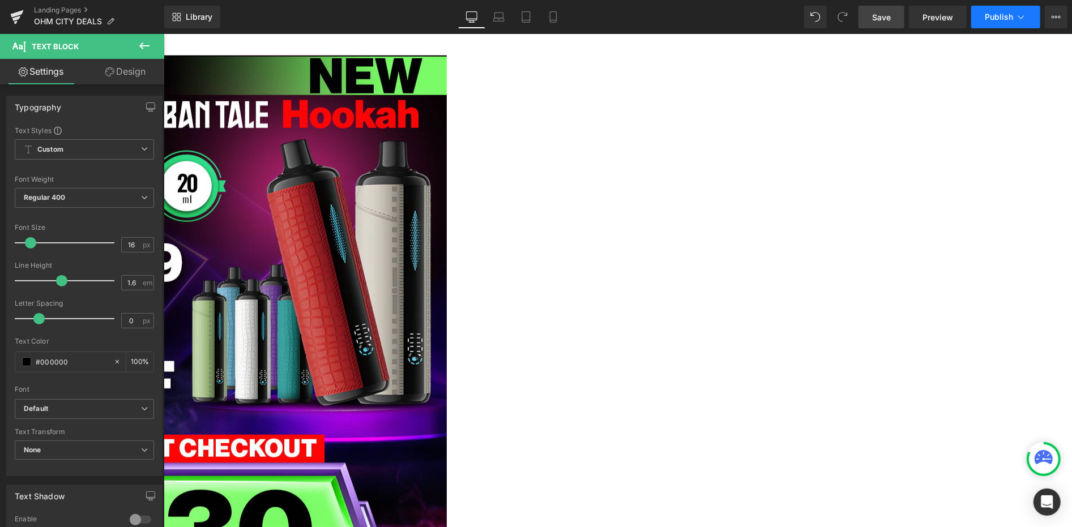
click at [1000, 16] on span "Publish" at bounding box center [999, 16] width 28 height 9
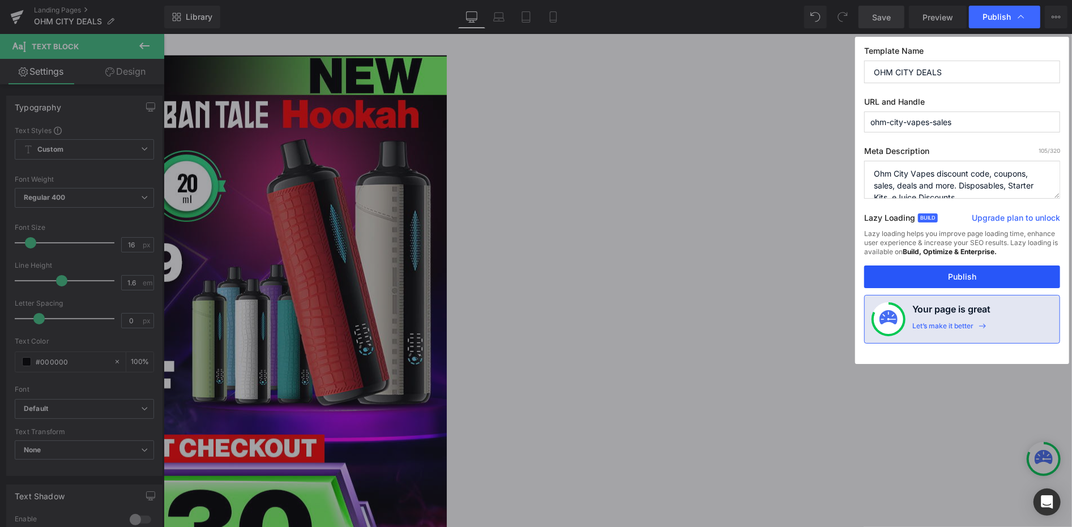
click at [987, 266] on button "Publish" at bounding box center [962, 277] width 196 height 23
